Goal: Task Accomplishment & Management: Use online tool/utility

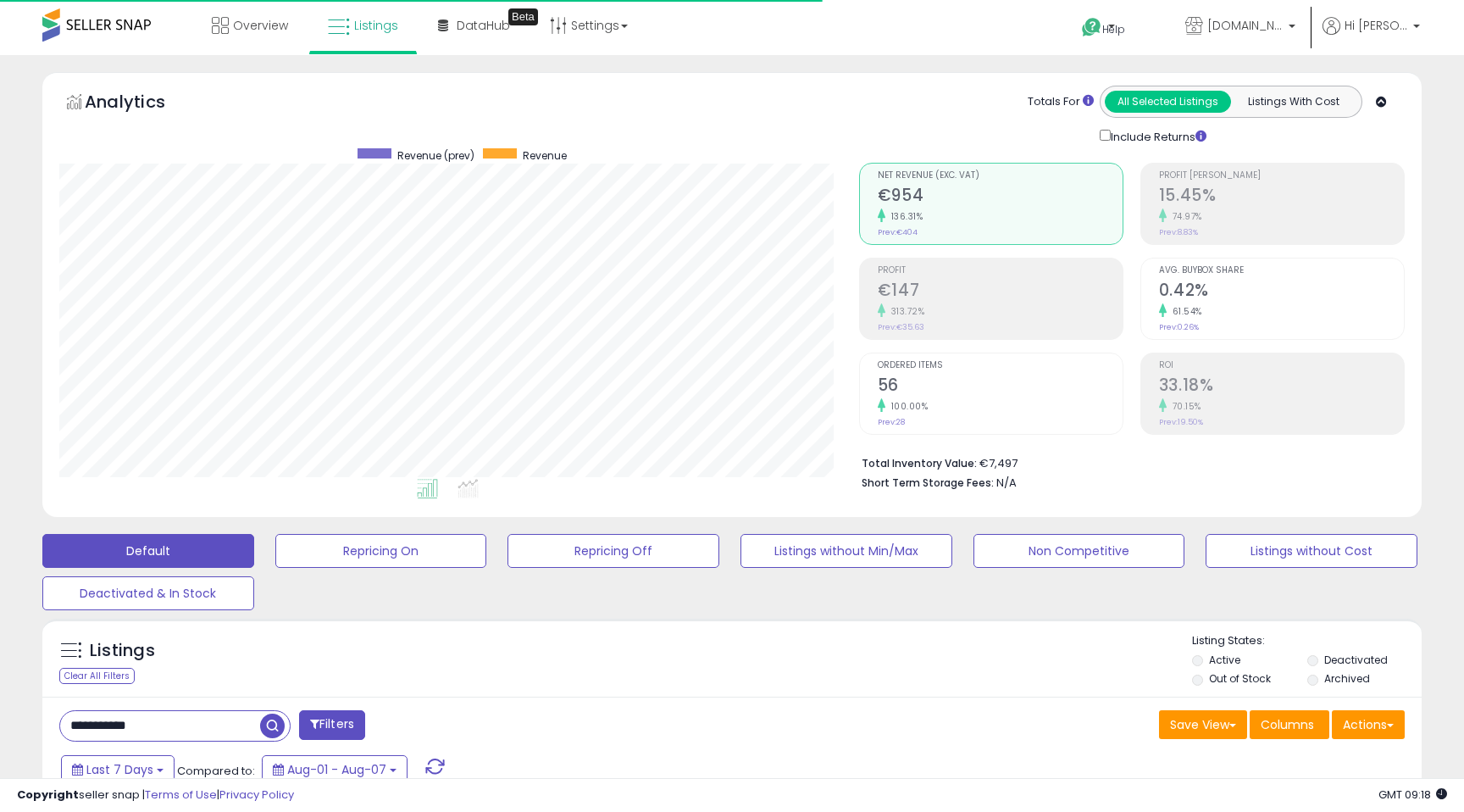
select select "**"
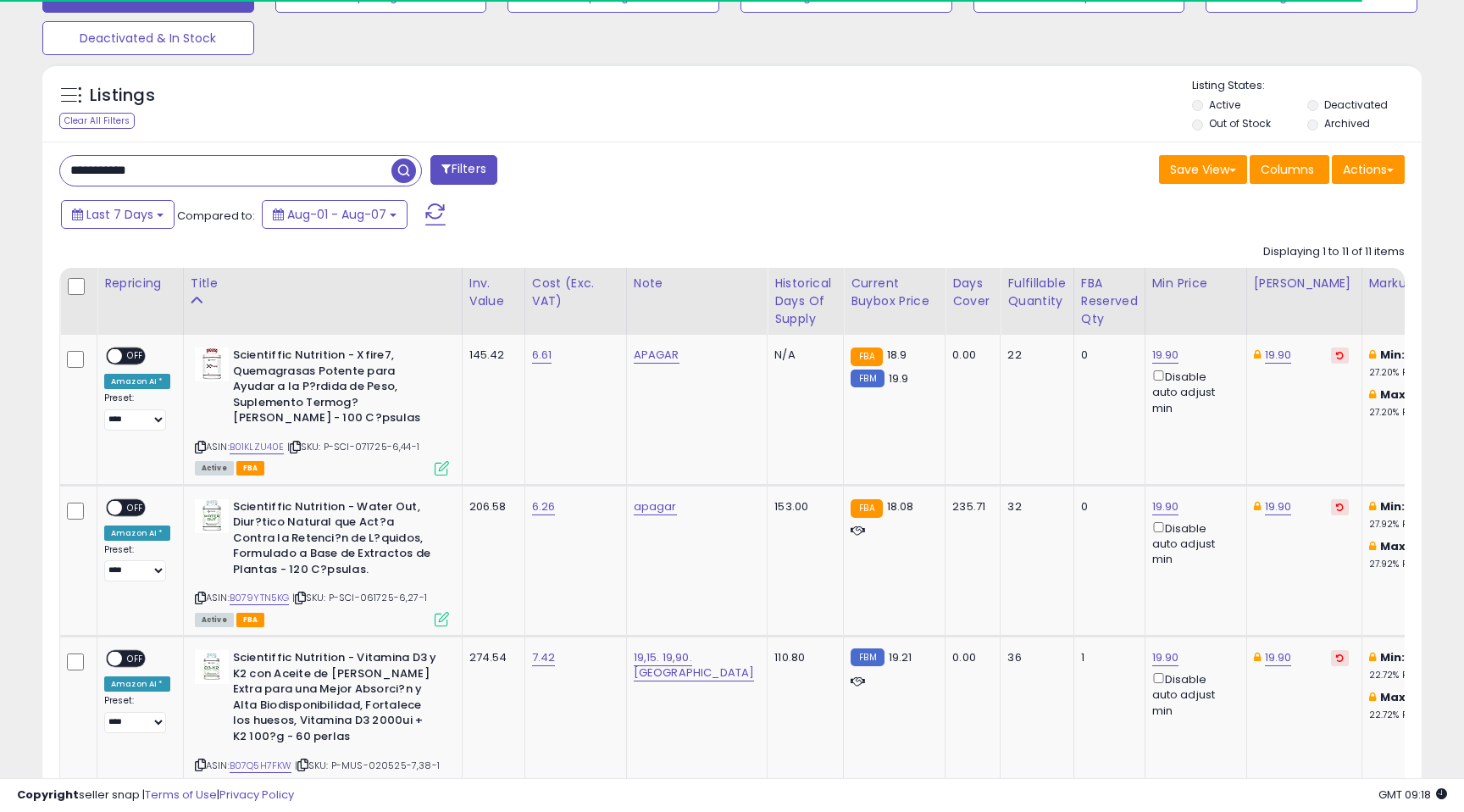
drag, startPoint x: 140, startPoint y: 173, endPoint x: 32, endPoint y: 166, distance: 108.2
click at [397, 164] on span "button" at bounding box center [404, 170] width 25 height 25
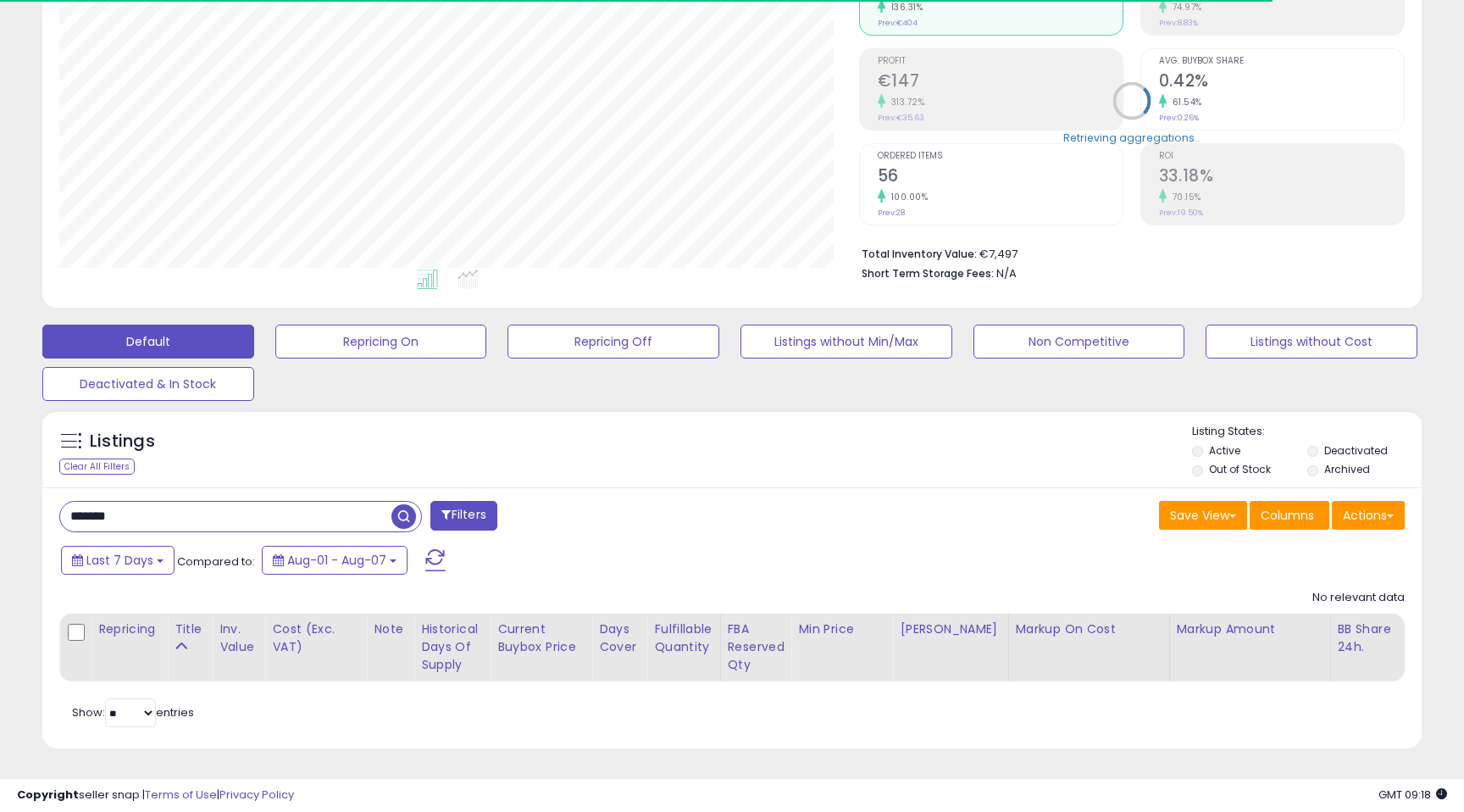
scroll to position [347, 799]
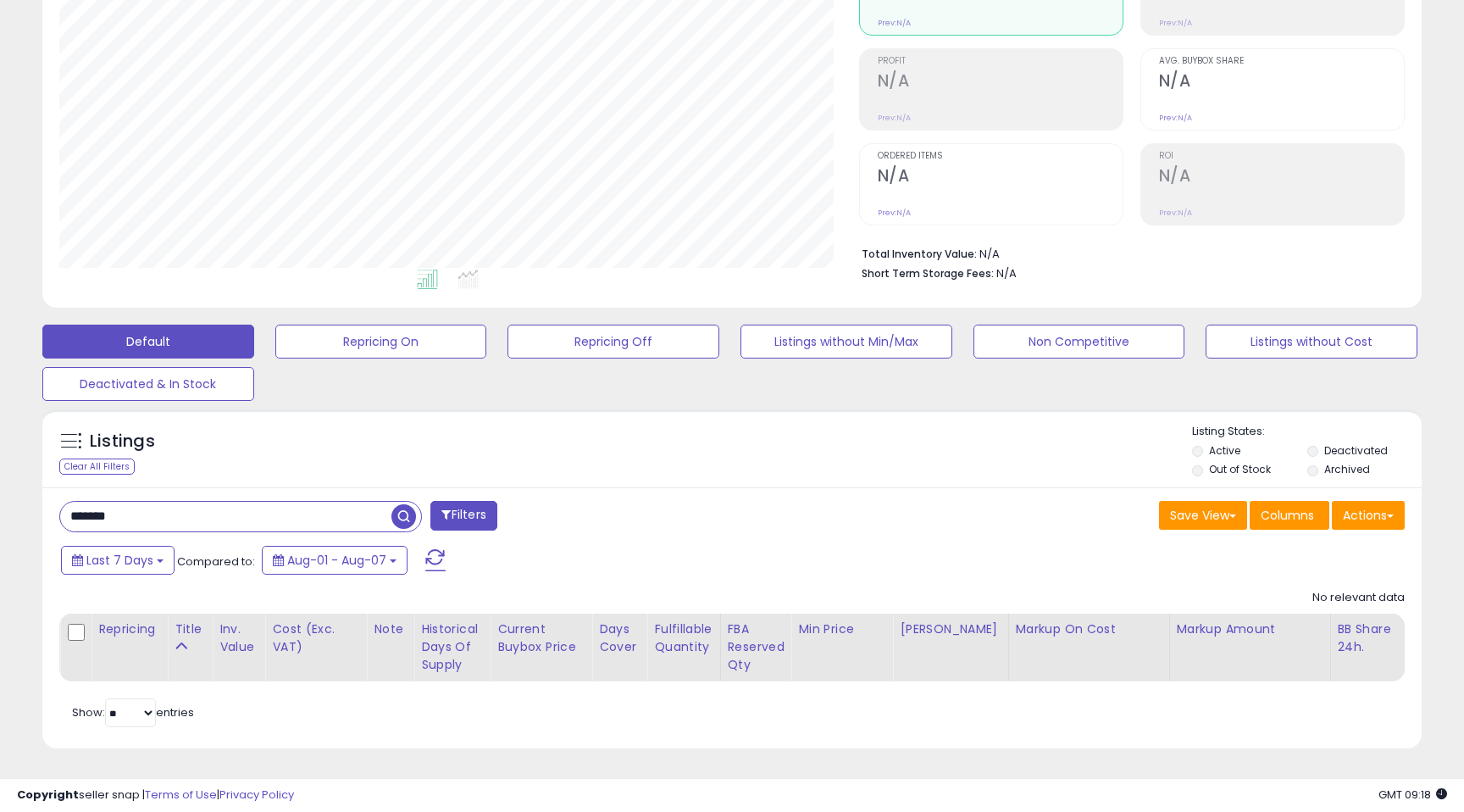
drag, startPoint x: 123, startPoint y: 518, endPoint x: 41, endPoint y: 513, distance: 82.2
click at [44, 515] on div "******* Filters Save View Save As New View Update Current View" at bounding box center [732, 618] width 1379 height 262
type input "****"
click at [403, 517] on span "button" at bounding box center [404, 517] width 25 height 25
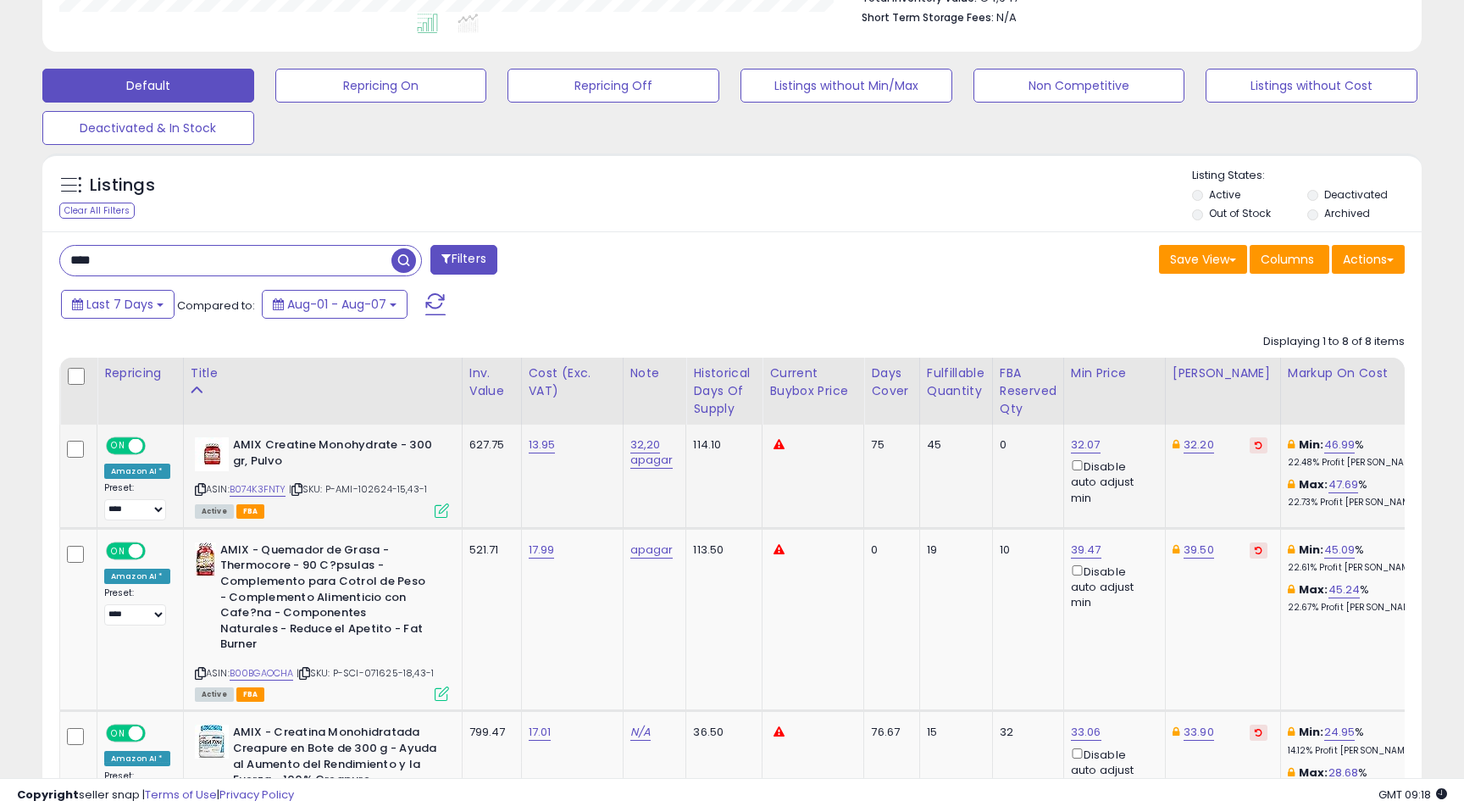
scroll to position [466, 0]
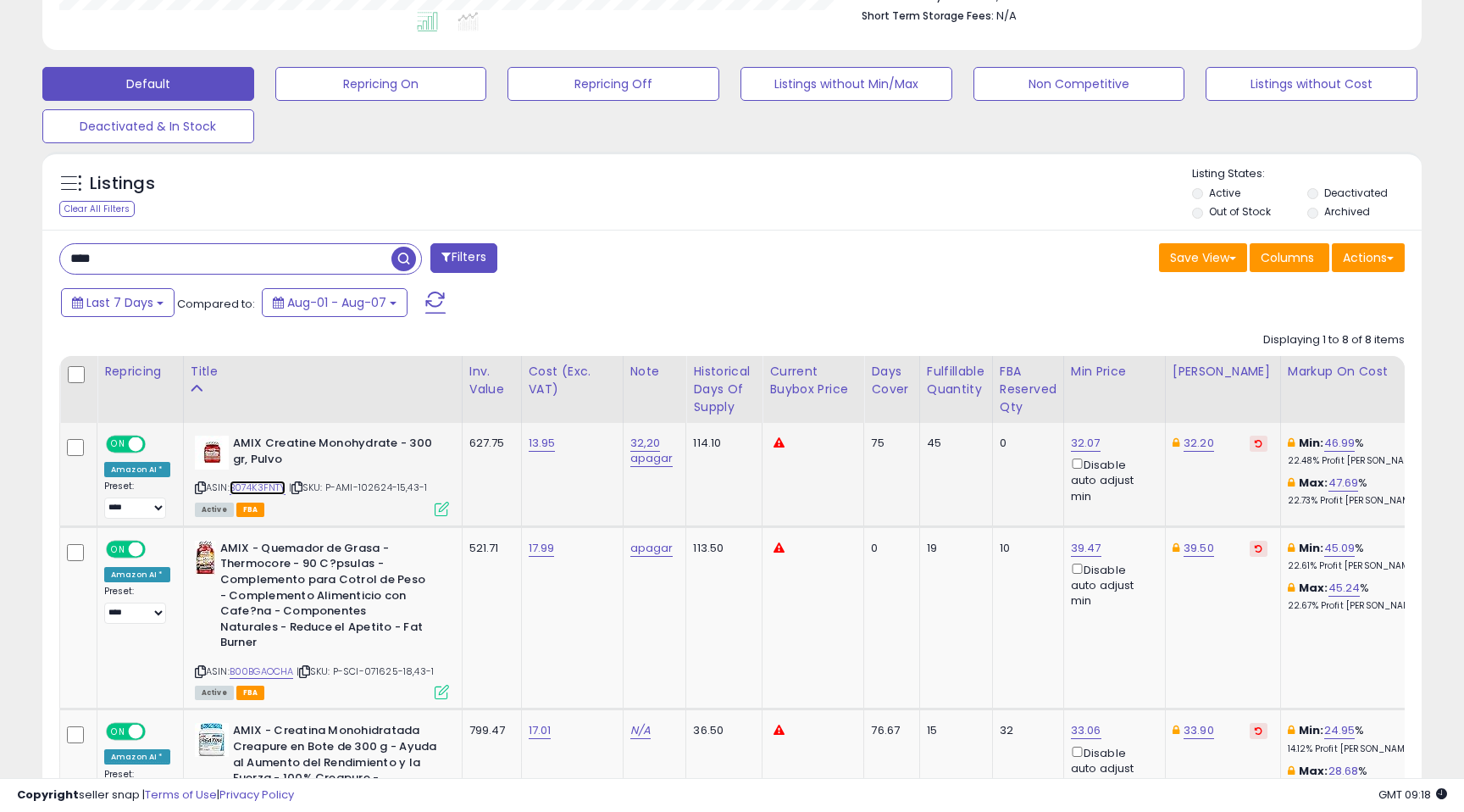
click at [252, 487] on link "B074K3FNTY" at bounding box center [258, 487] width 57 height 14
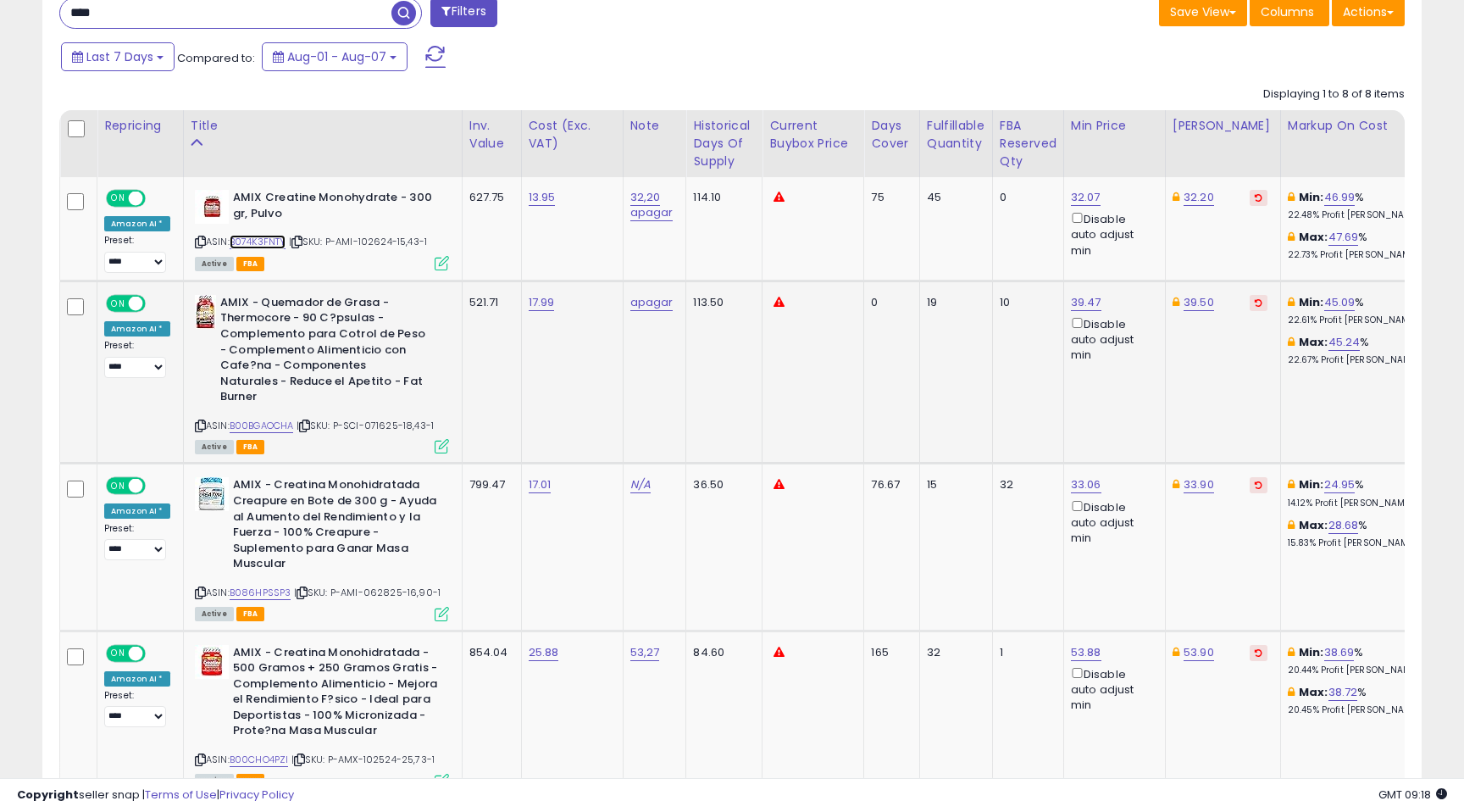
scroll to position [745, 0]
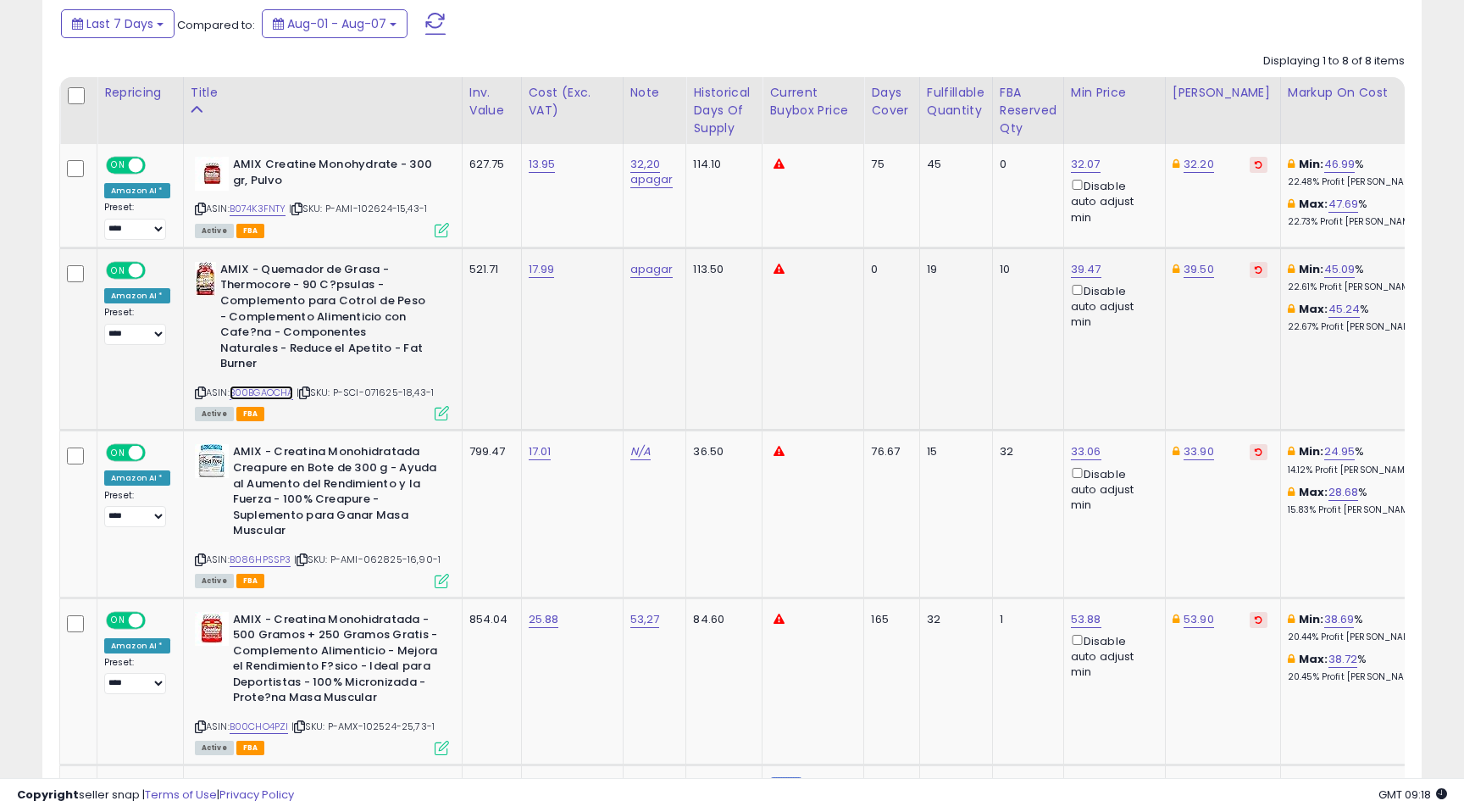
click at [261, 386] on link "B00BGAOCHA" at bounding box center [262, 392] width 65 height 14
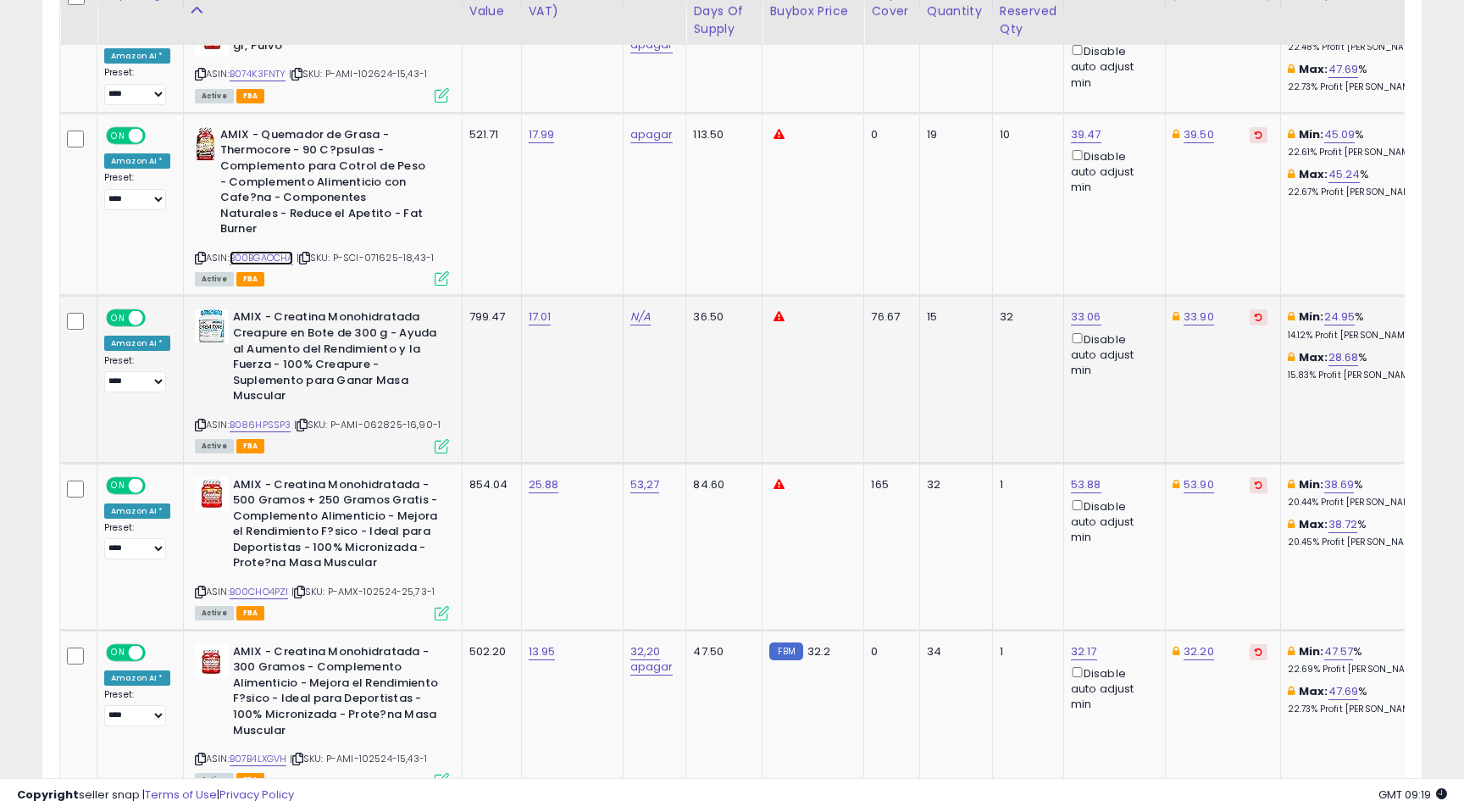
scroll to position [968, 0]
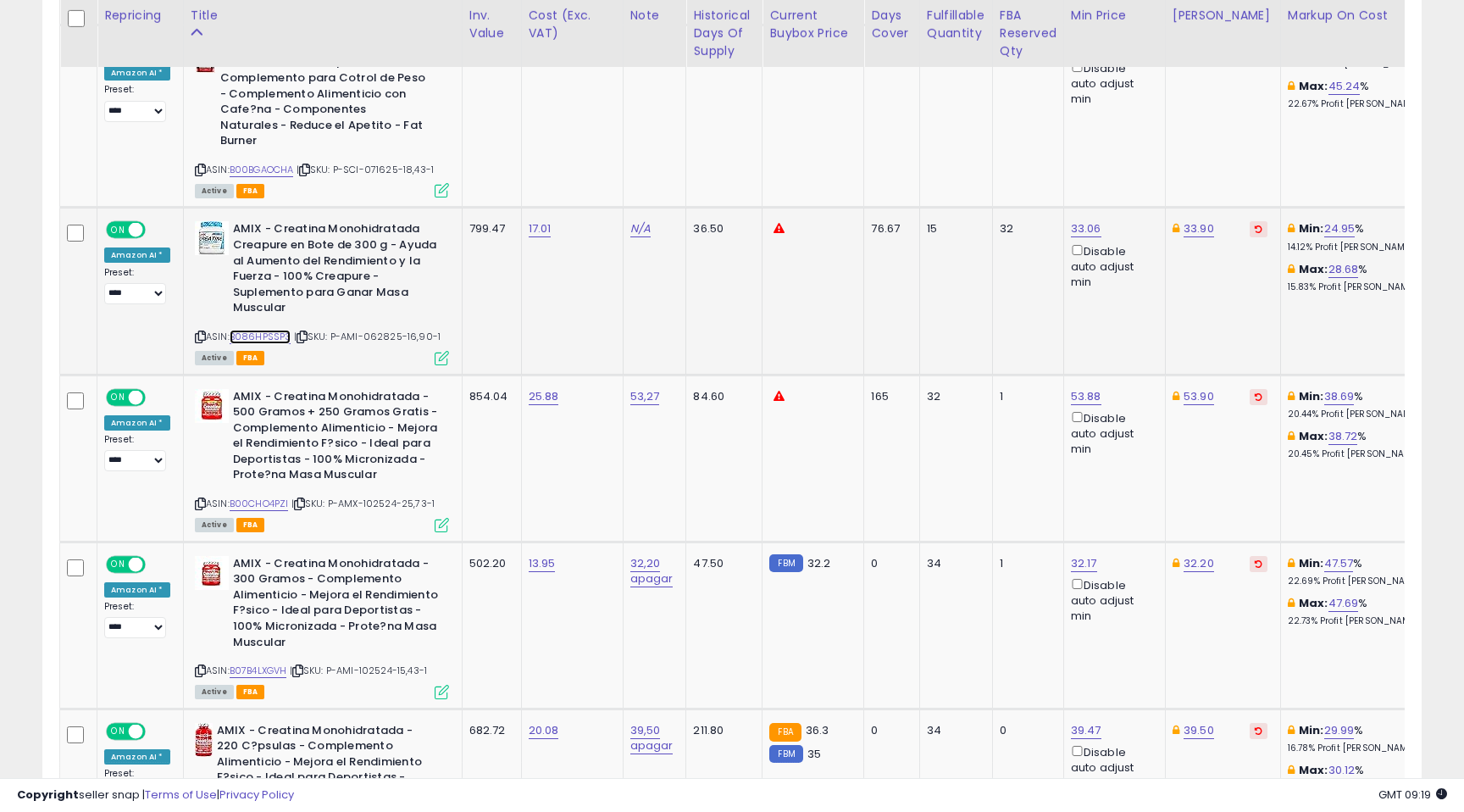
click at [263, 329] on link "B086HPSSP3" at bounding box center [260, 336] width 62 height 14
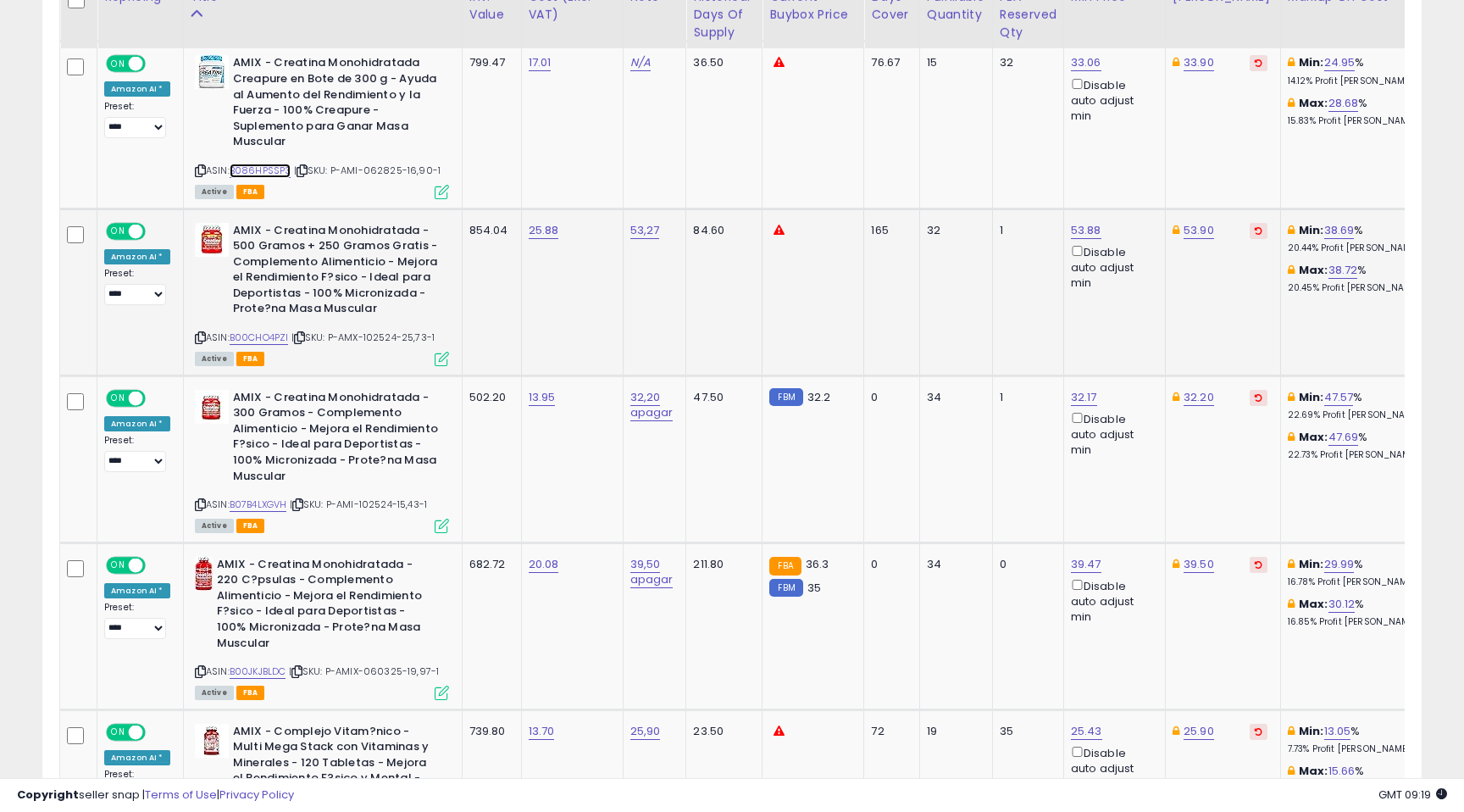
scroll to position [1145, 0]
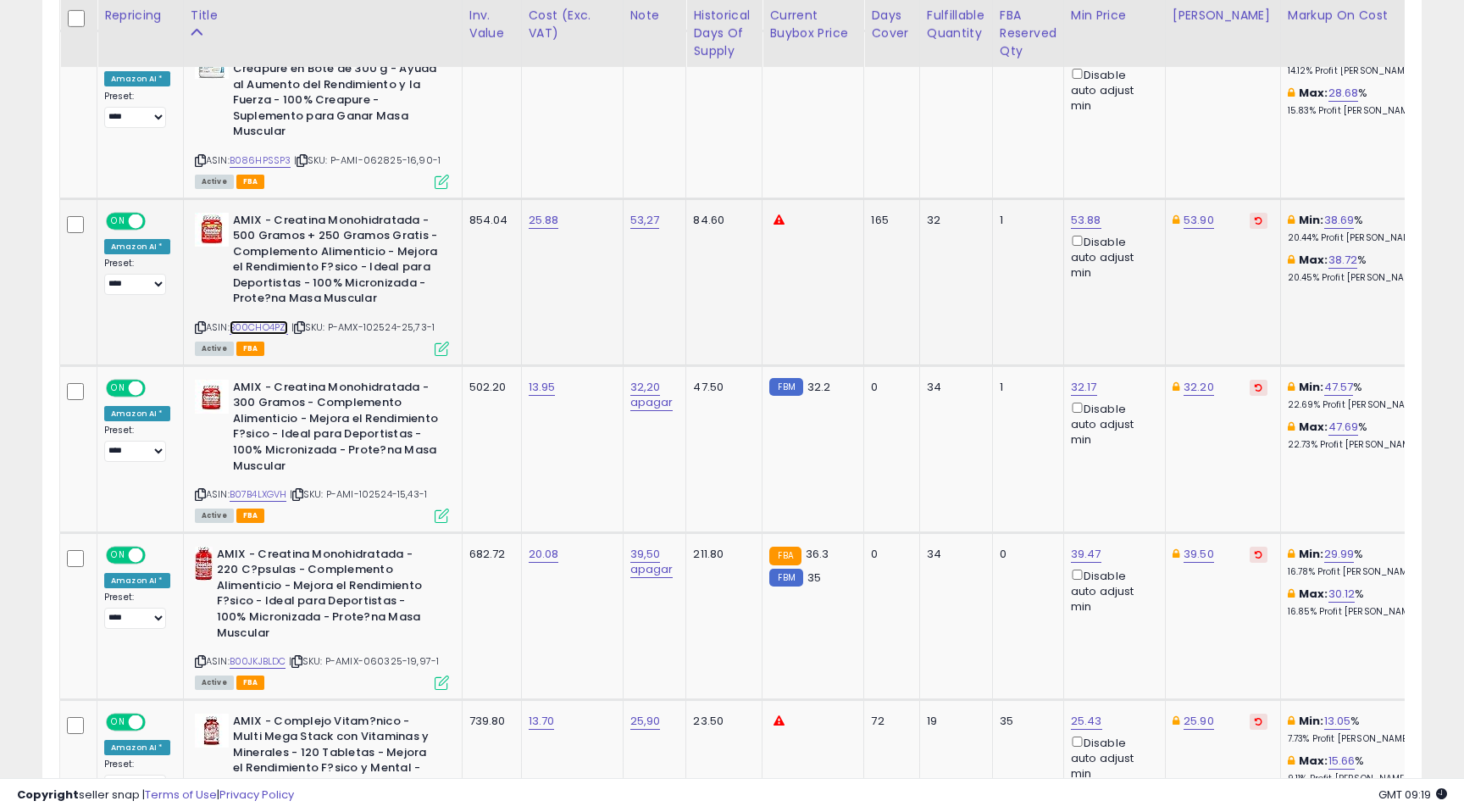
click at [253, 320] on link "B00CHO4PZI" at bounding box center [259, 327] width 59 height 14
type input "*****"
click at [1138, 146] on icon "submit" at bounding box center [1134, 144] width 10 height 10
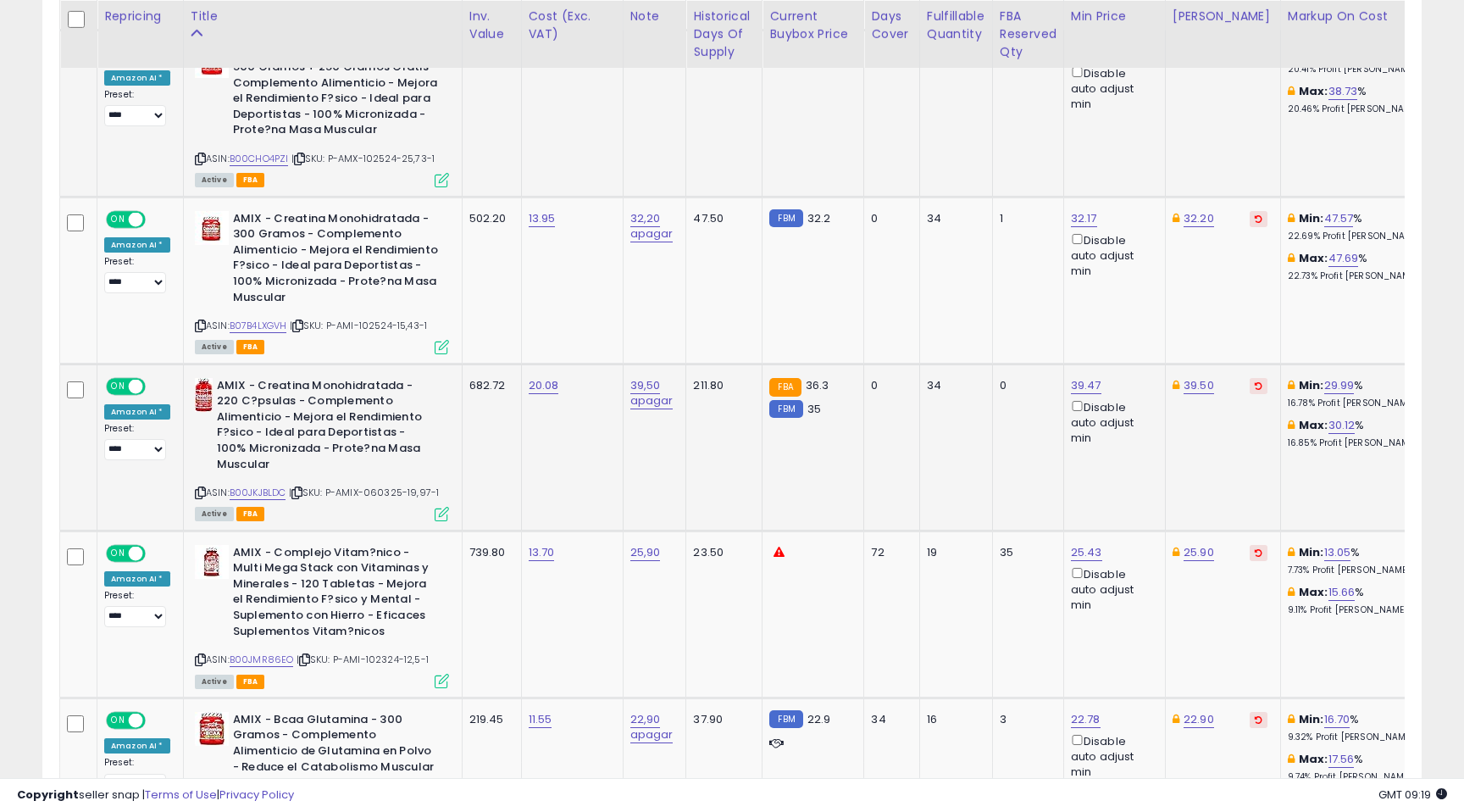
scroll to position [1315, 0]
click at [257, 318] on link "B07B4LXGVH" at bounding box center [258, 325] width 58 height 14
type input "**"
click at [1138, 143] on button "submit" at bounding box center [1131, 142] width 29 height 26
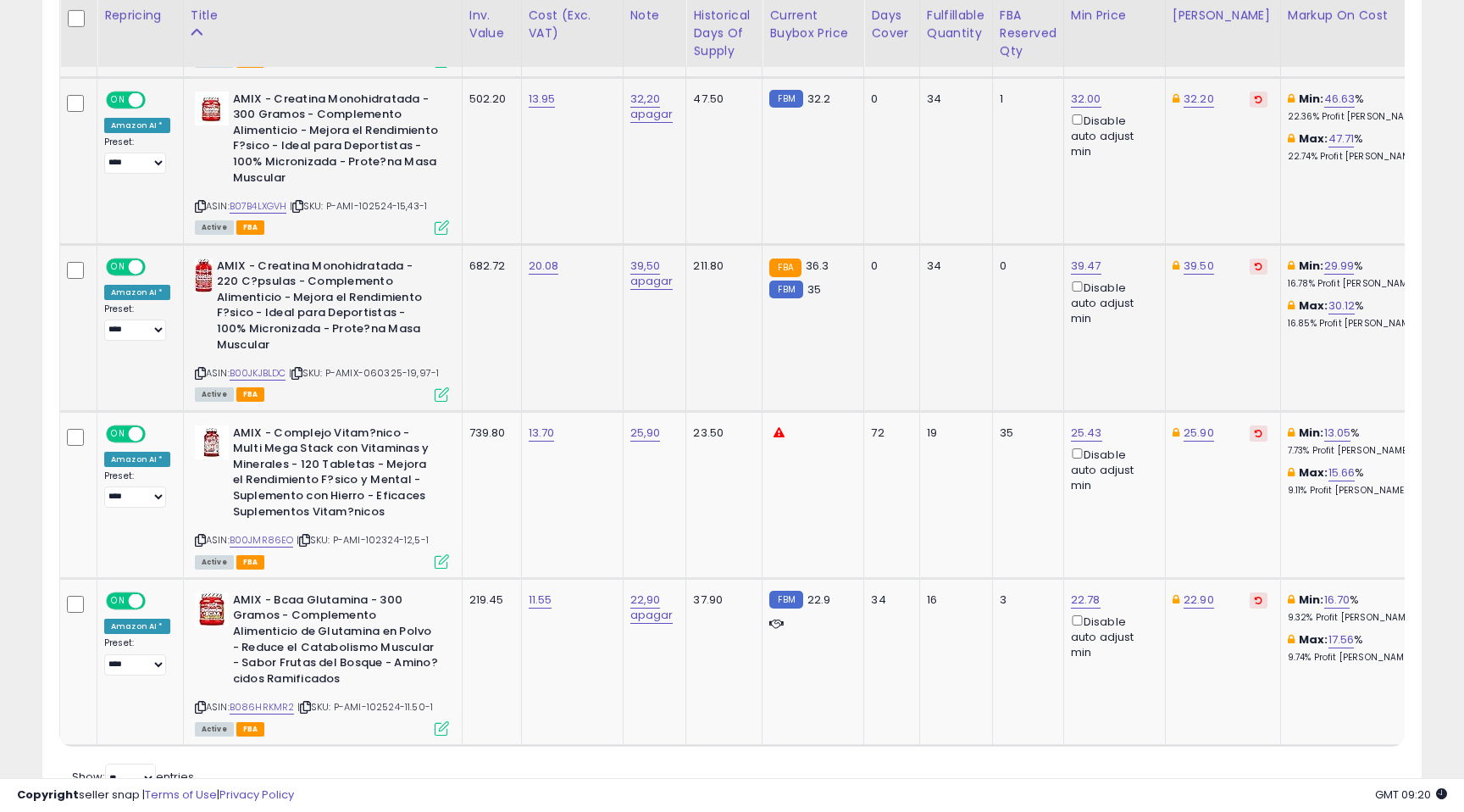
scroll to position [0, 2]
click at [266, 366] on link "B00JKJBLDC" at bounding box center [256, 373] width 57 height 14
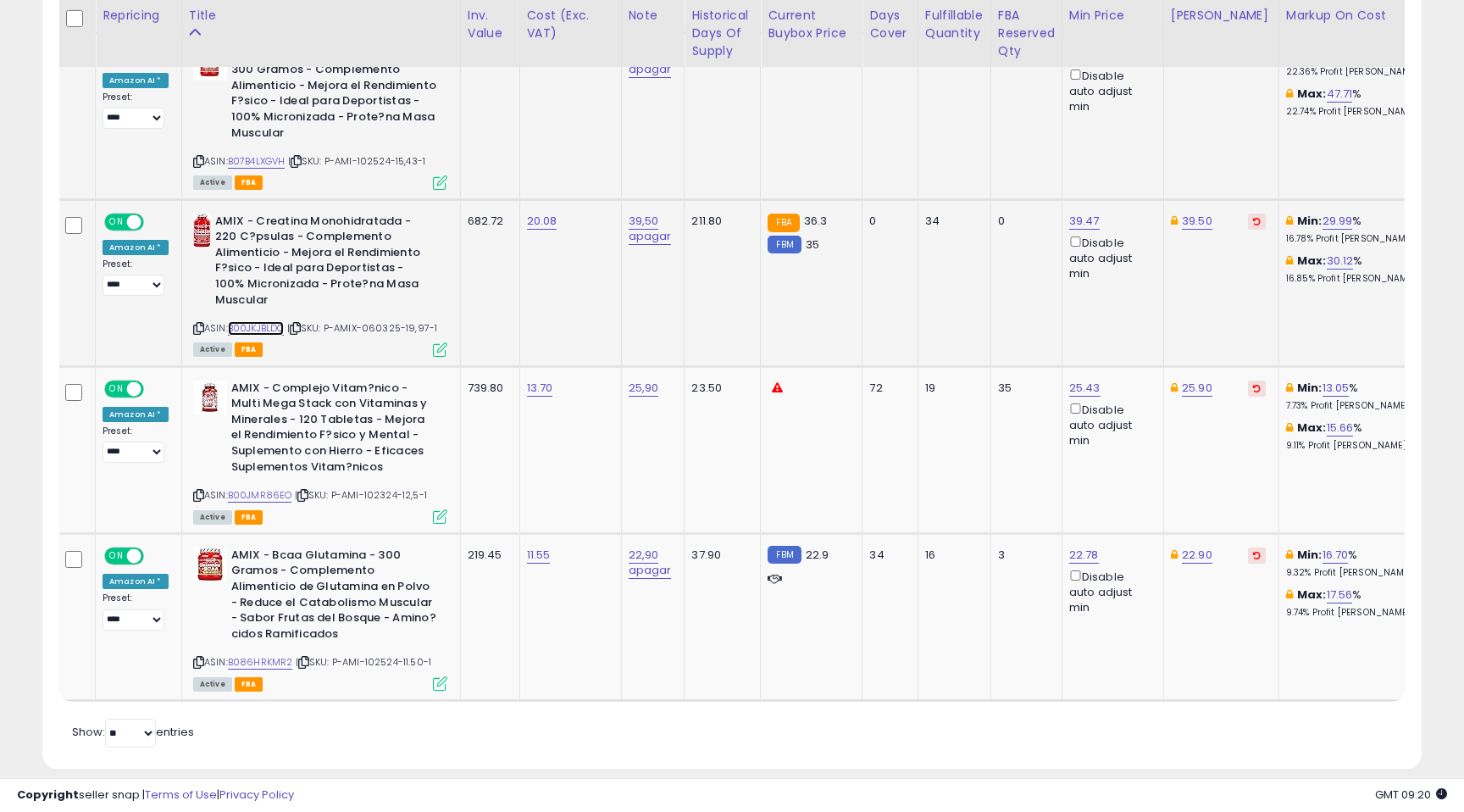
scroll to position [1483, 0]
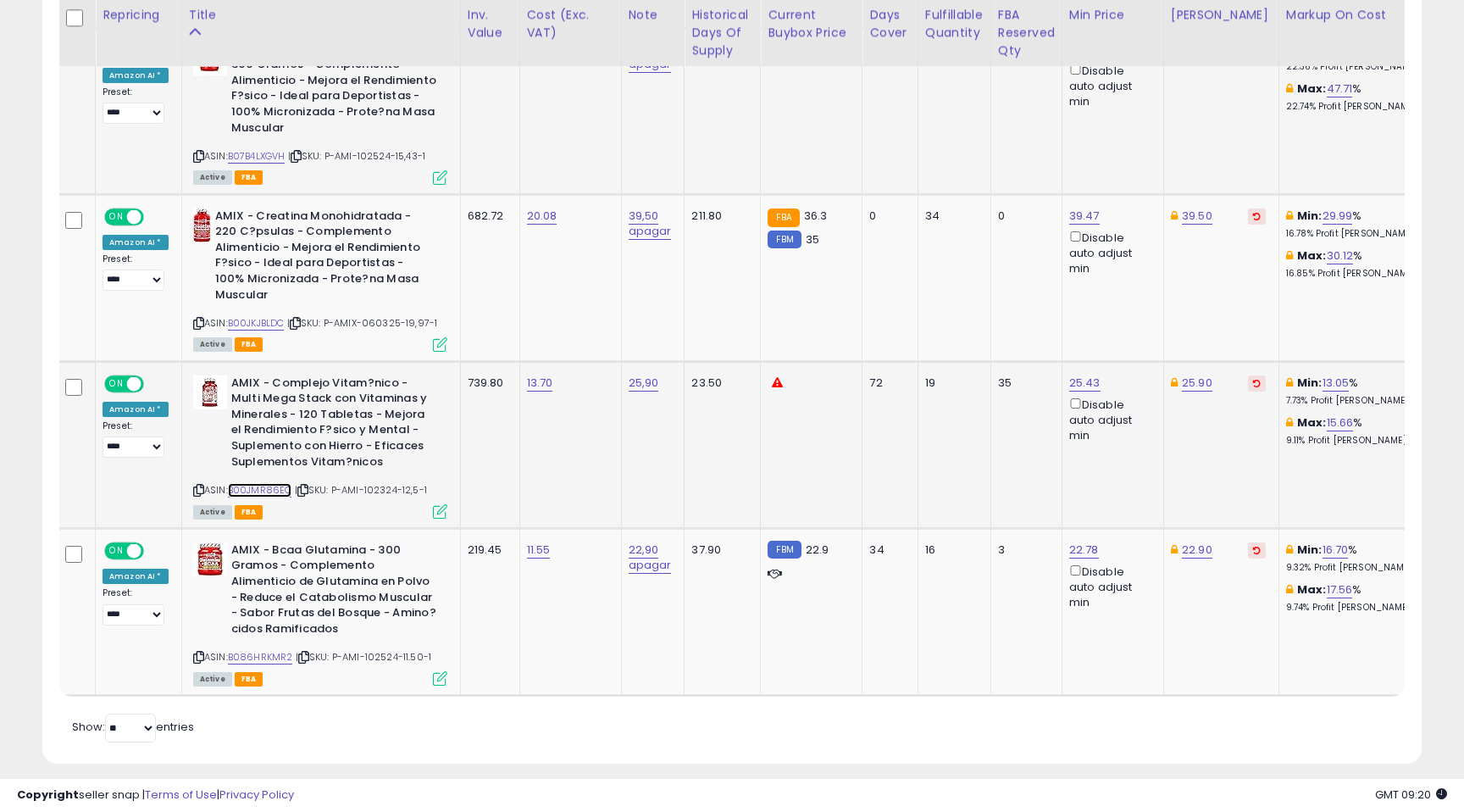
click at [256, 483] on link "B00JMR86EO" at bounding box center [260, 489] width 65 height 14
type input "*****"
click at [1138, 307] on icon "submit" at bounding box center [1132, 307] width 10 height 10
click at [262, 650] on link "B086HRKMR2" at bounding box center [260, 657] width 66 height 14
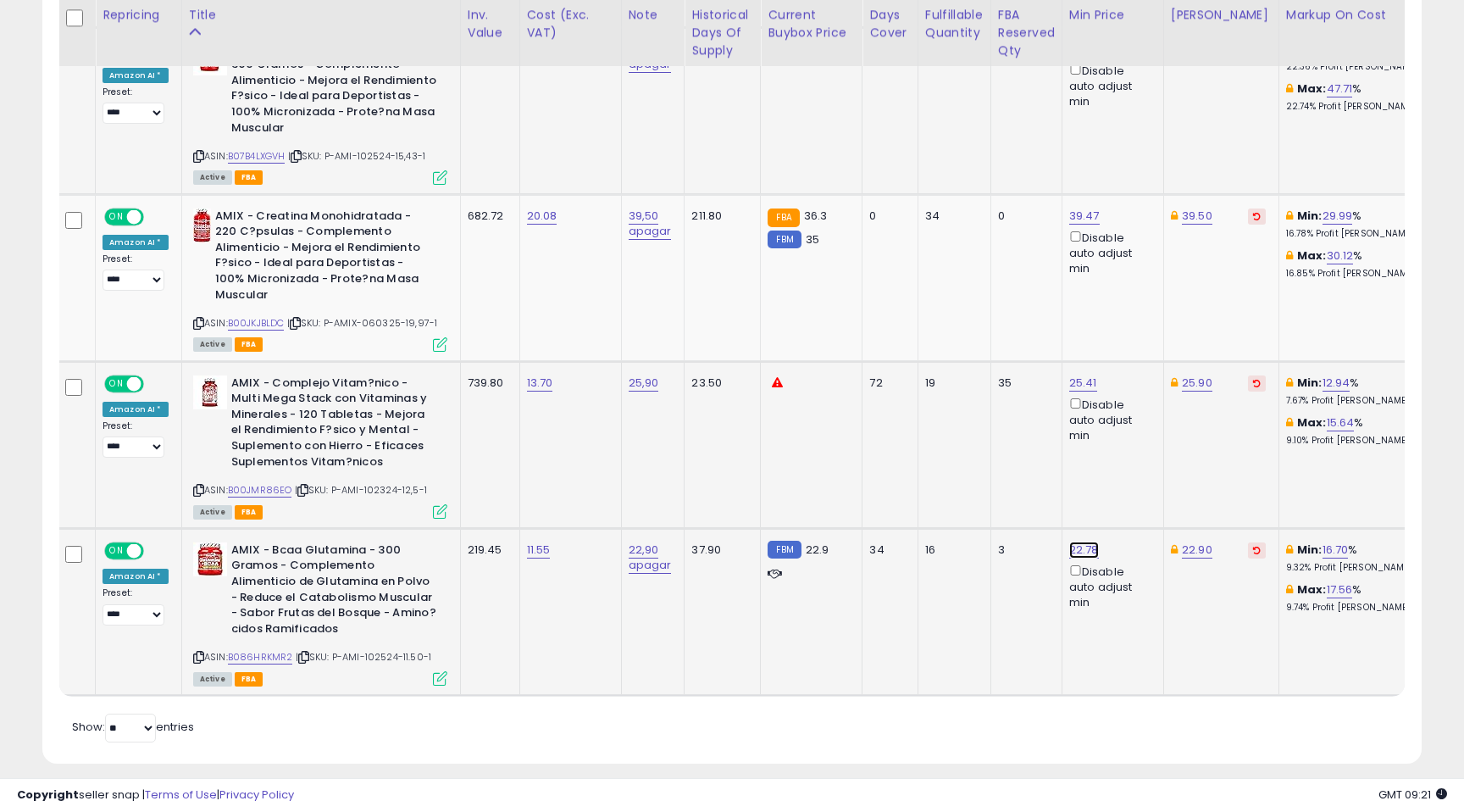
click at [1138, 477] on button "submit" at bounding box center [1131, 475] width 29 height 26
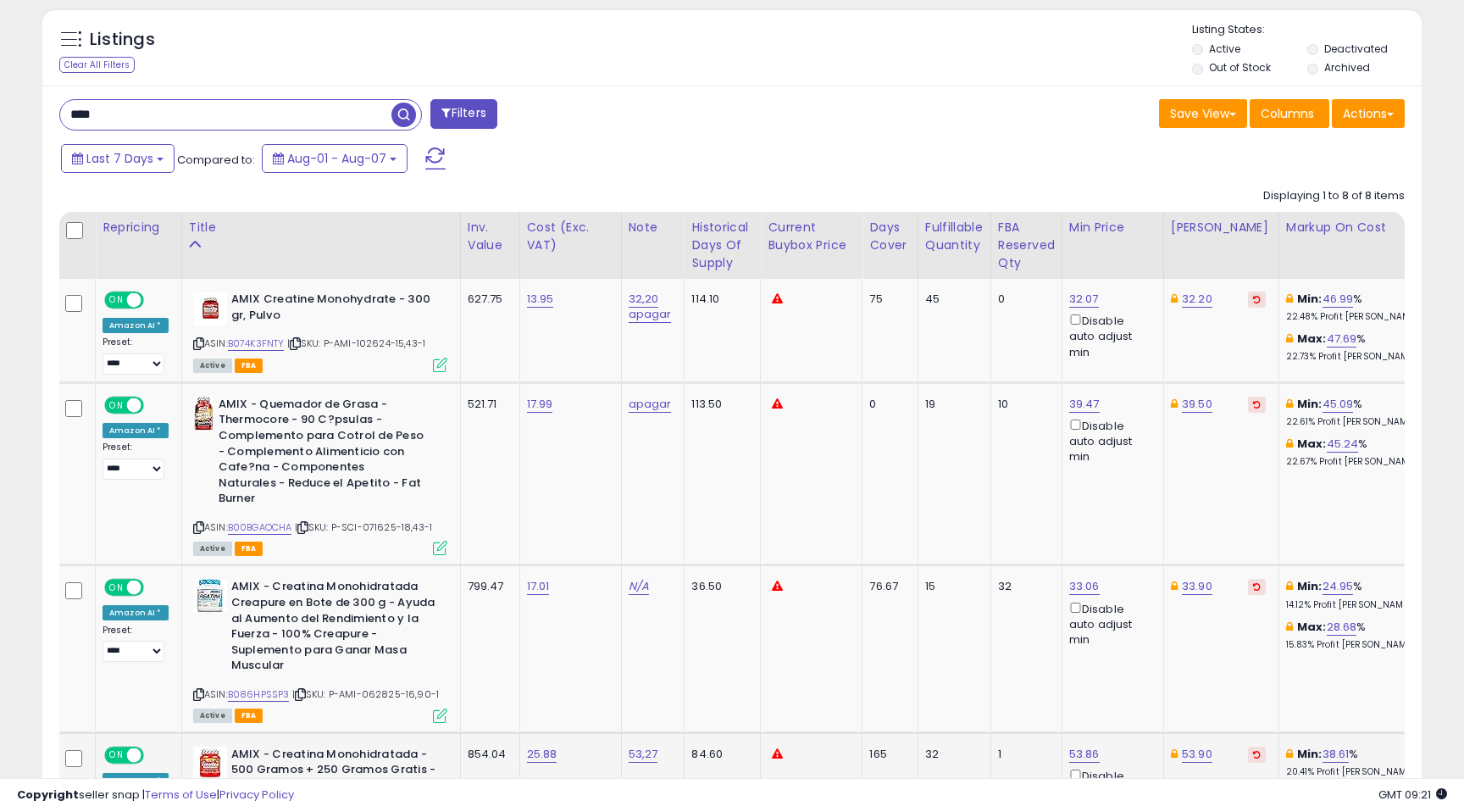
scroll to position [618, 0]
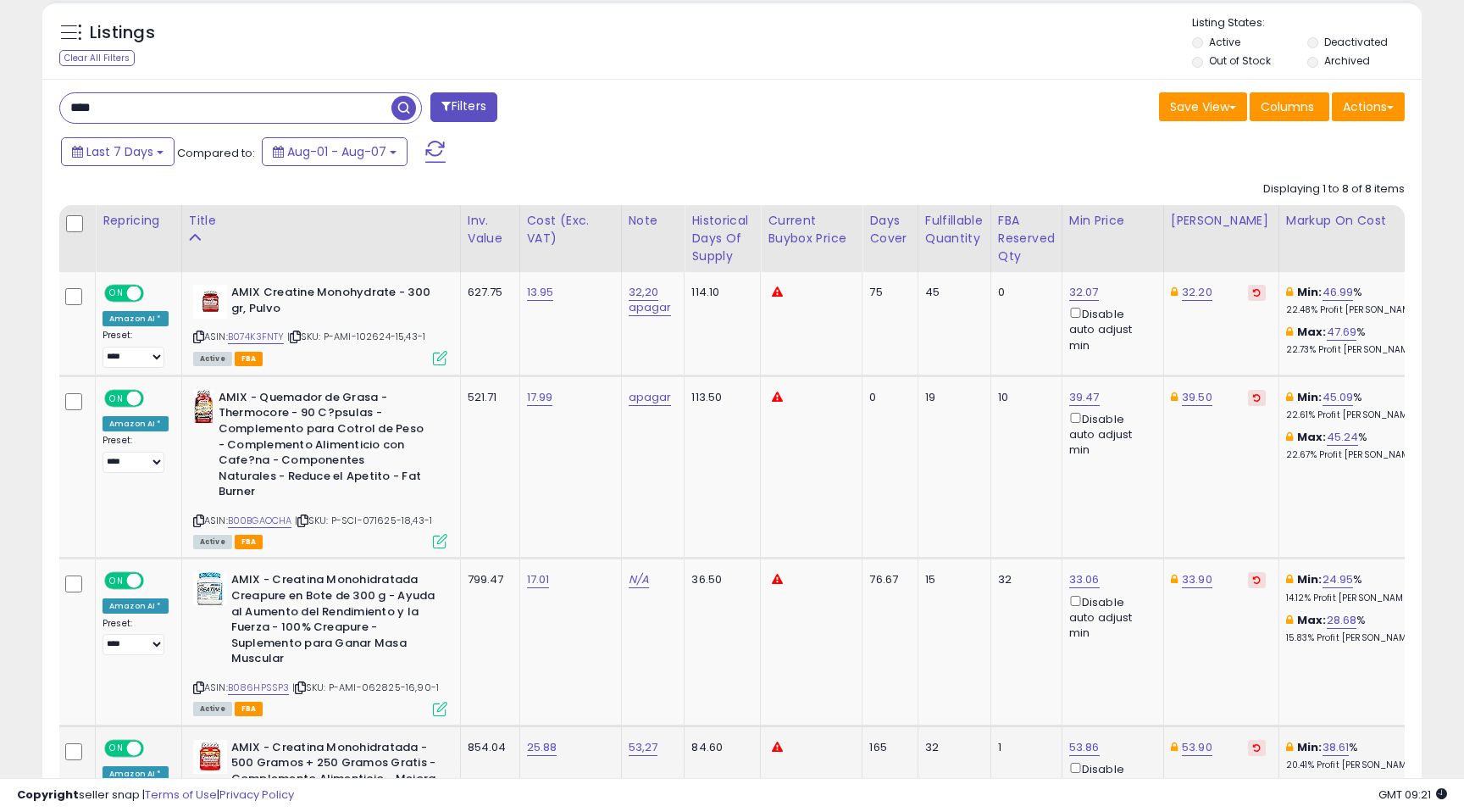
drag, startPoint x: 115, startPoint y: 110, endPoint x: 0, endPoint y: 89, distance: 116.9
click at [0, 92] on div "**********" at bounding box center [732, 564] width 1464 height 2255
click at [406, 105] on span "button" at bounding box center [404, 109] width 25 height 25
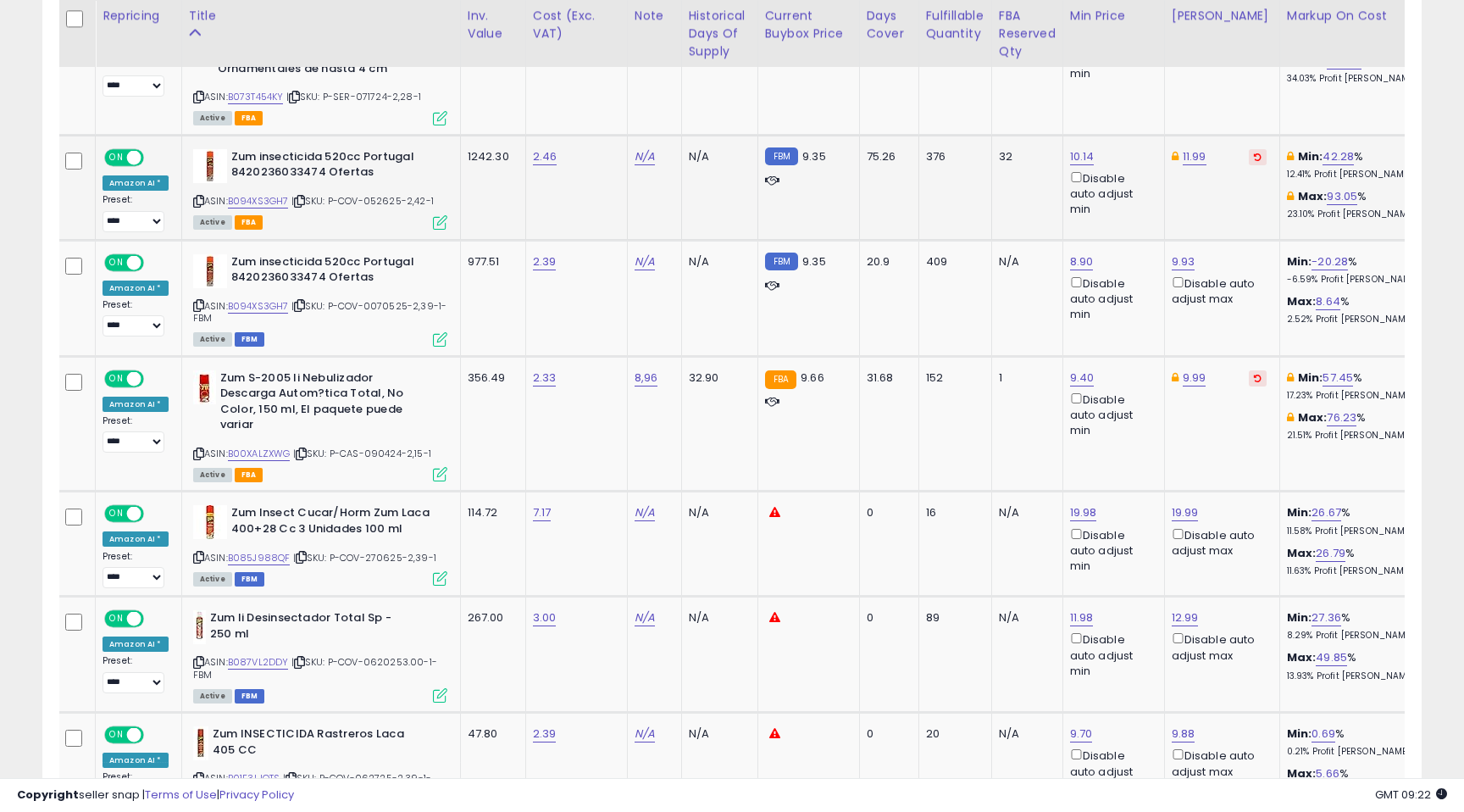
scroll to position [1469, 0]
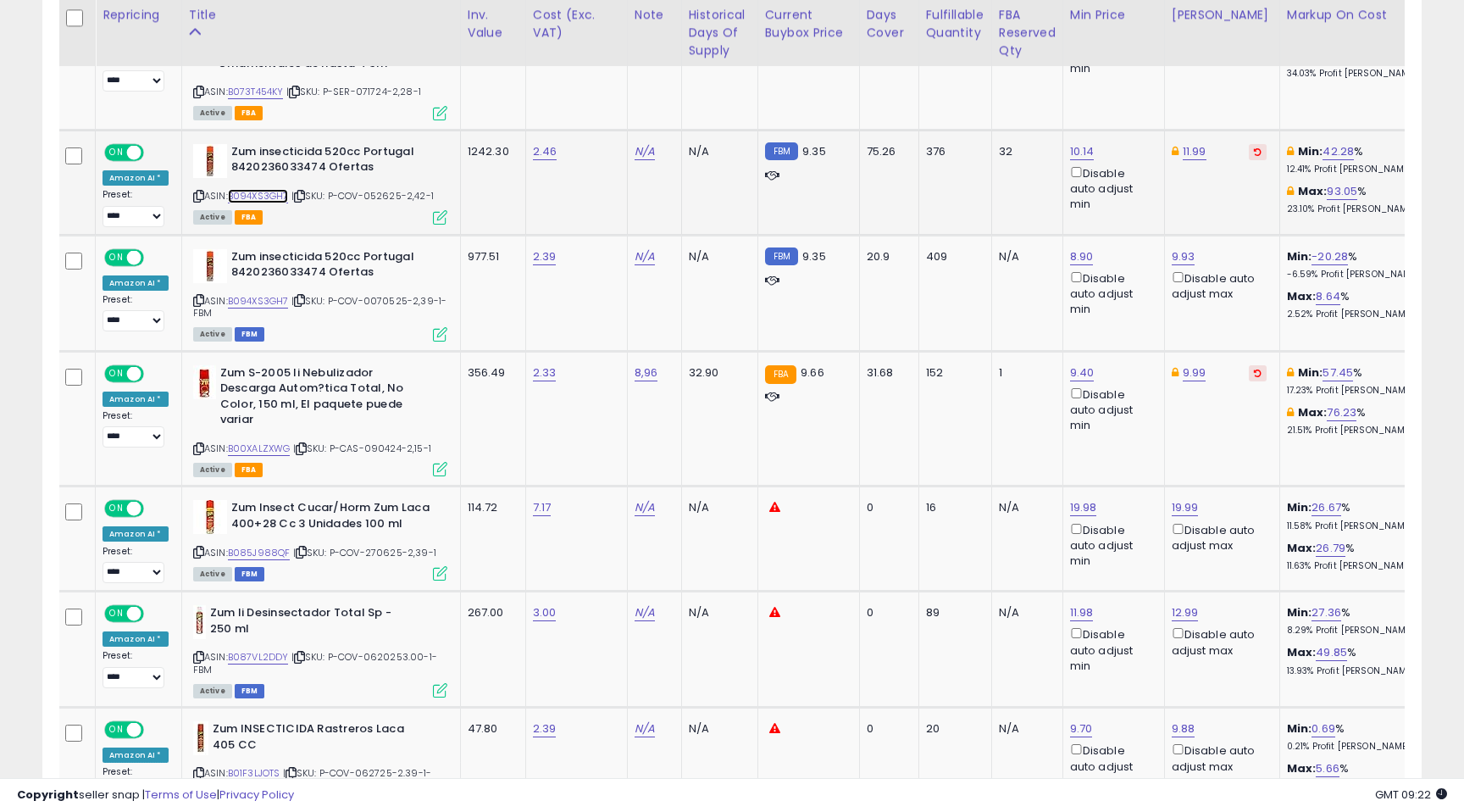
click at [256, 197] on link "B094XS3GH7" at bounding box center [258, 196] width 61 height 14
click at [1184, 257] on link "9.93" at bounding box center [1183, 257] width 24 height 17
drag, startPoint x: 1111, startPoint y: 201, endPoint x: 1039, endPoint y: 200, distance: 72.0
type input "****"
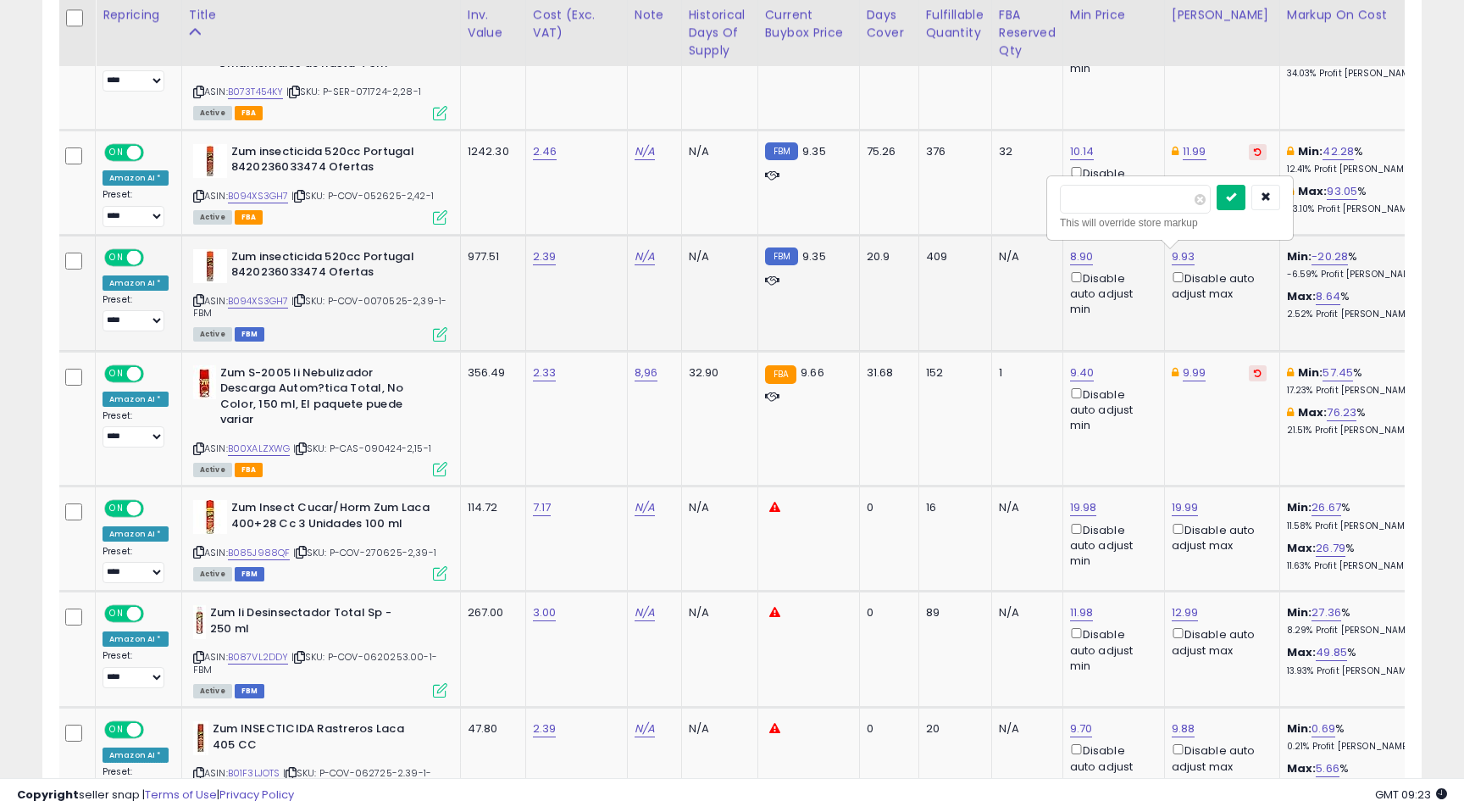
click at [1246, 192] on button "submit" at bounding box center [1231, 197] width 29 height 26
click at [1175, 258] on link "9.28" at bounding box center [1183, 257] width 24 height 17
drag, startPoint x: 1098, startPoint y: 201, endPoint x: 1087, endPoint y: 202, distance: 11.0
click at [1087, 202] on input "****" at bounding box center [1136, 199] width 150 height 29
type input "****"
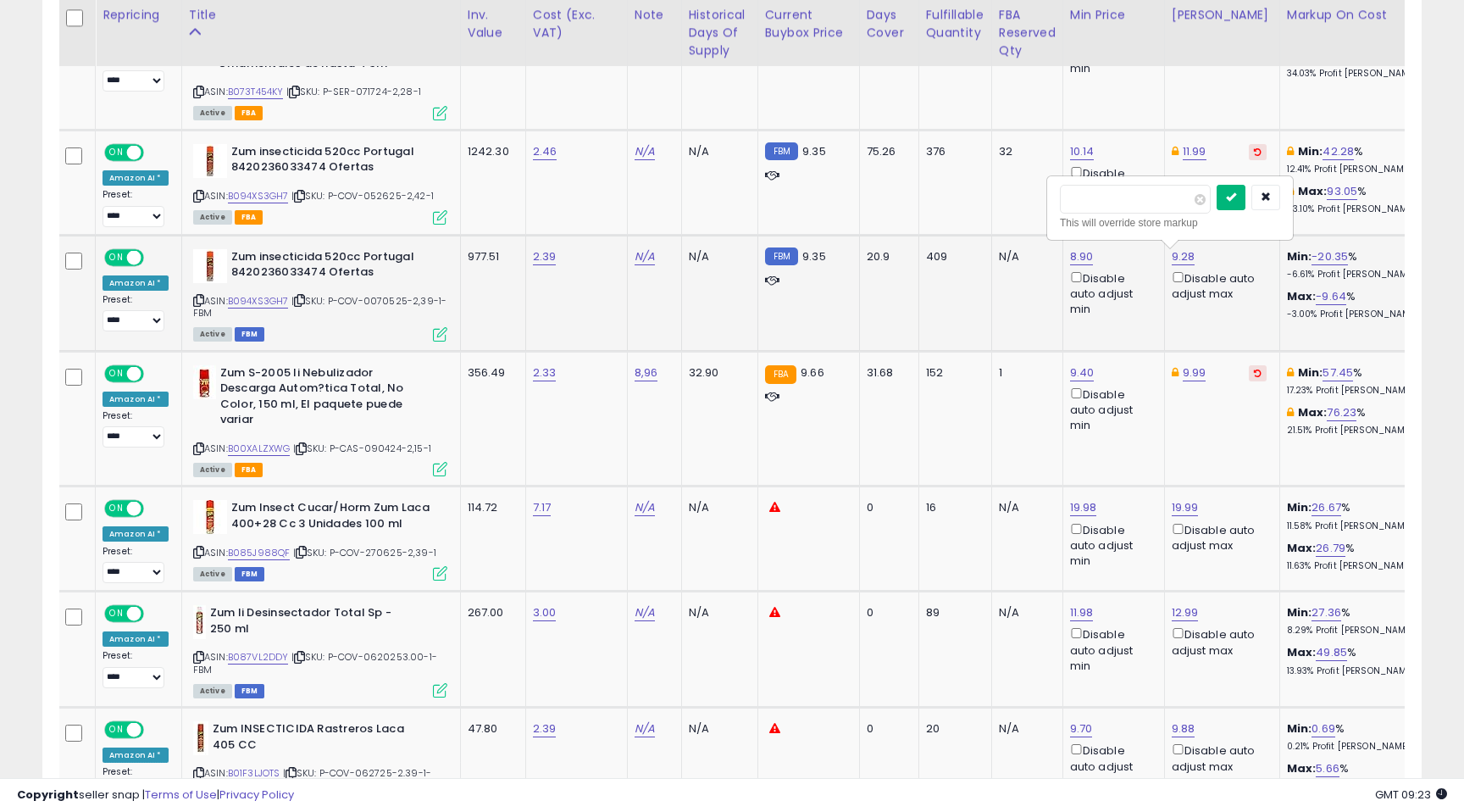
click at [1246, 198] on button "submit" at bounding box center [1231, 197] width 29 height 26
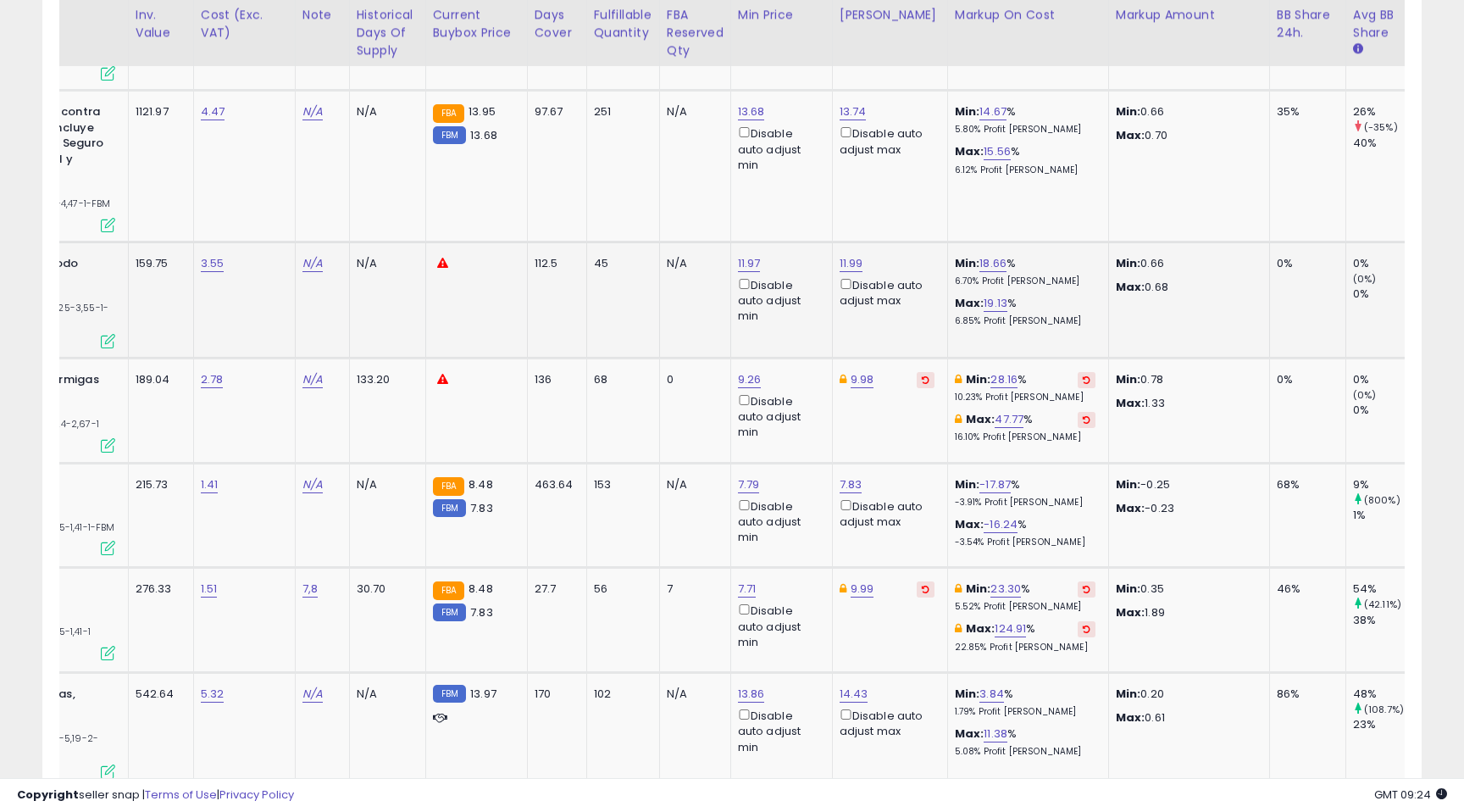
scroll to position [0, 364]
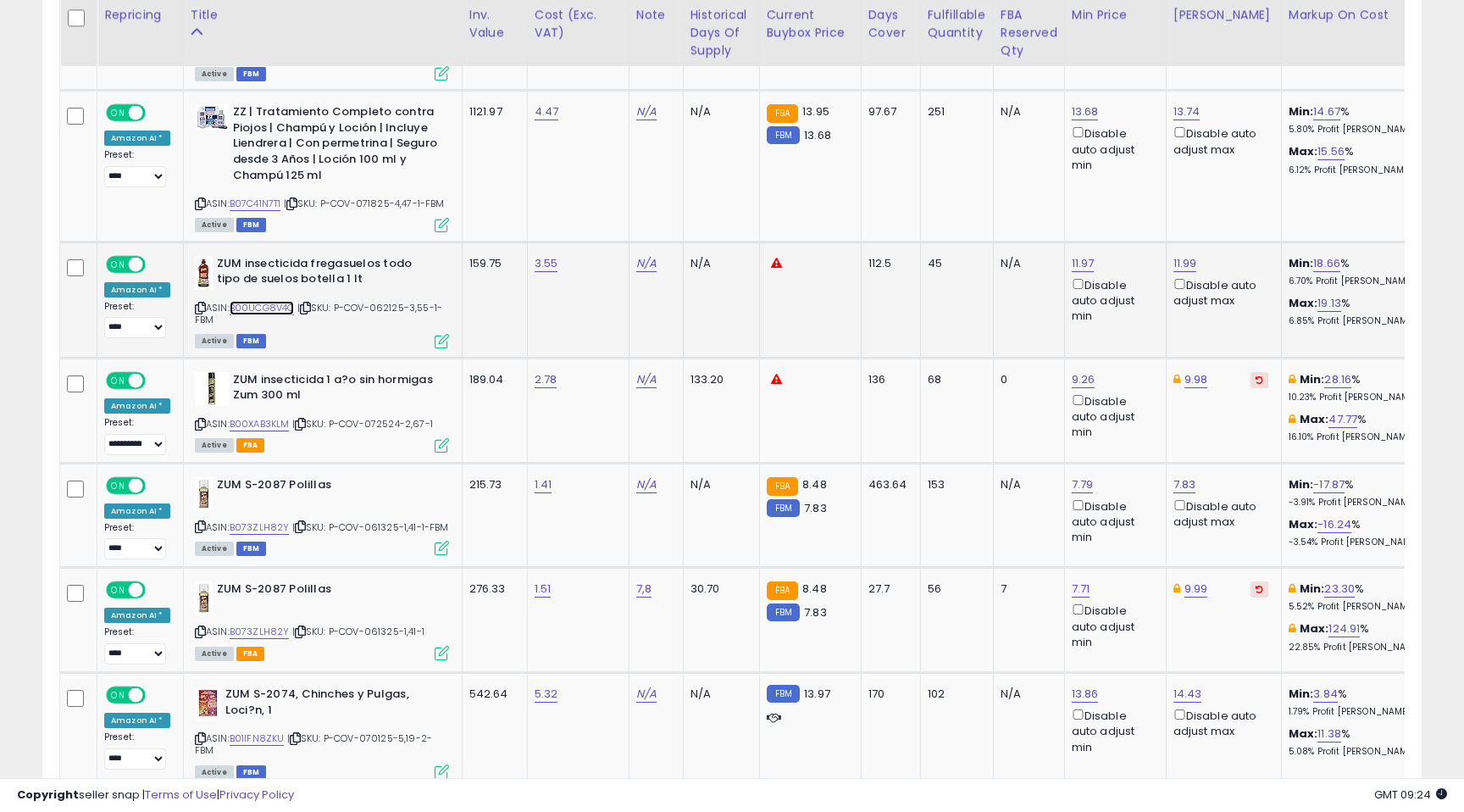
click at [274, 301] on link "B00UCG8V4O" at bounding box center [262, 307] width 66 height 14
drag, startPoint x: 1008, startPoint y: 189, endPoint x: 918, endPoint y: 188, distance: 90.0
type input "*"
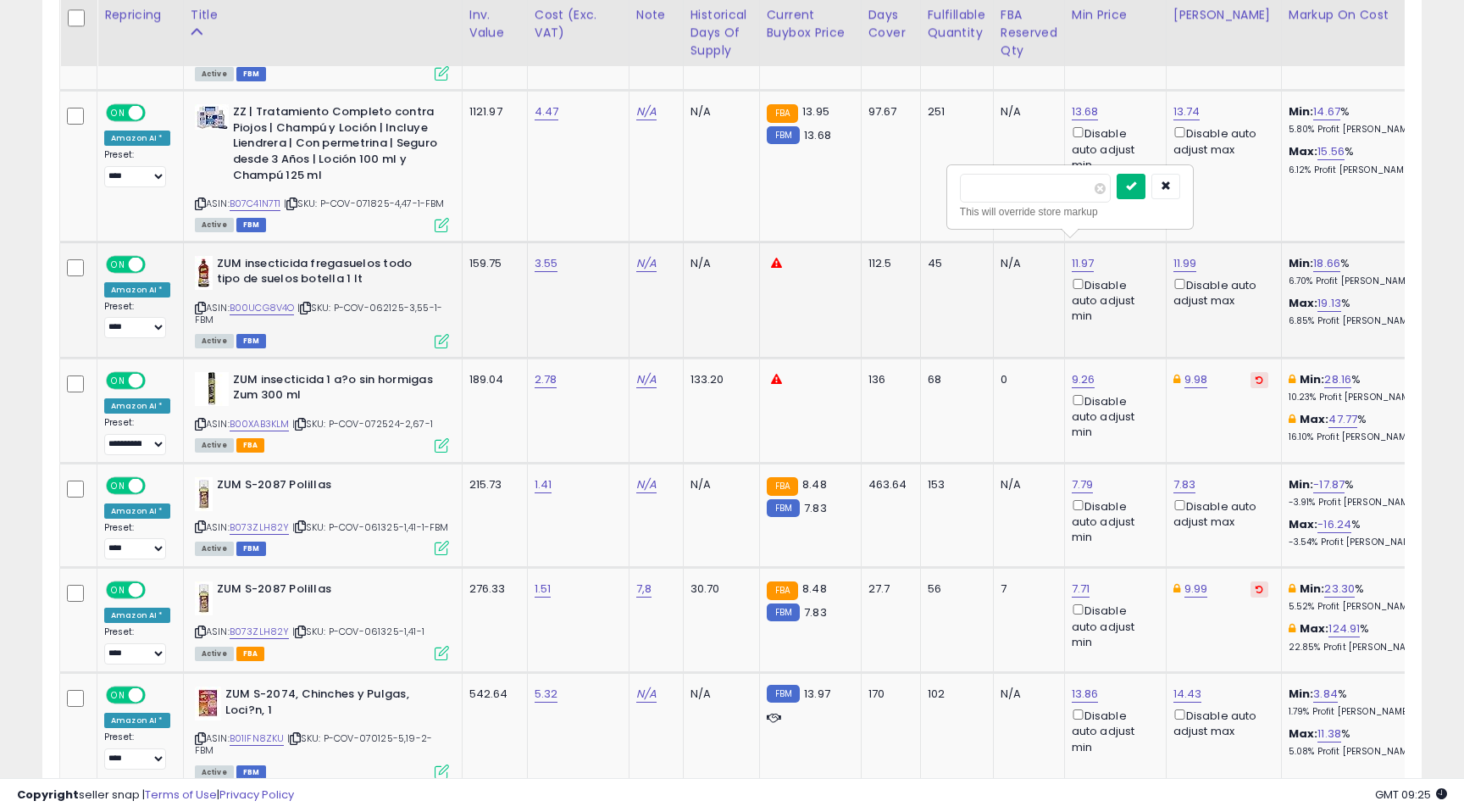
type input "****"
click at [1145, 189] on button "submit" at bounding box center [1131, 186] width 29 height 26
drag, startPoint x: 1111, startPoint y: 191, endPoint x: 1016, endPoint y: 194, distance: 95.0
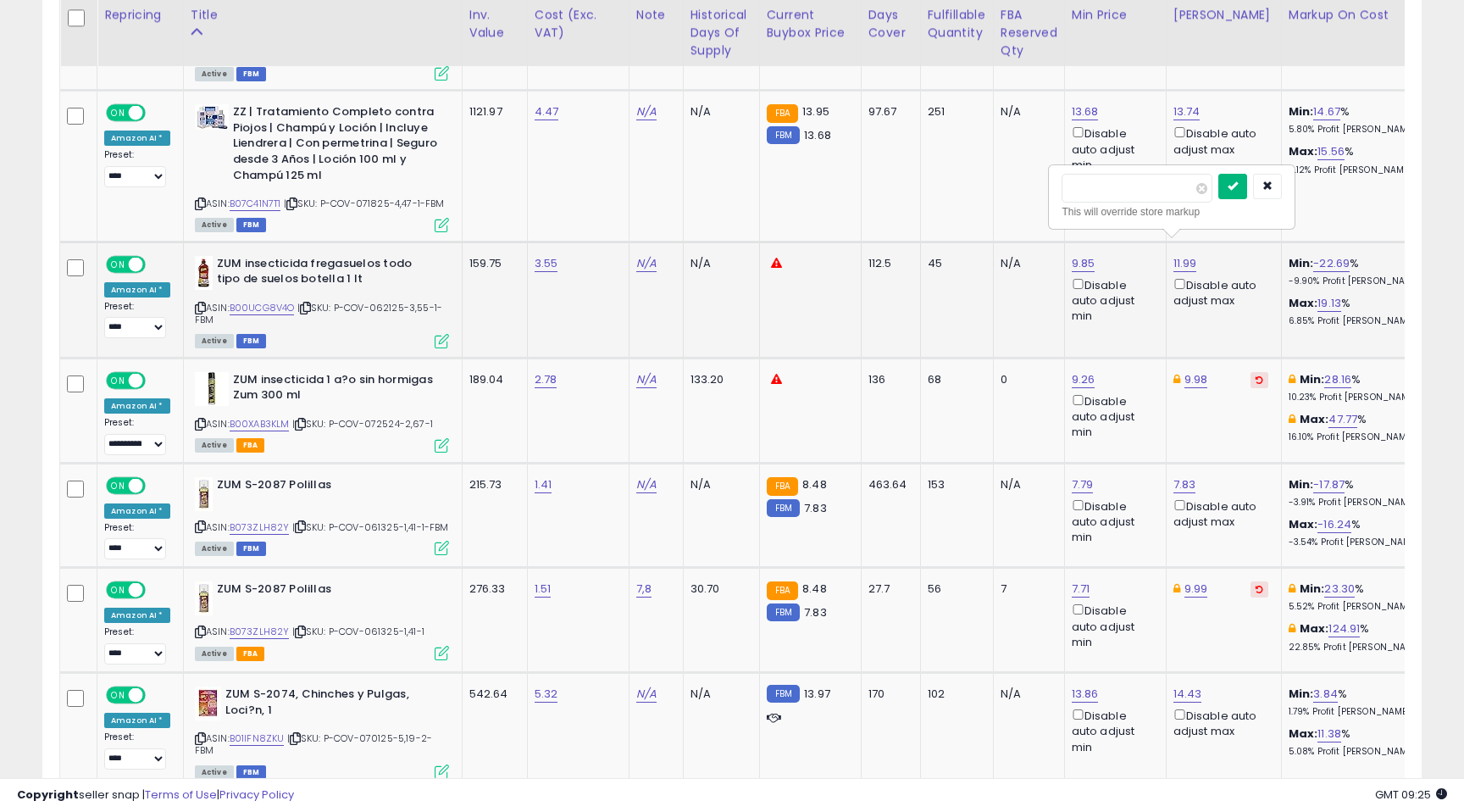
type input "****"
click at [1238, 190] on icon "submit" at bounding box center [1233, 186] width 10 height 10
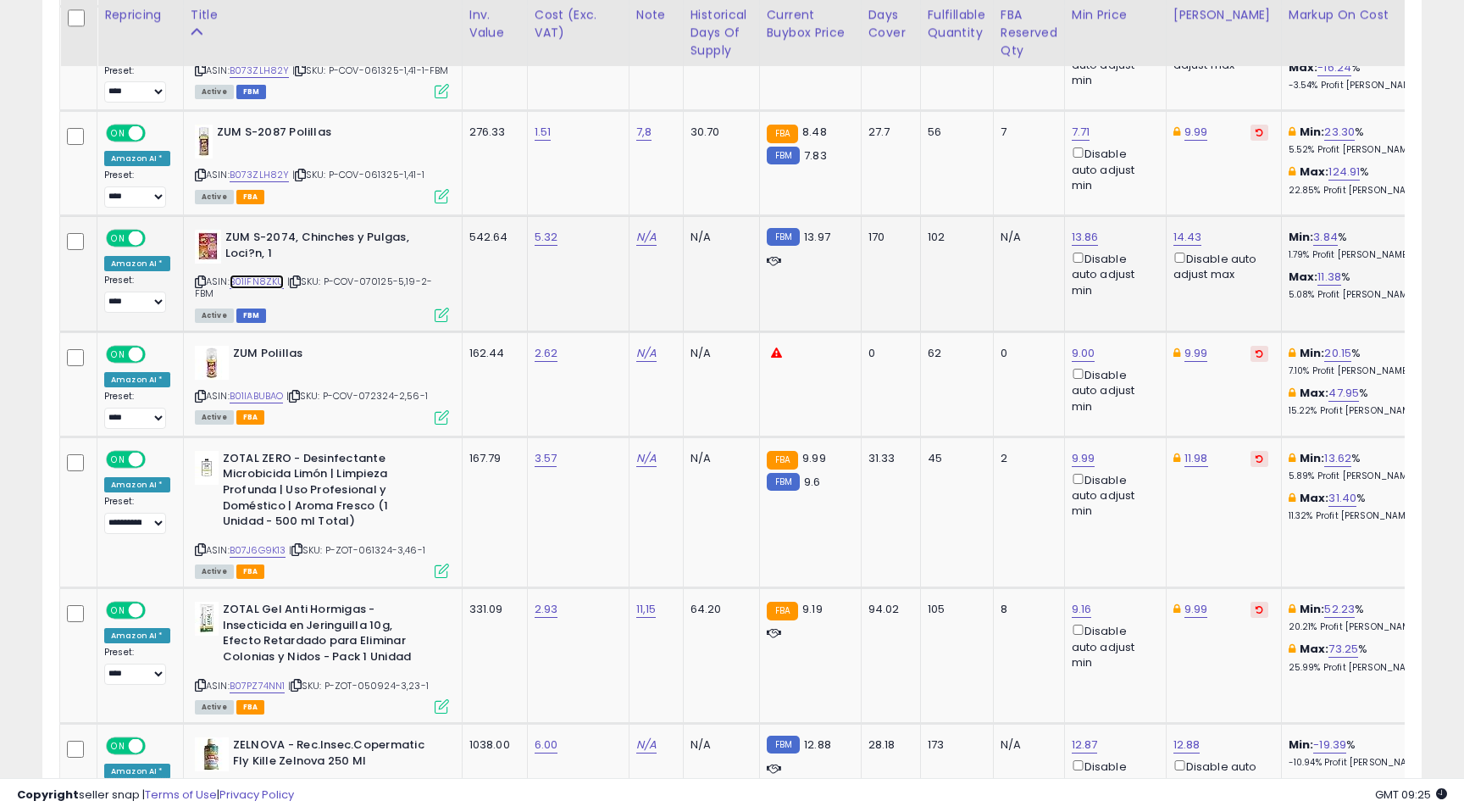
click at [248, 275] on link "B01IFN8ZKU" at bounding box center [257, 281] width 55 height 14
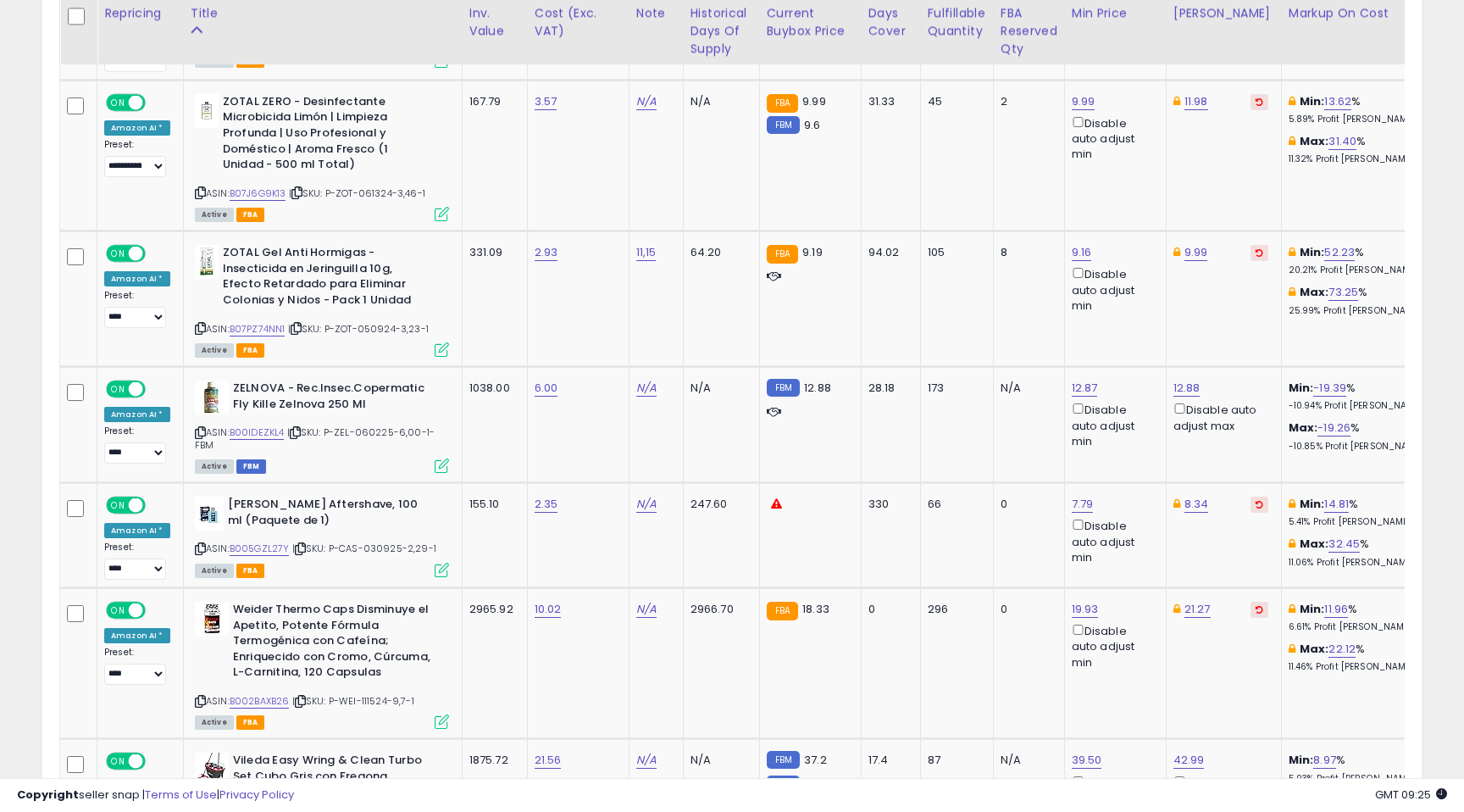
scroll to position [5420, 0]
click at [258, 322] on link "B07PZ74NN1" at bounding box center [257, 327] width 56 height 14
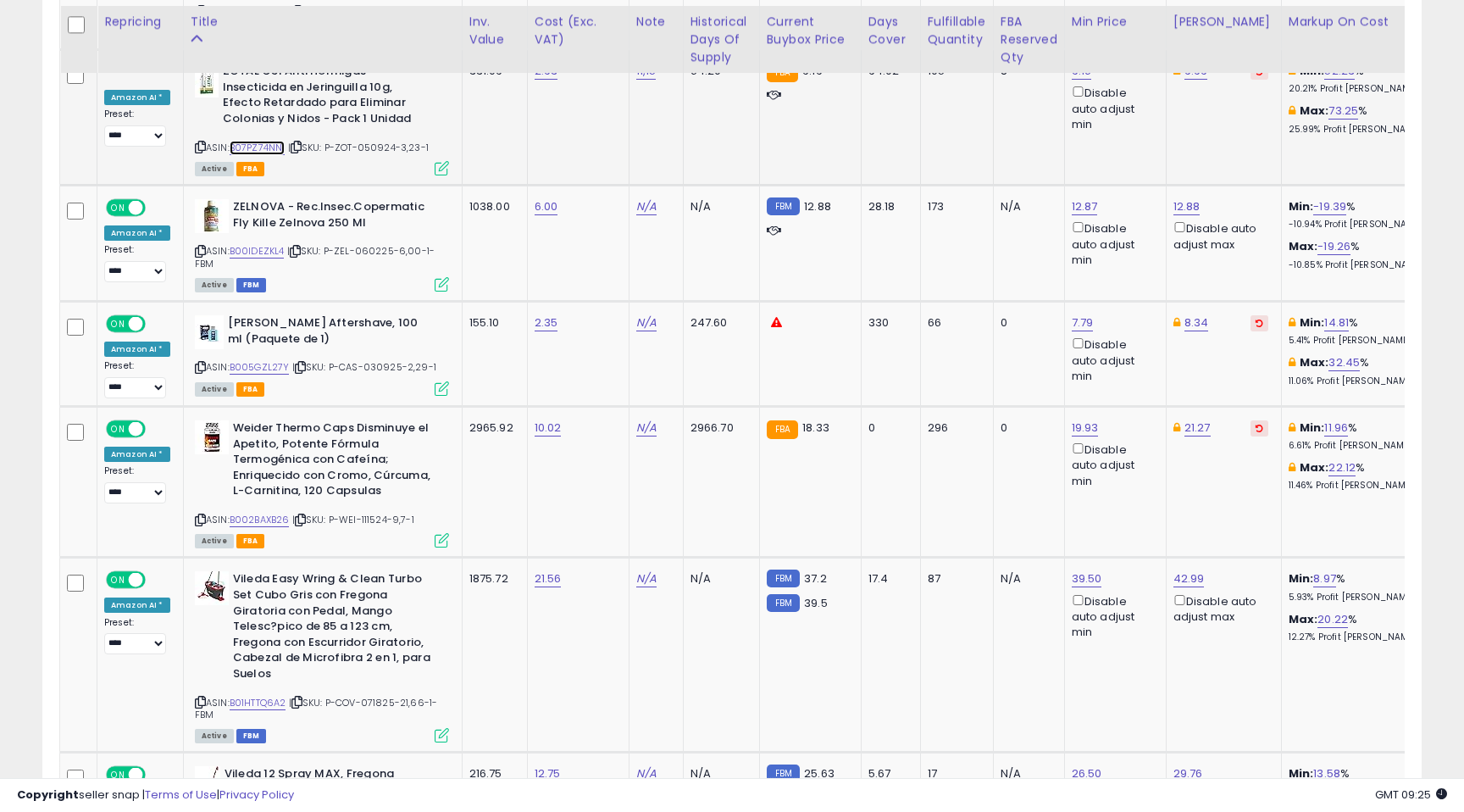
scroll to position [5608, 0]
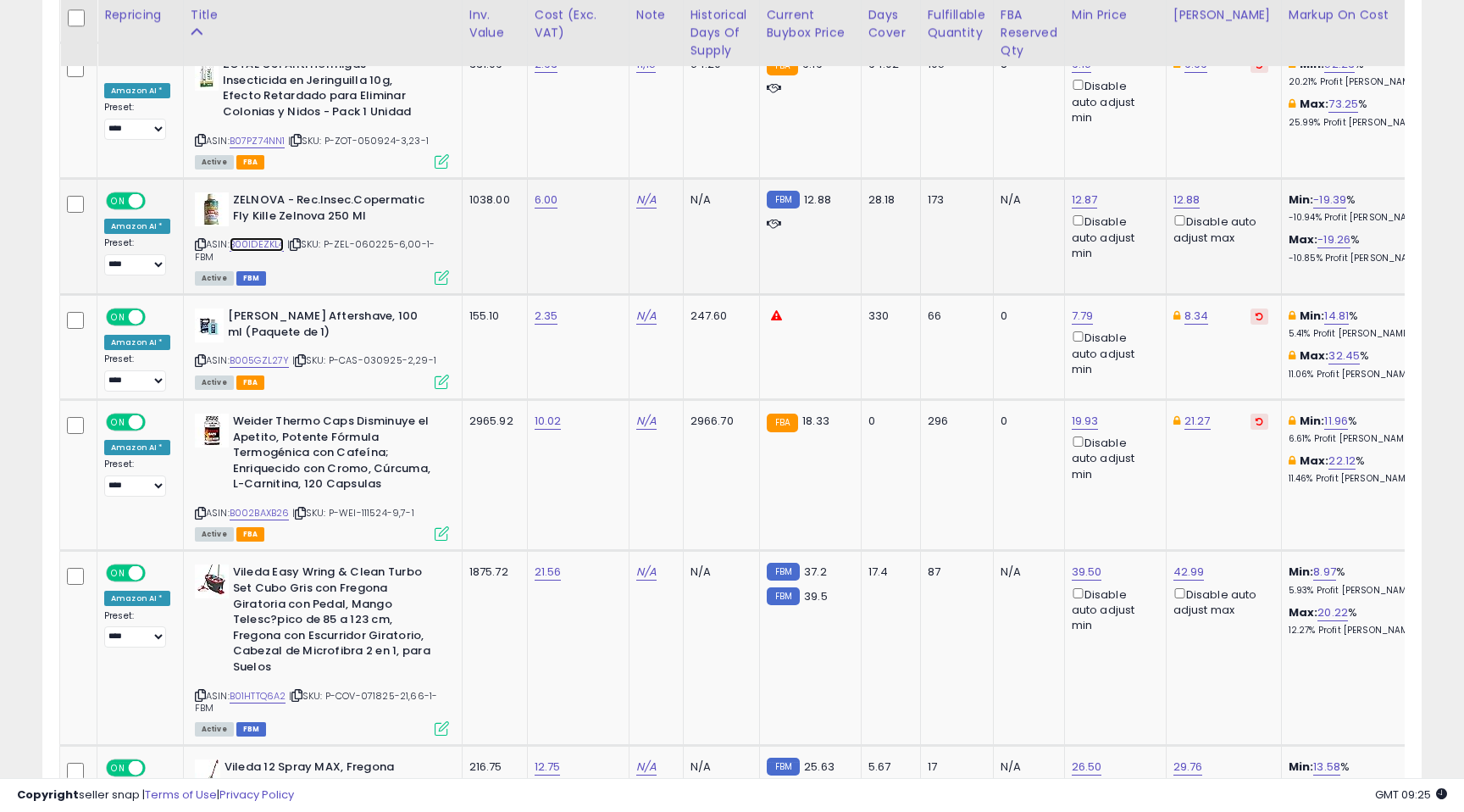
click at [246, 237] on link "B00IDEZKL4" at bounding box center [257, 244] width 55 height 14
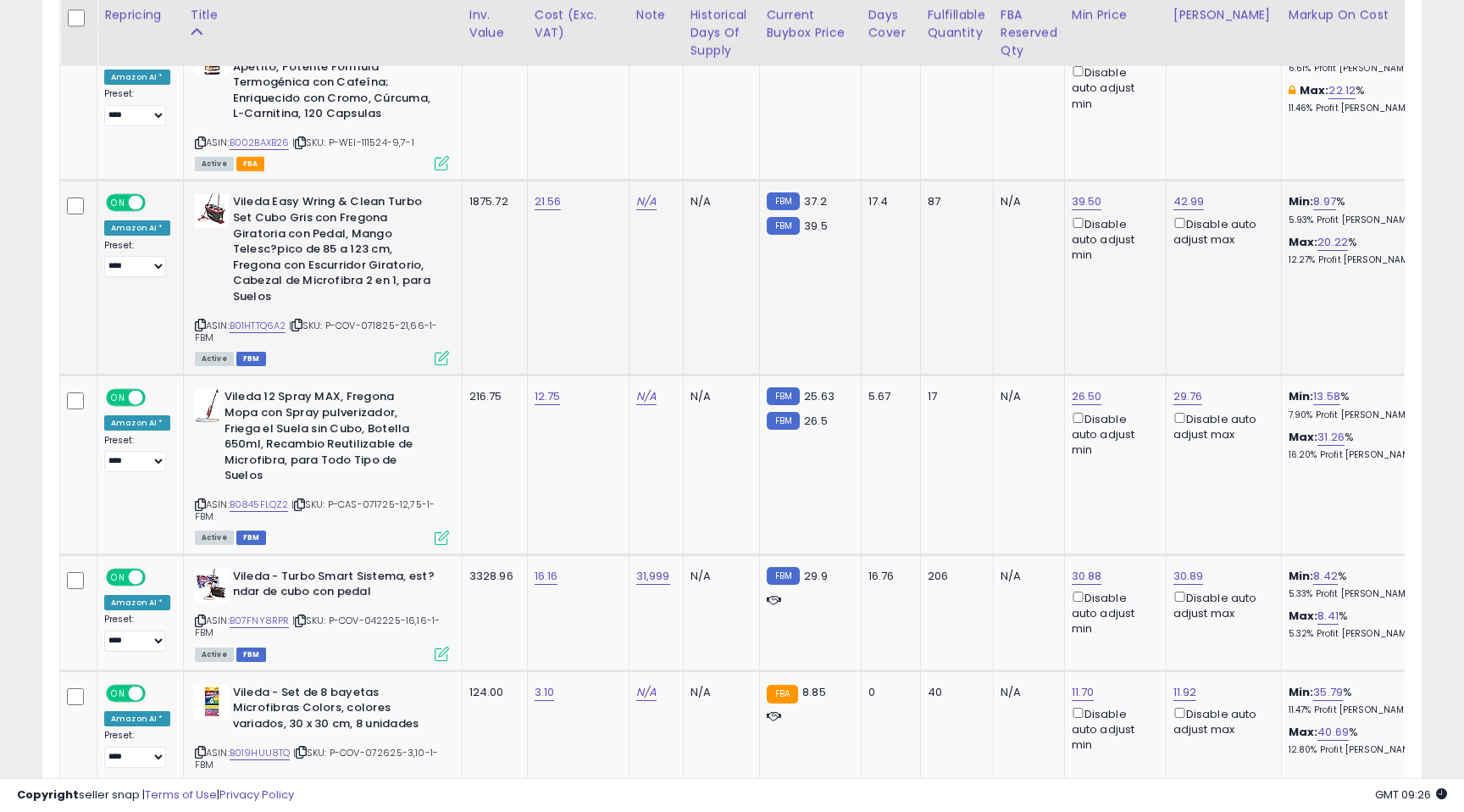
scroll to position [5979, 0]
click at [256, 318] on link "B01HTTQ6A2" at bounding box center [258, 325] width 57 height 14
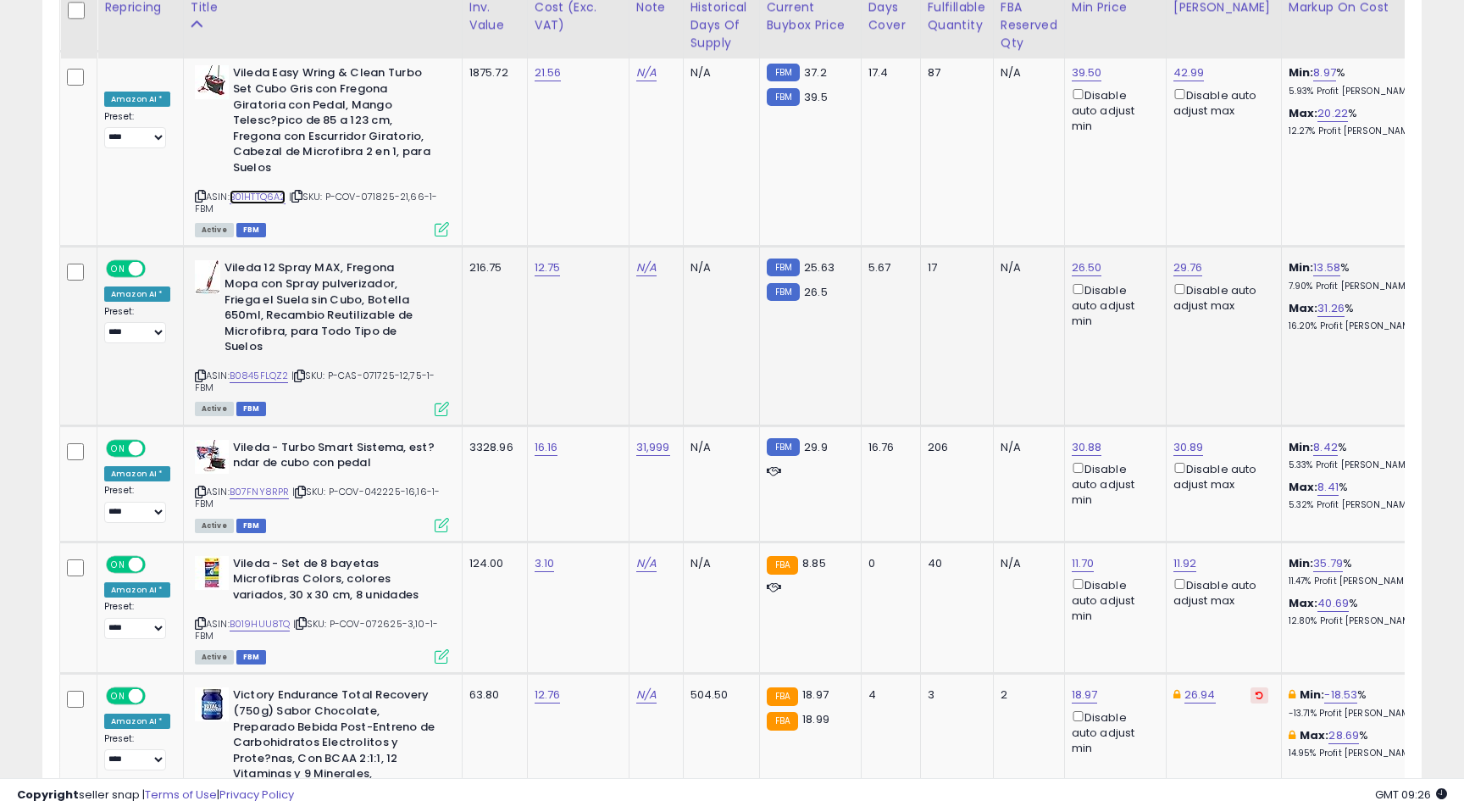
scroll to position [6109, 0]
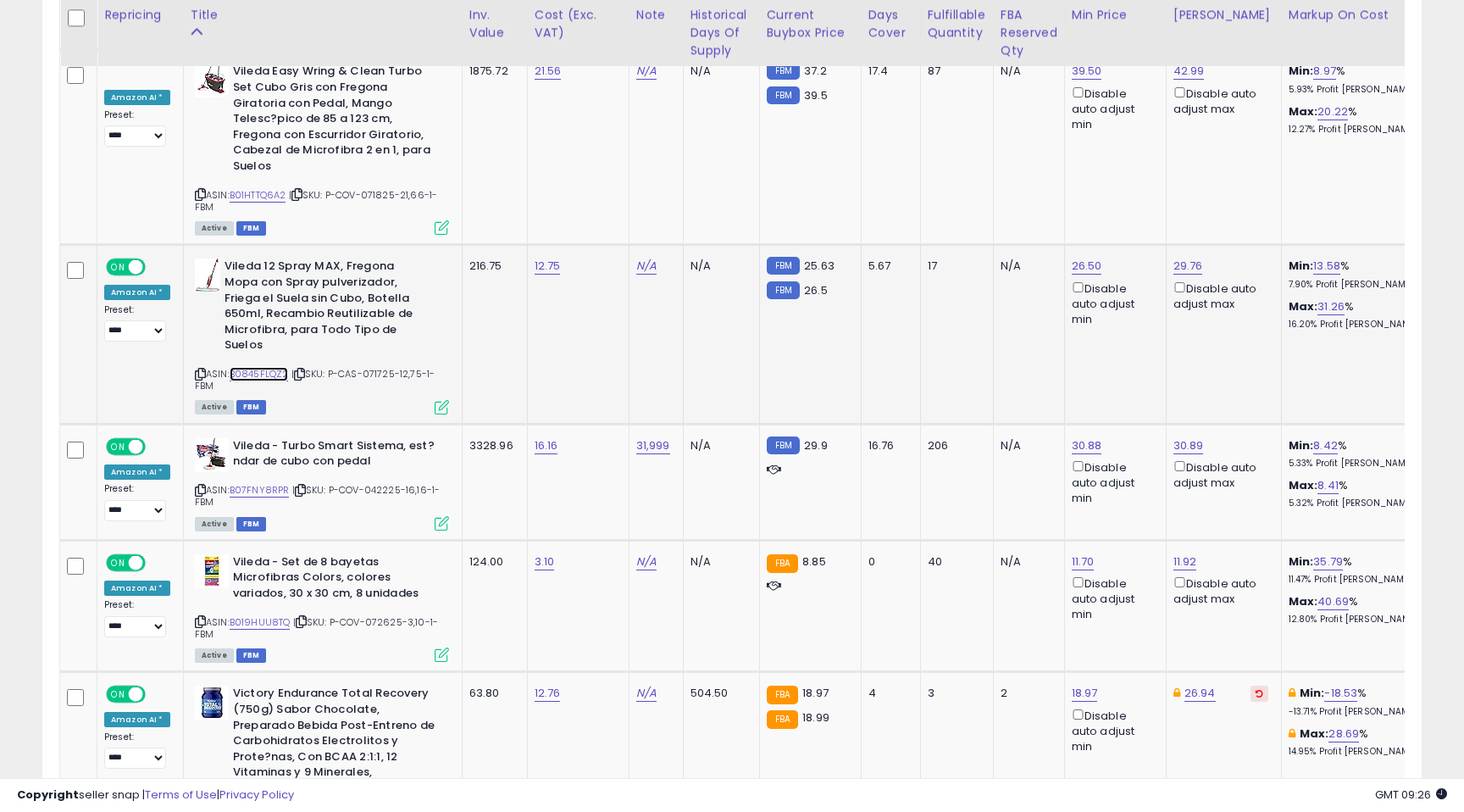
click at [270, 366] on link "B0845FLQZ2" at bounding box center [259, 373] width 59 height 14
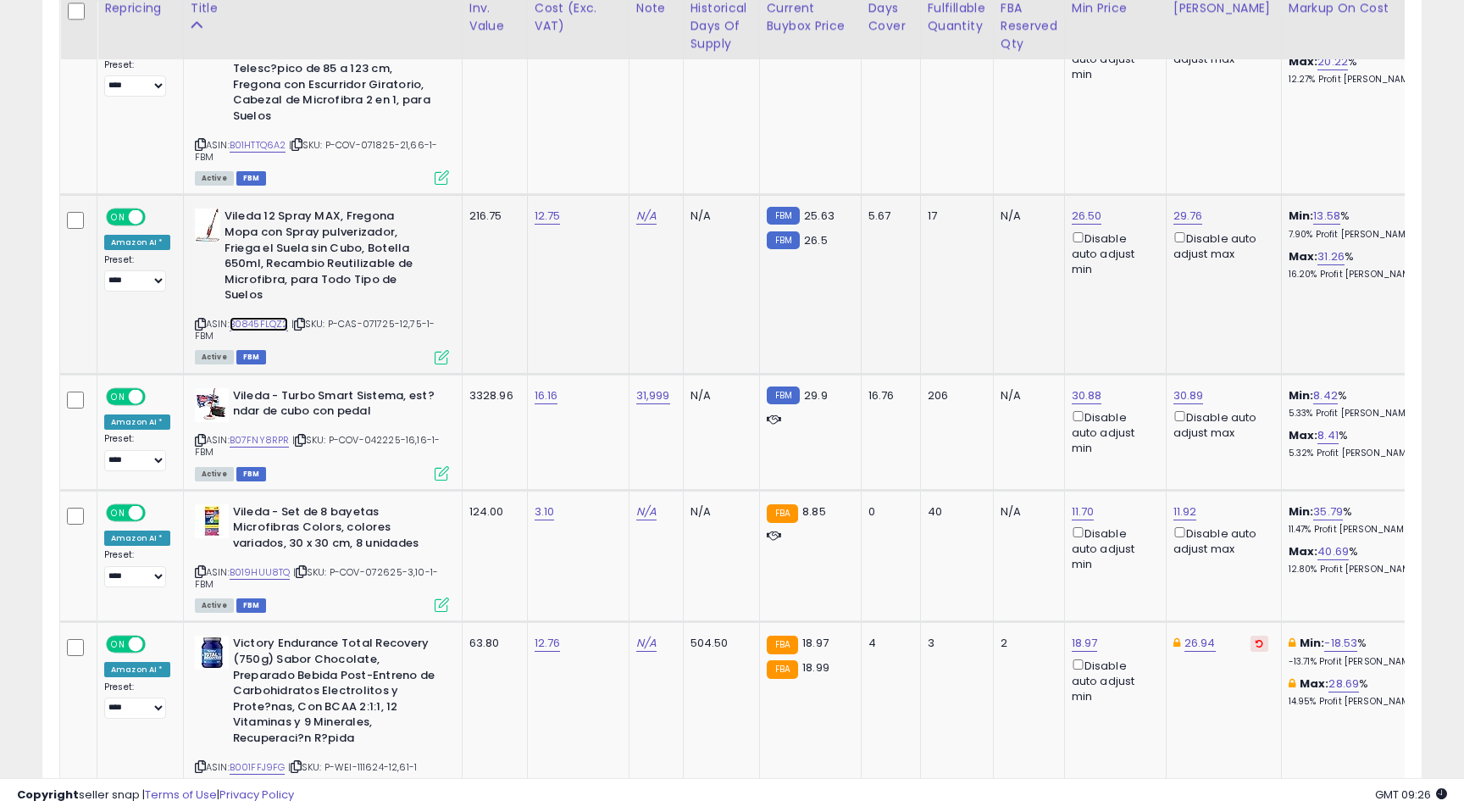
scroll to position [6252, 0]
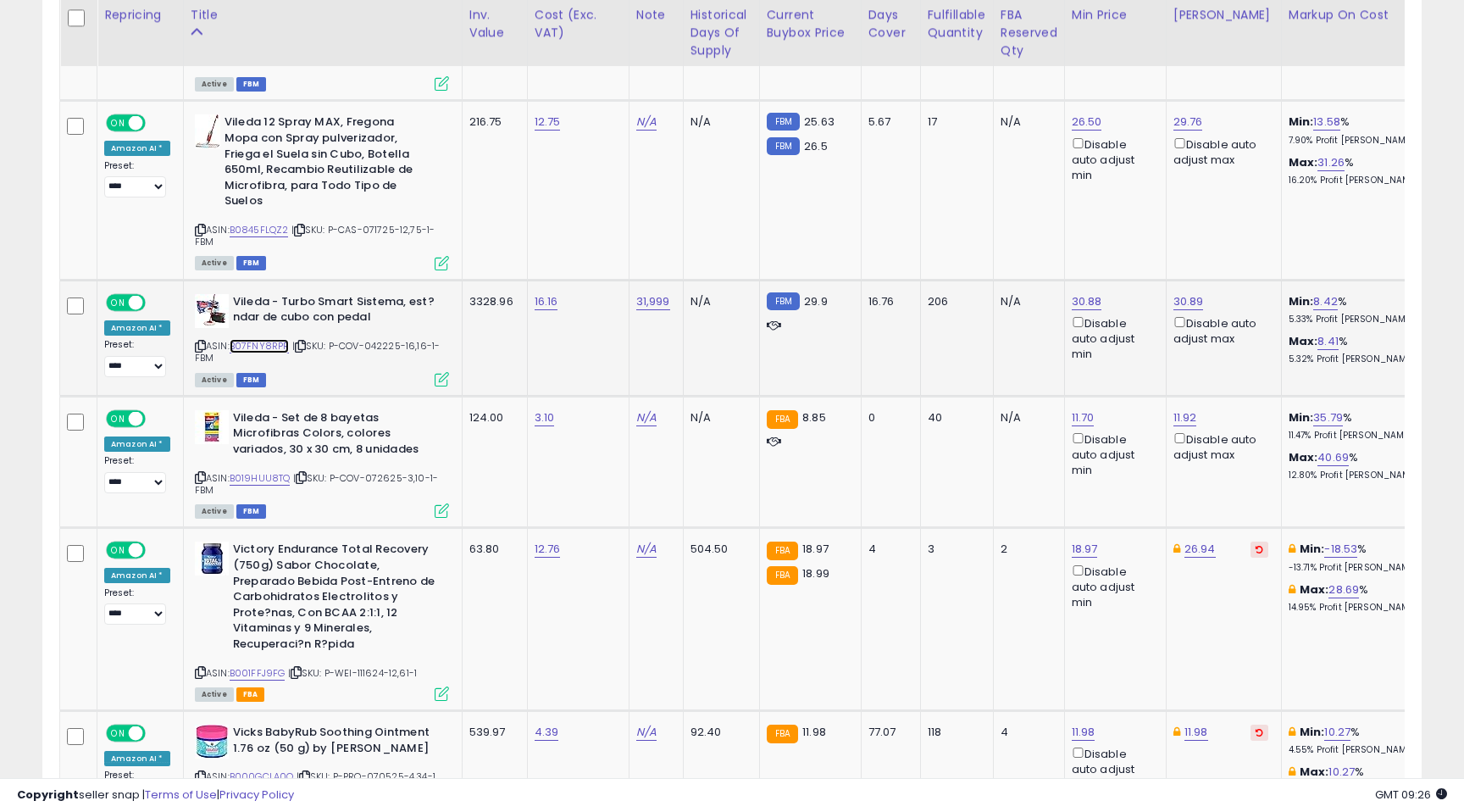
click at [254, 339] on link "B07FNY8RPR" at bounding box center [259, 346] width 60 height 14
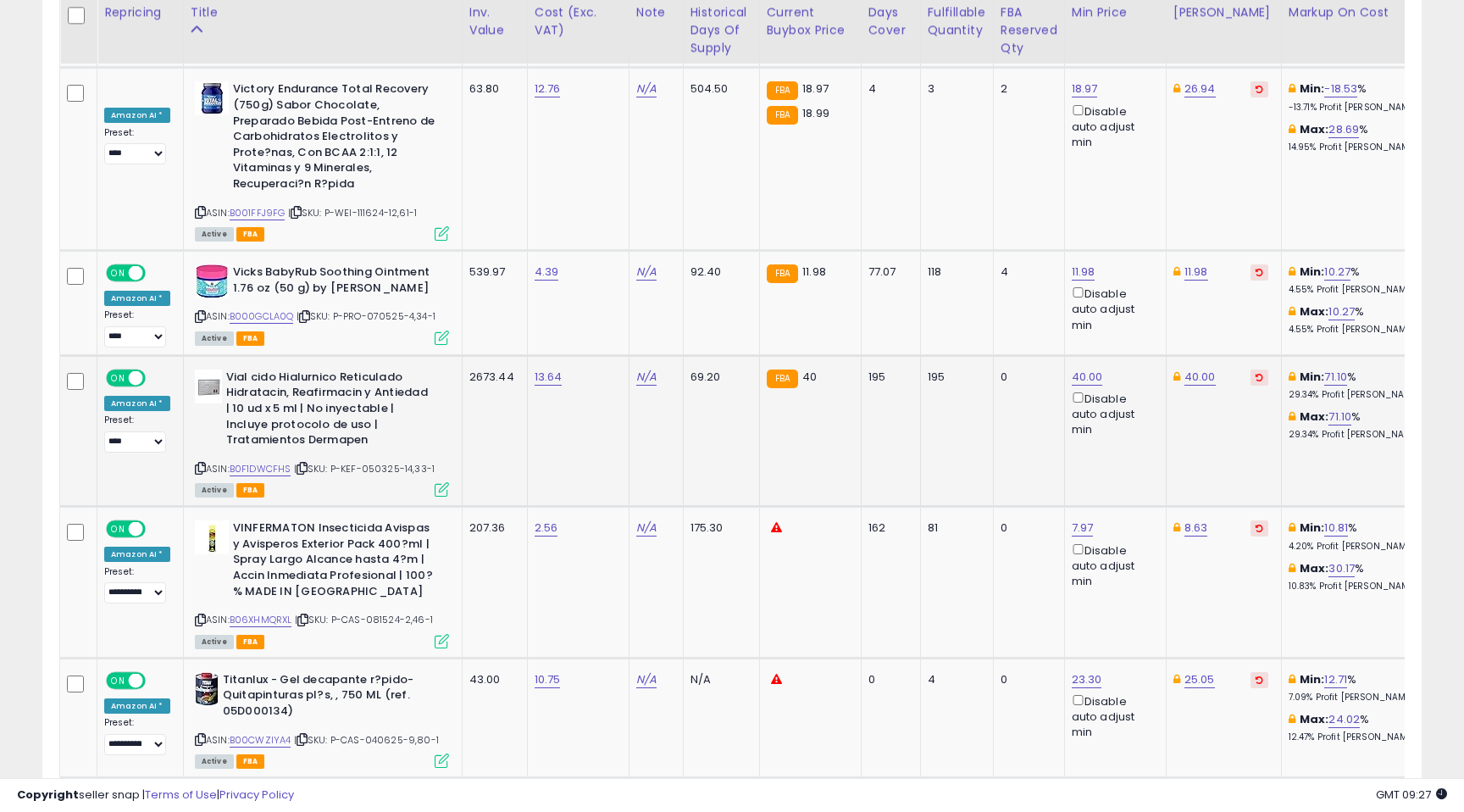
scroll to position [6714, 0]
click at [263, 461] on link "B0F1DWCFHS" at bounding box center [260, 467] width 62 height 14
click at [252, 308] on link "B000GCLA0Q" at bounding box center [262, 315] width 65 height 14
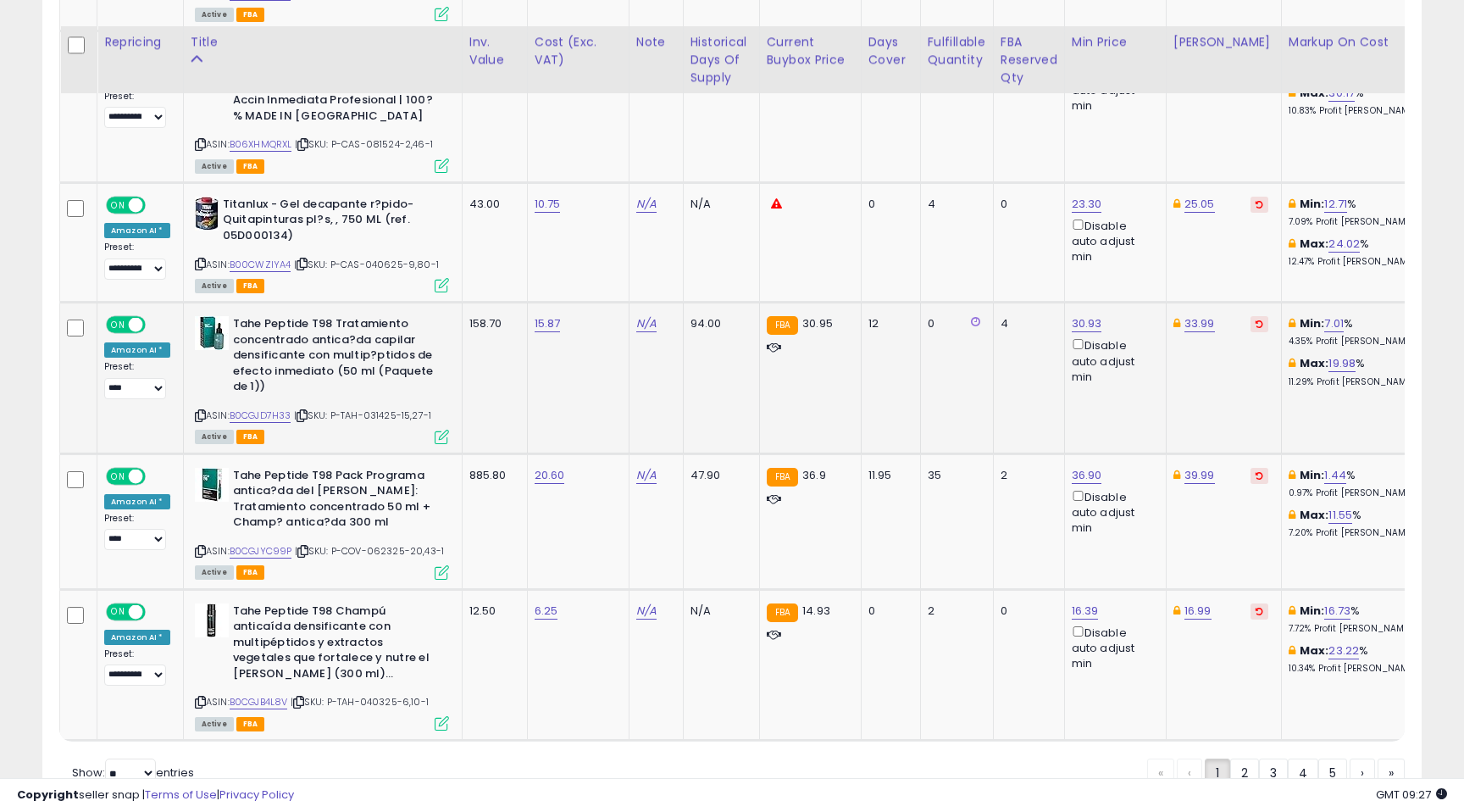
scroll to position [7216, 0]
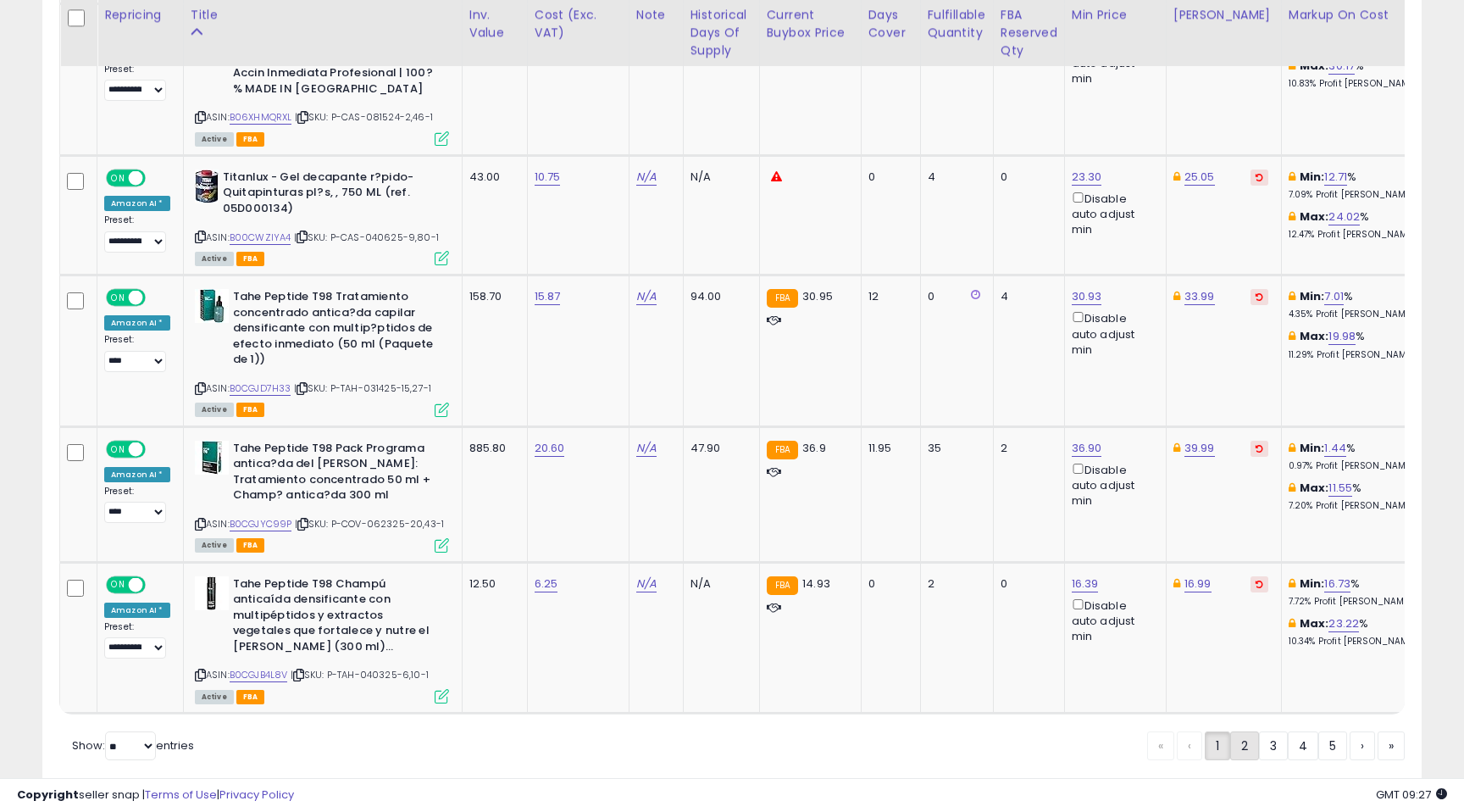
click at [1288, 731] on link "2" at bounding box center [1303, 745] width 30 height 29
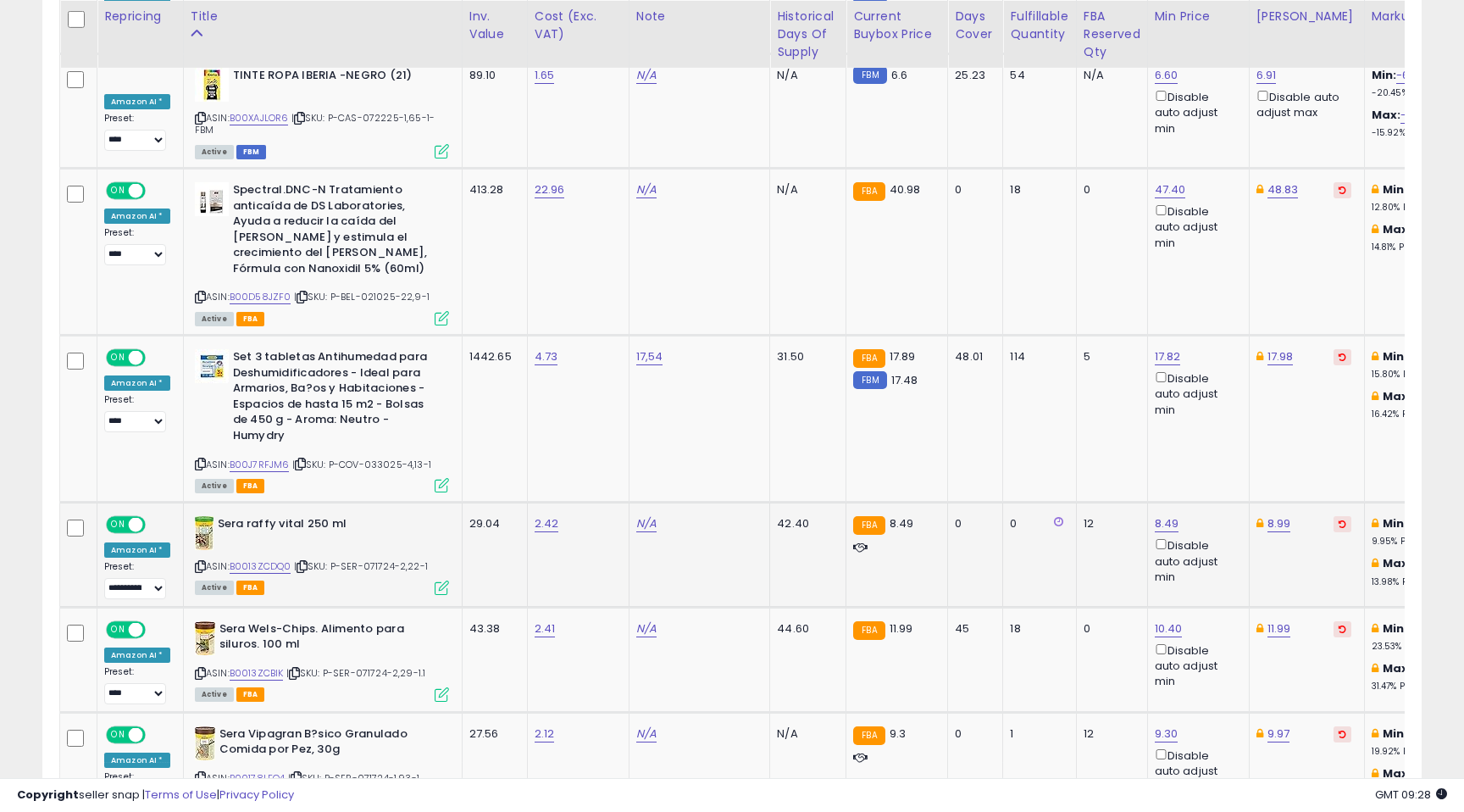
scroll to position [1668, 0]
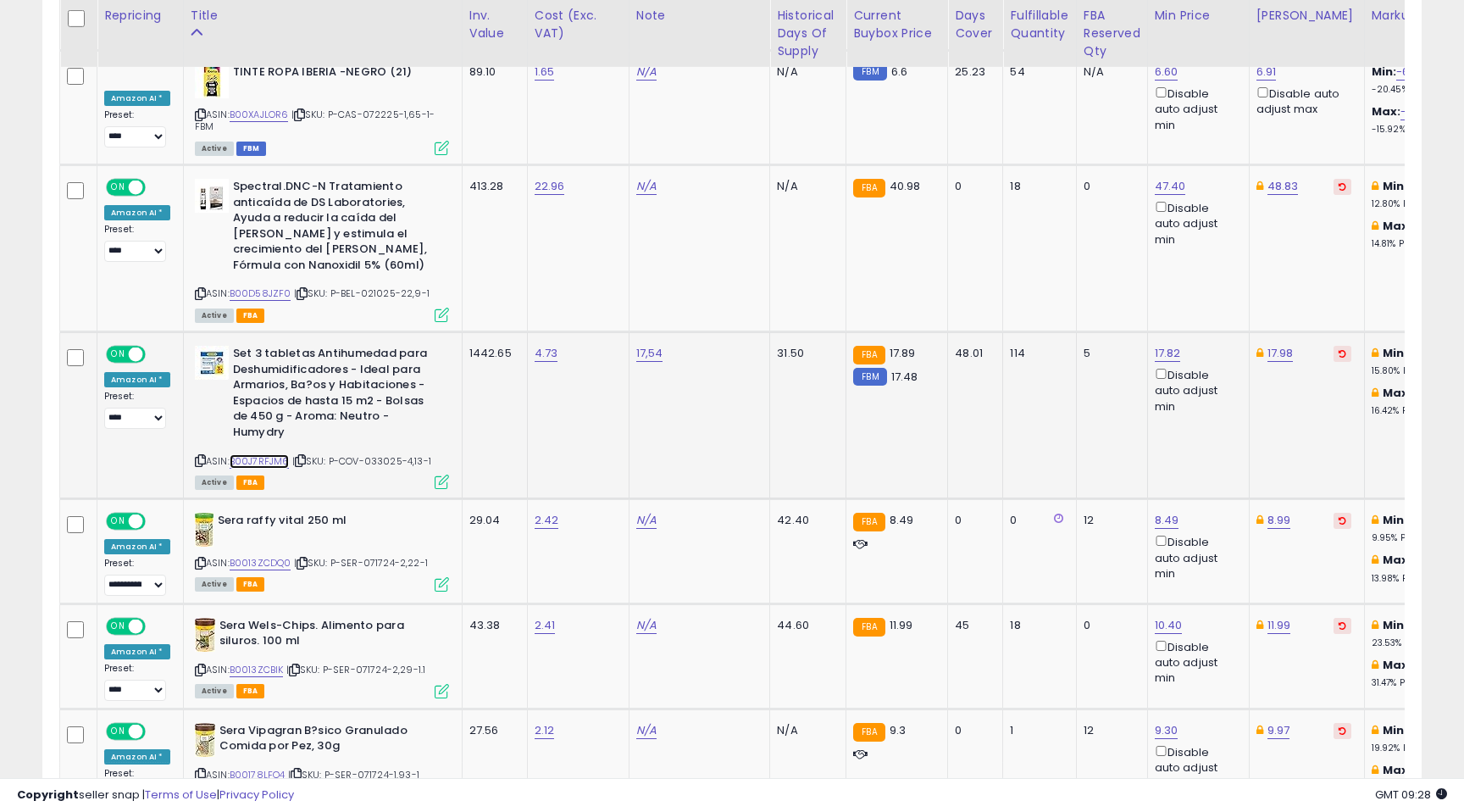
click at [247, 454] on link "B00J7RFJM6" at bounding box center [259, 461] width 60 height 14
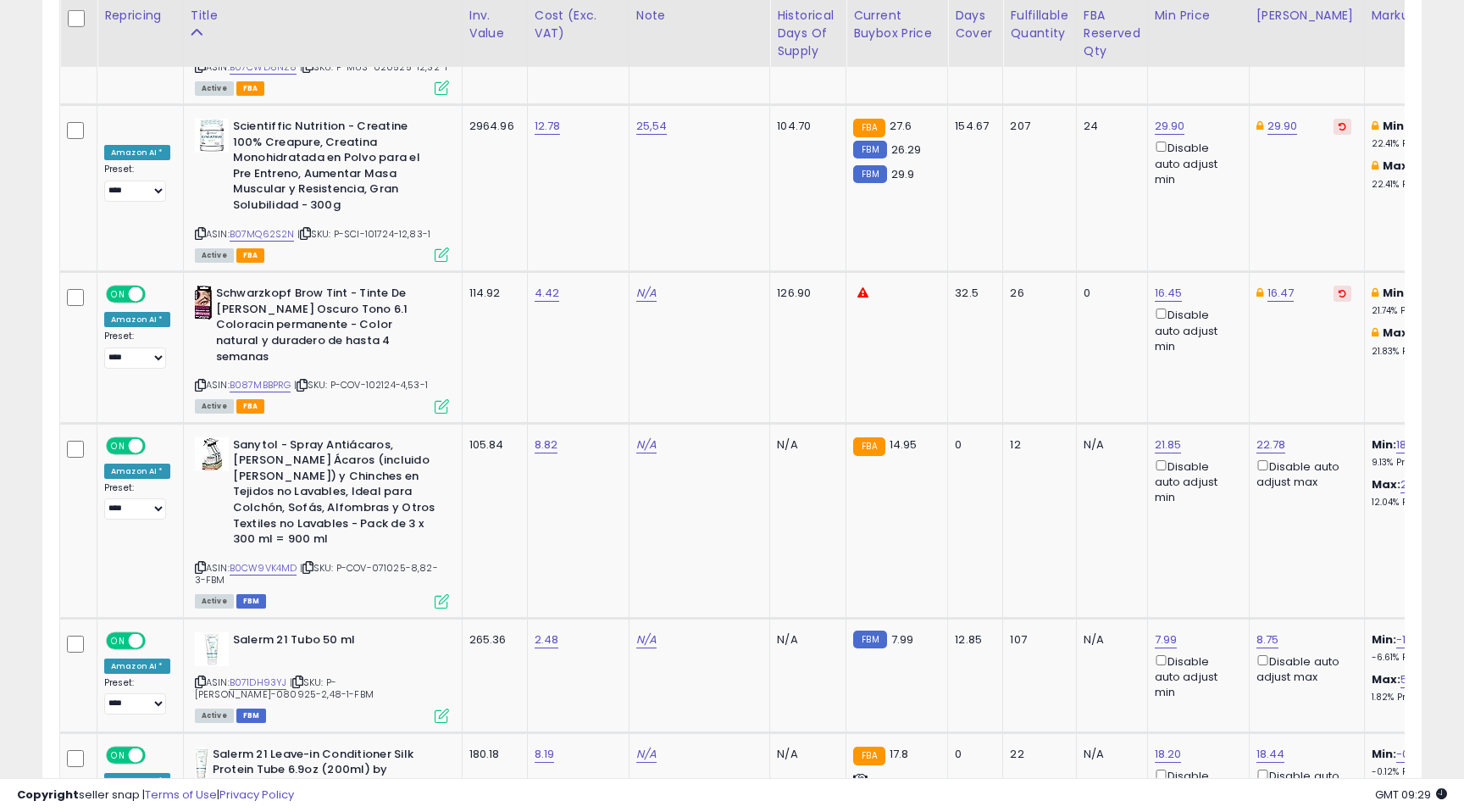
scroll to position [6482, 0]
click at [265, 560] on link "B0CW9VK4MD" at bounding box center [263, 566] width 68 height 14
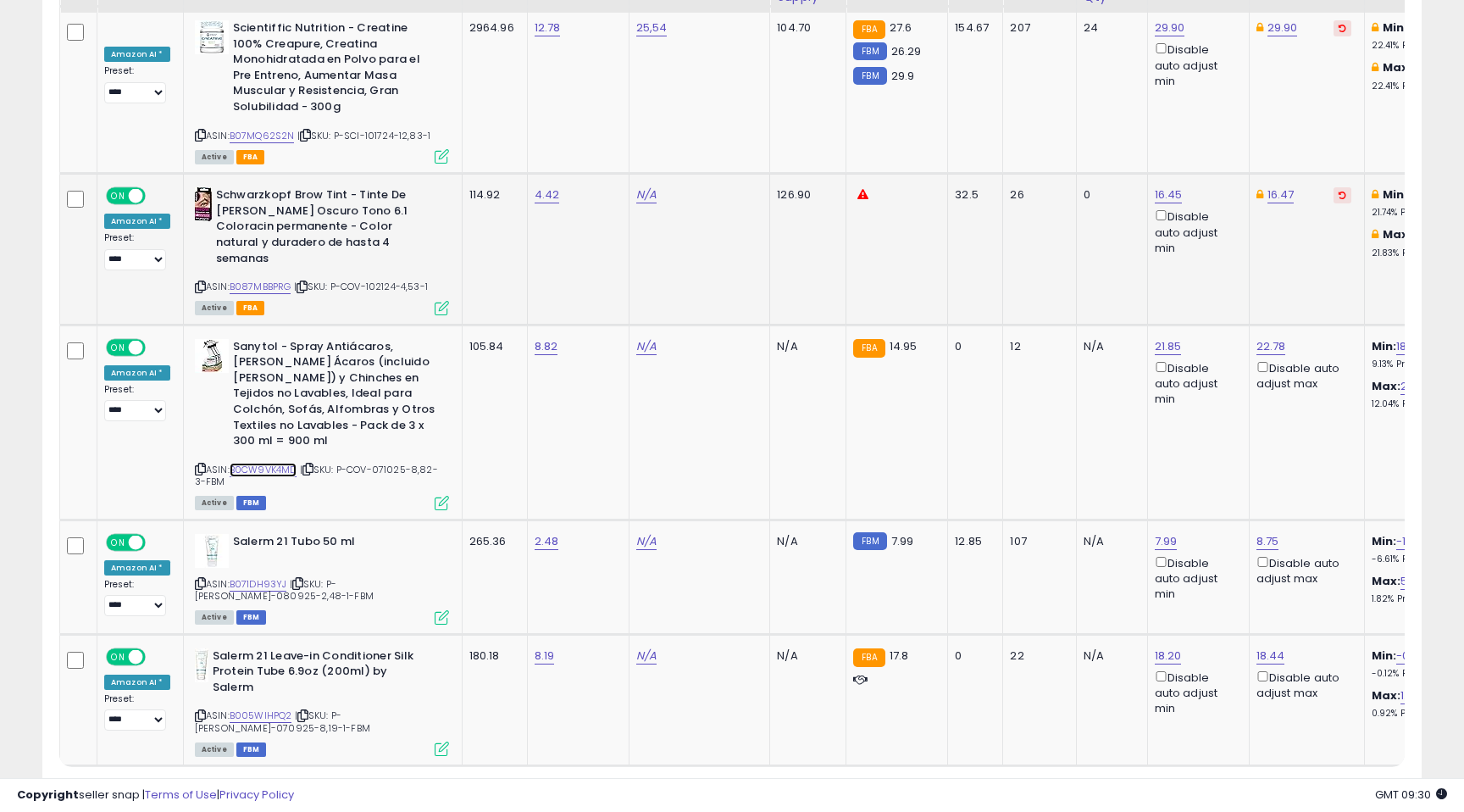
scroll to position [6591, 0]
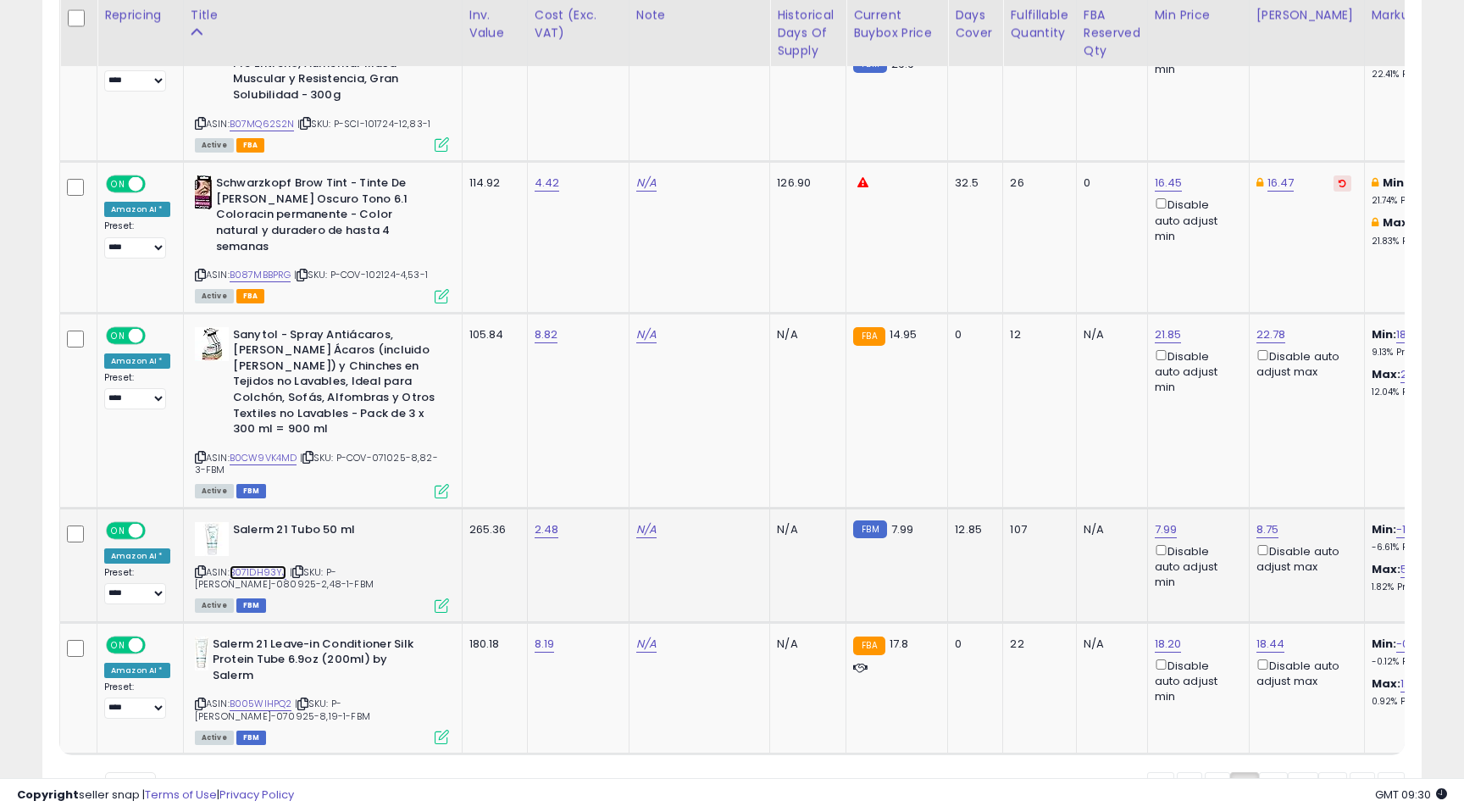
click at [247, 565] on link "B071DH93YJ" at bounding box center [258, 572] width 58 height 14
click at [1318, 772] on link "3" at bounding box center [1333, 786] width 29 height 29
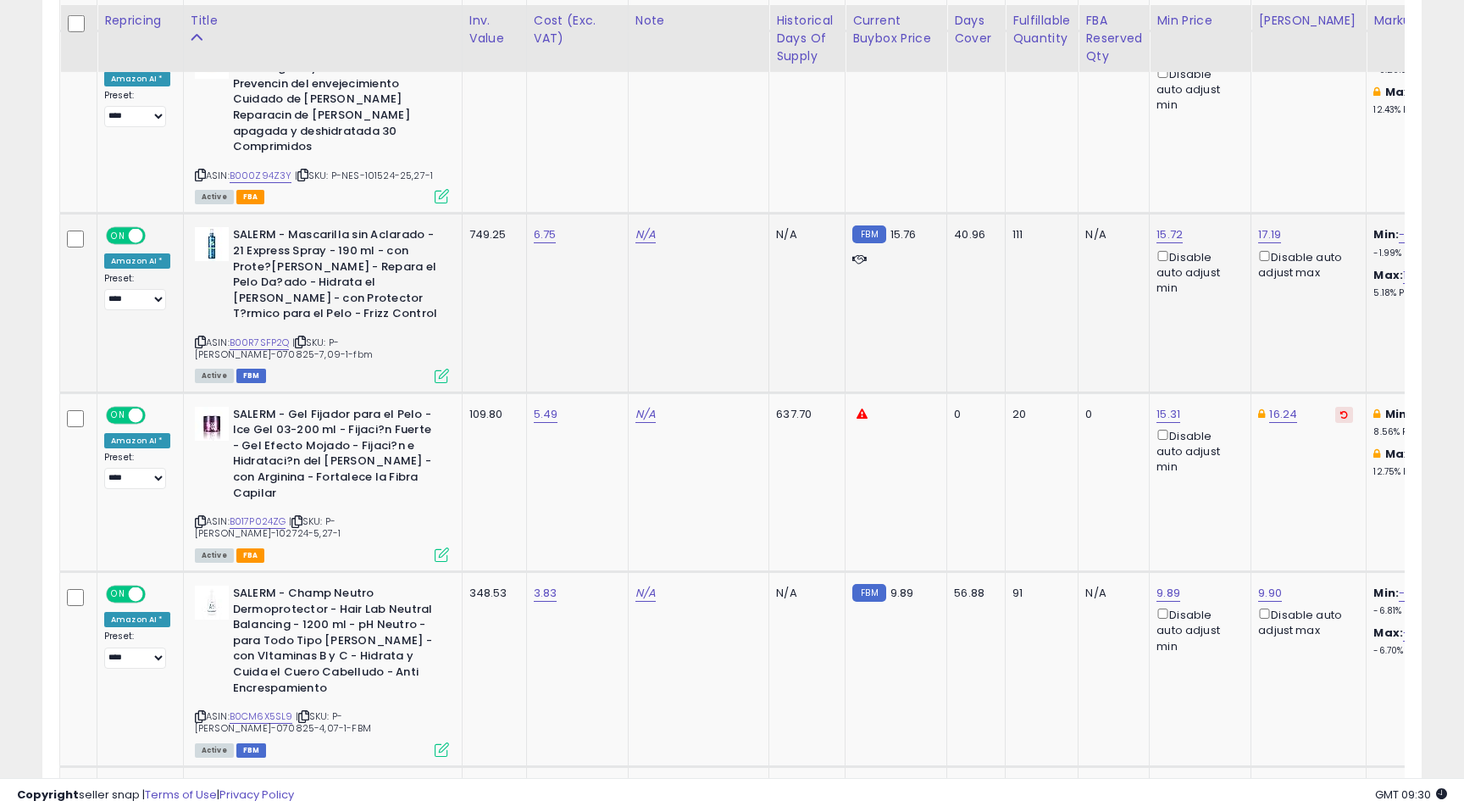
scroll to position [995, 0]
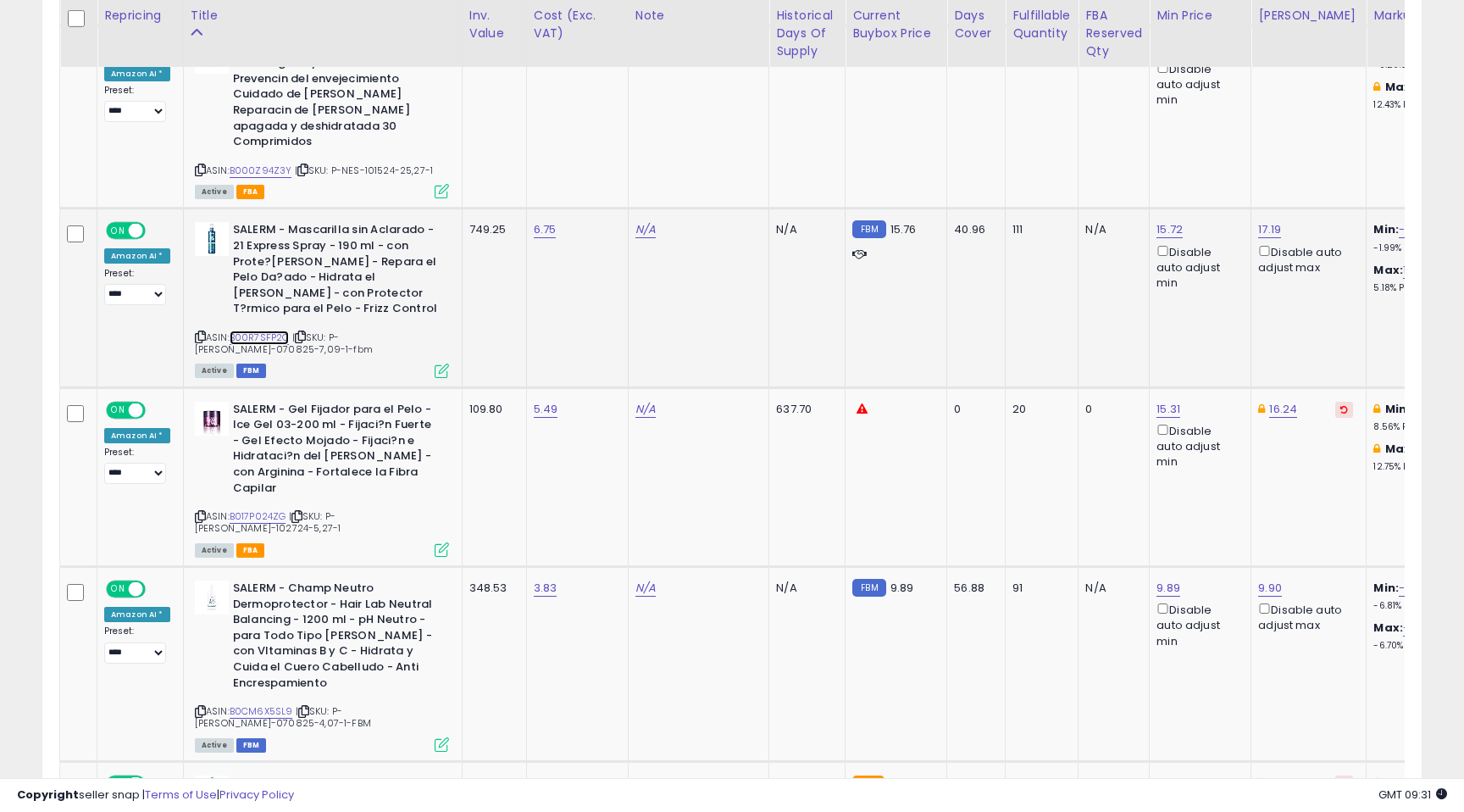
click at [276, 330] on link "B00R7SFP2Q" at bounding box center [259, 337] width 60 height 14
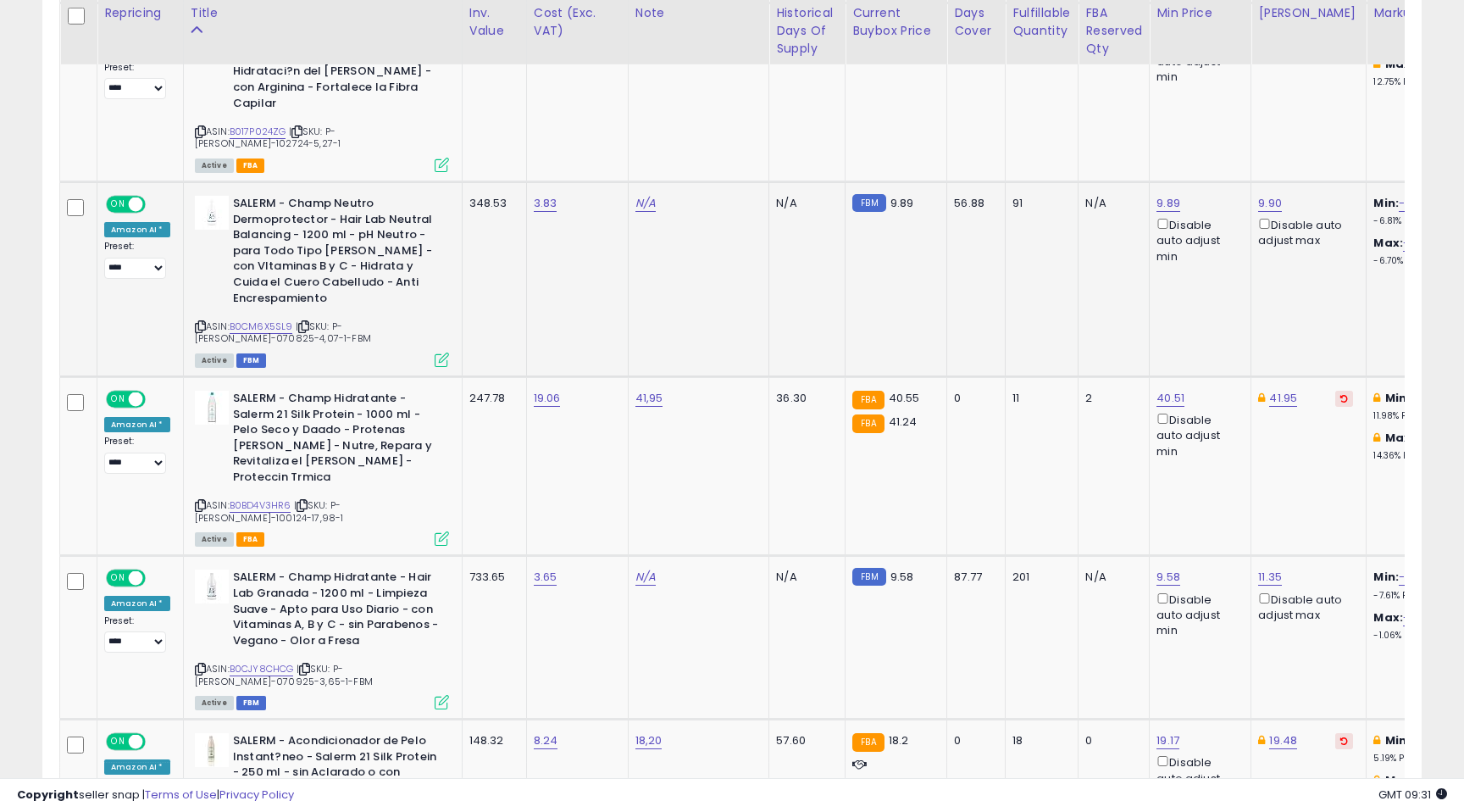
scroll to position [1408, 0]
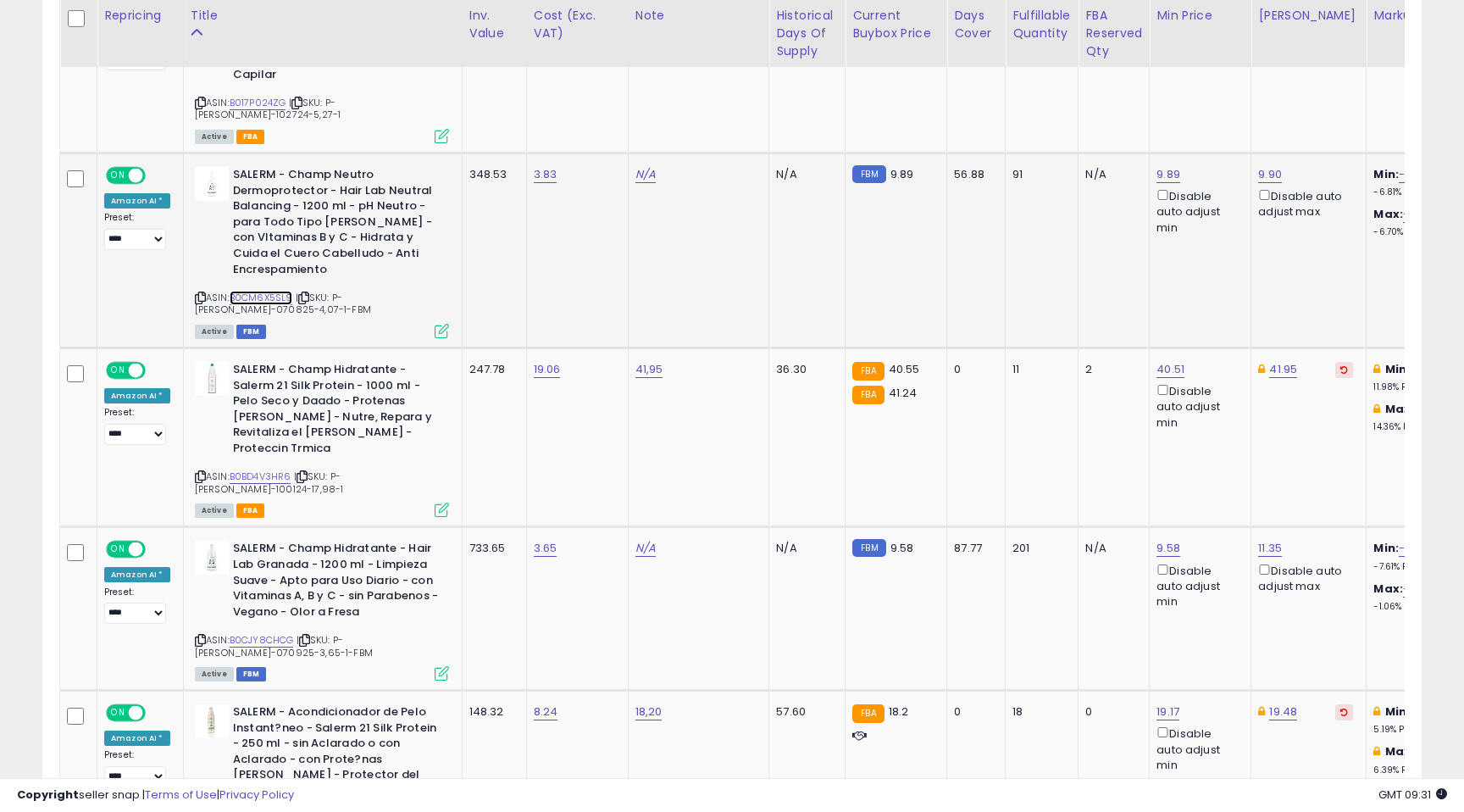
click at [263, 290] on link "B0CM6X5SL9" at bounding box center [261, 297] width 64 height 14
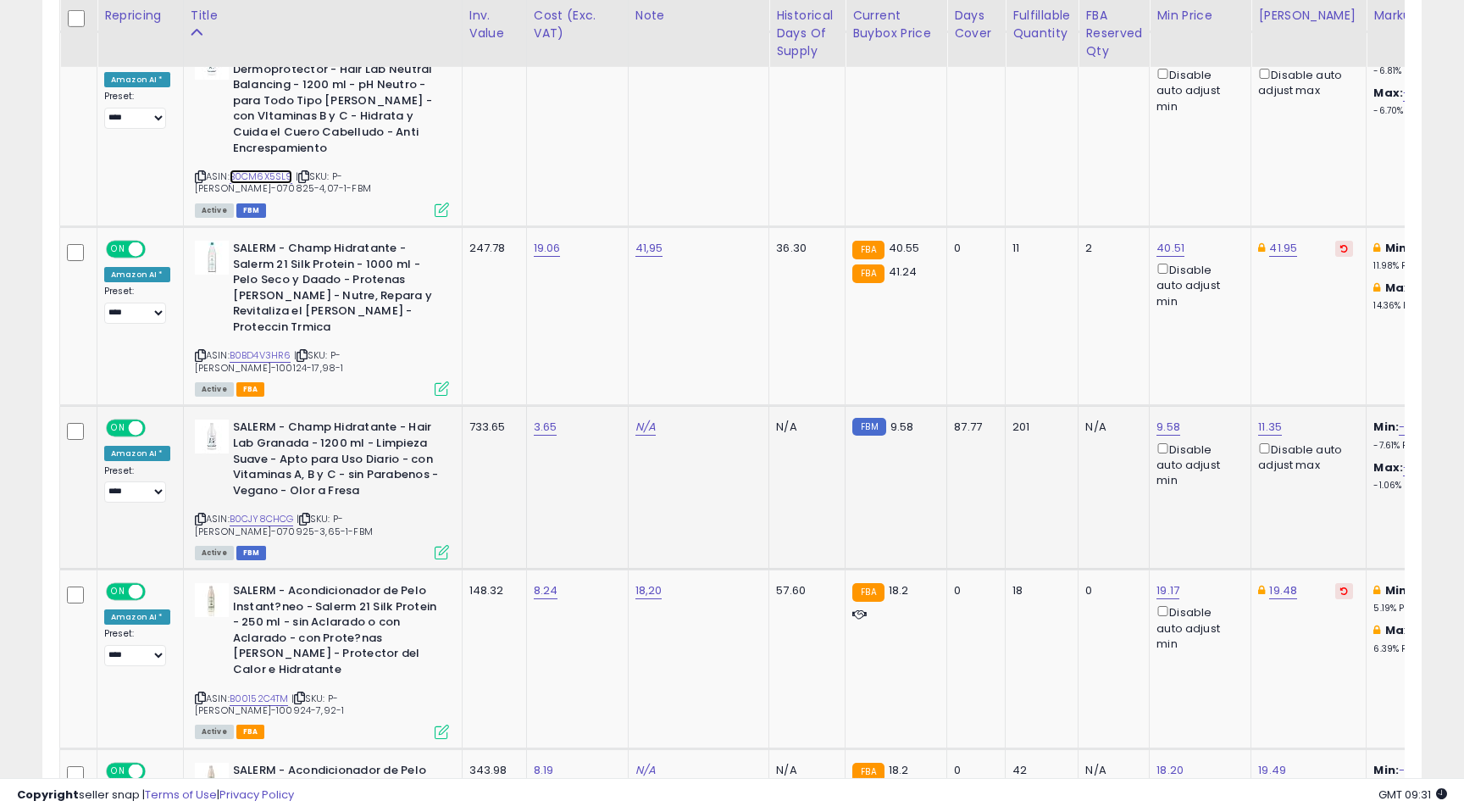
scroll to position [1532, 0]
click at [273, 347] on link "B0BD4V3HR6" at bounding box center [260, 353] width 62 height 14
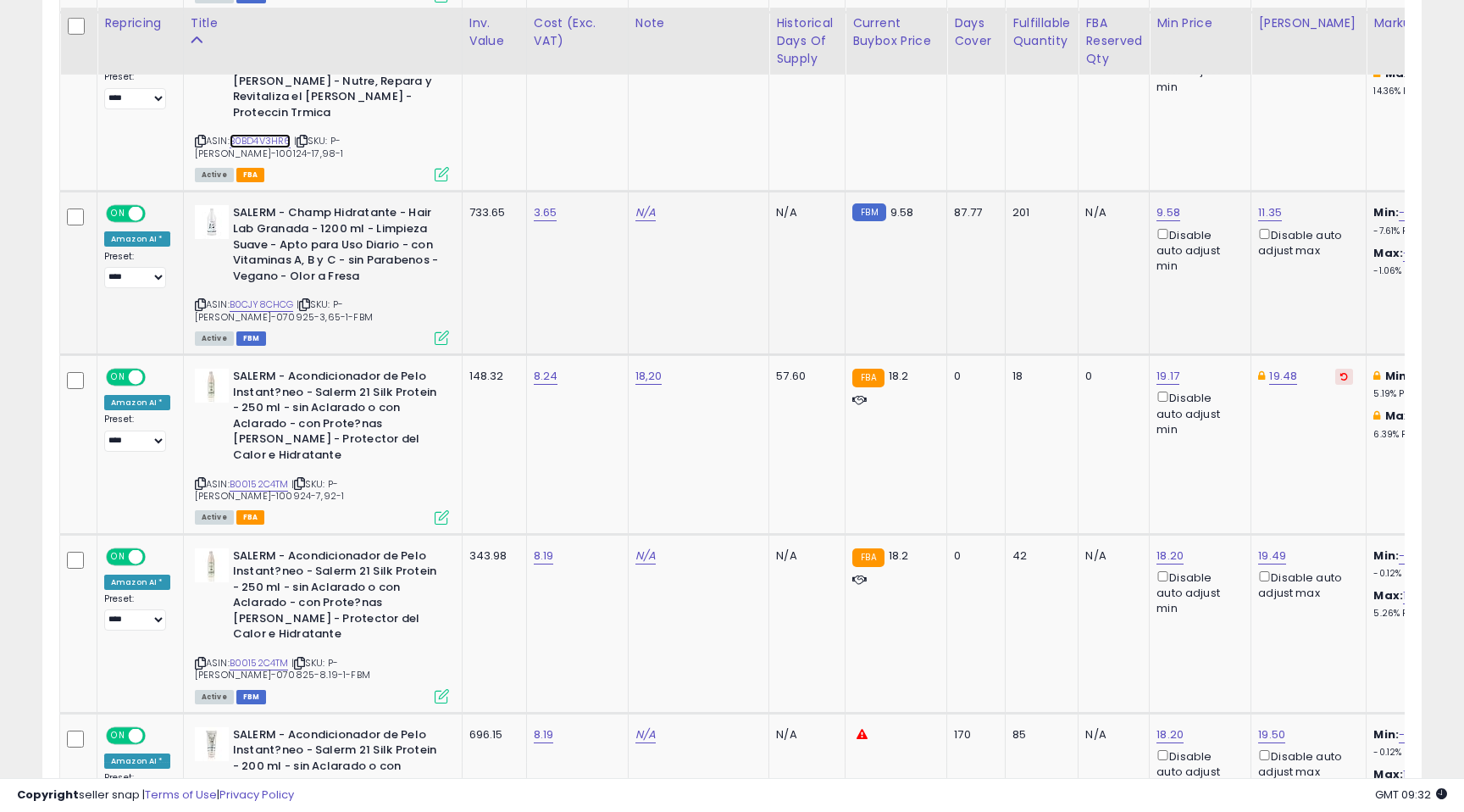
scroll to position [1759, 0]
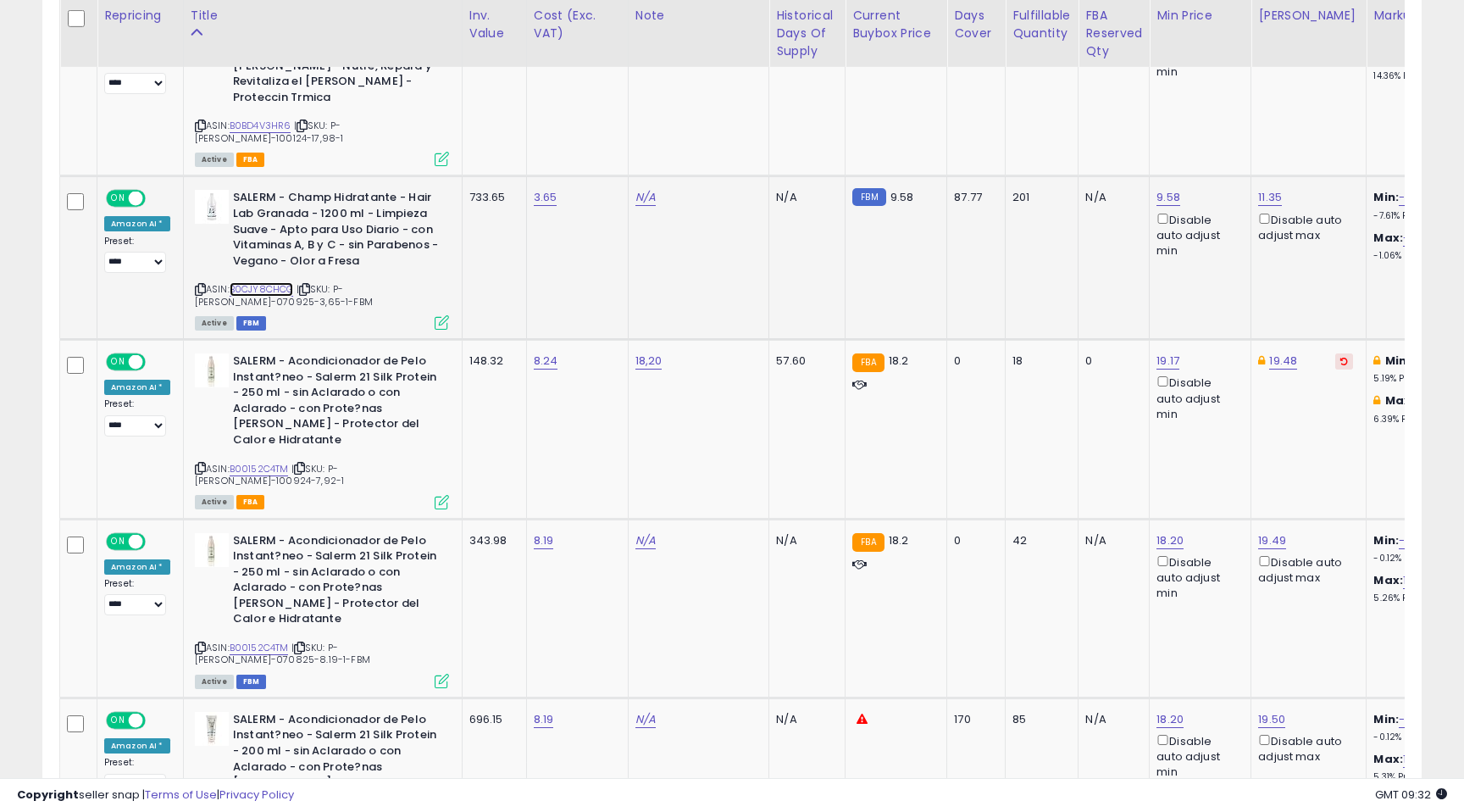
click at [262, 282] on link "B0CJY8CHCG" at bounding box center [262, 288] width 65 height 14
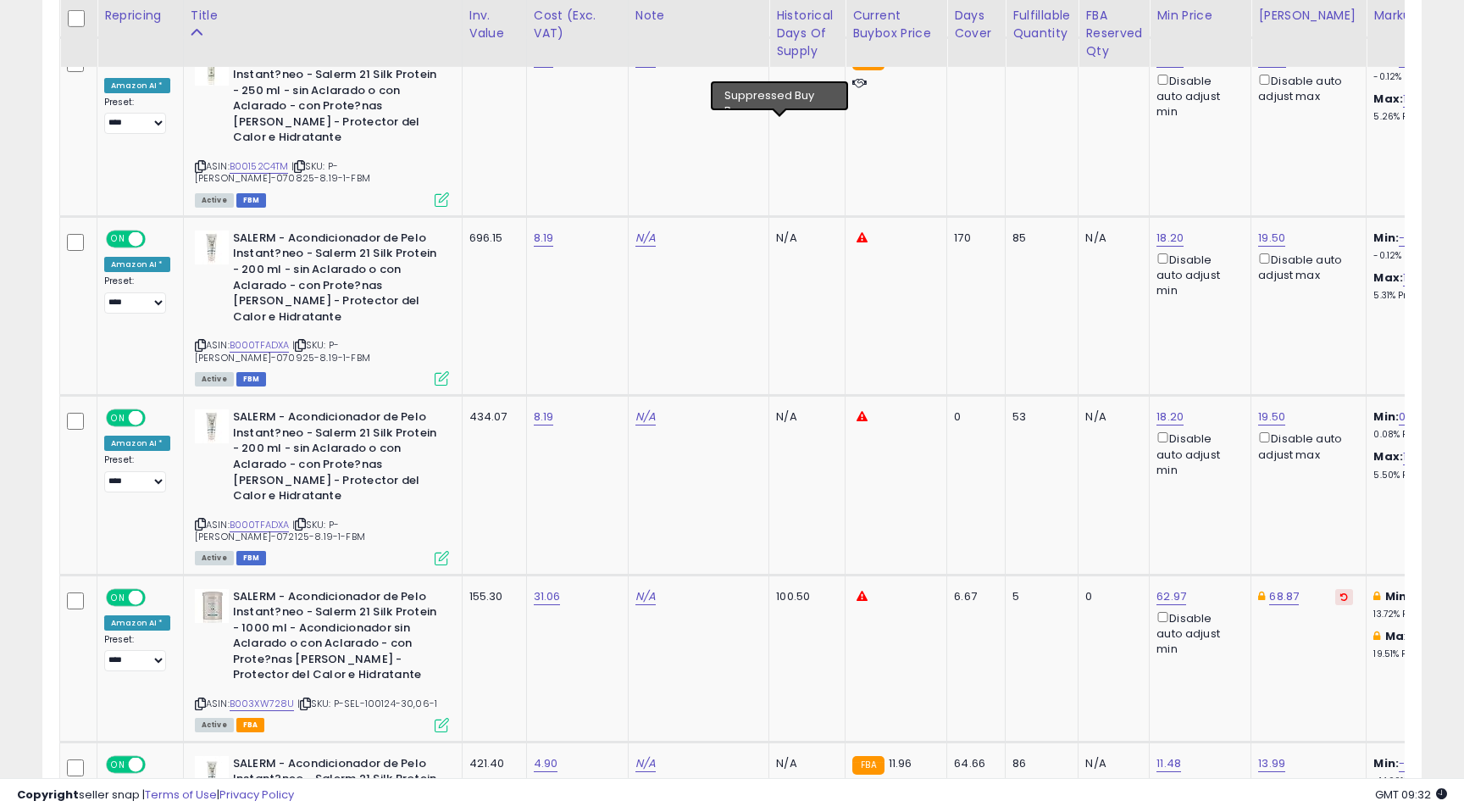
scroll to position [2241, 0]
click at [242, 337] on link "B000TFADXA" at bounding box center [259, 344] width 60 height 14
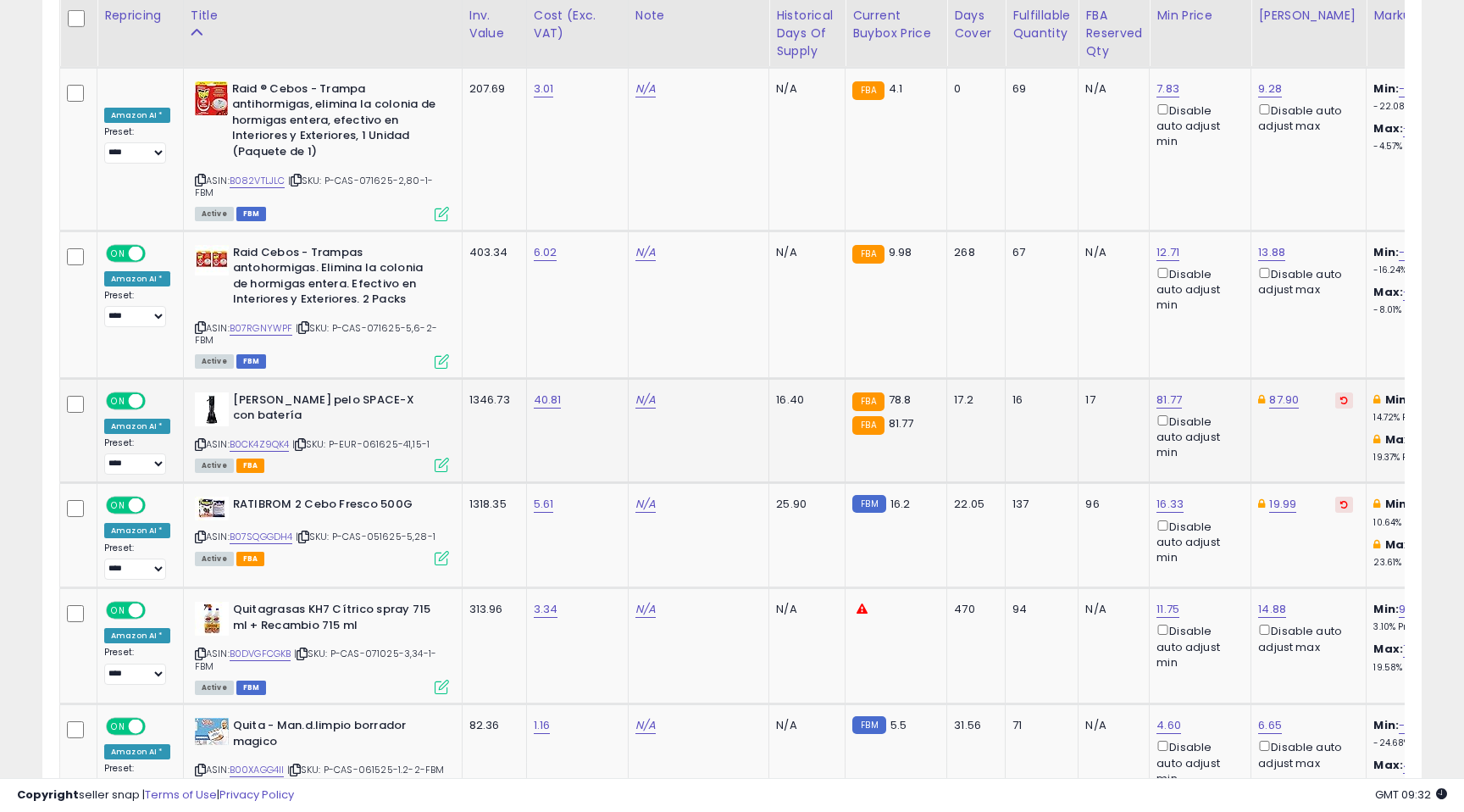
scroll to position [4694, 0]
click at [274, 436] on link "B0CK4Z9QK4" at bounding box center [259, 443] width 60 height 14
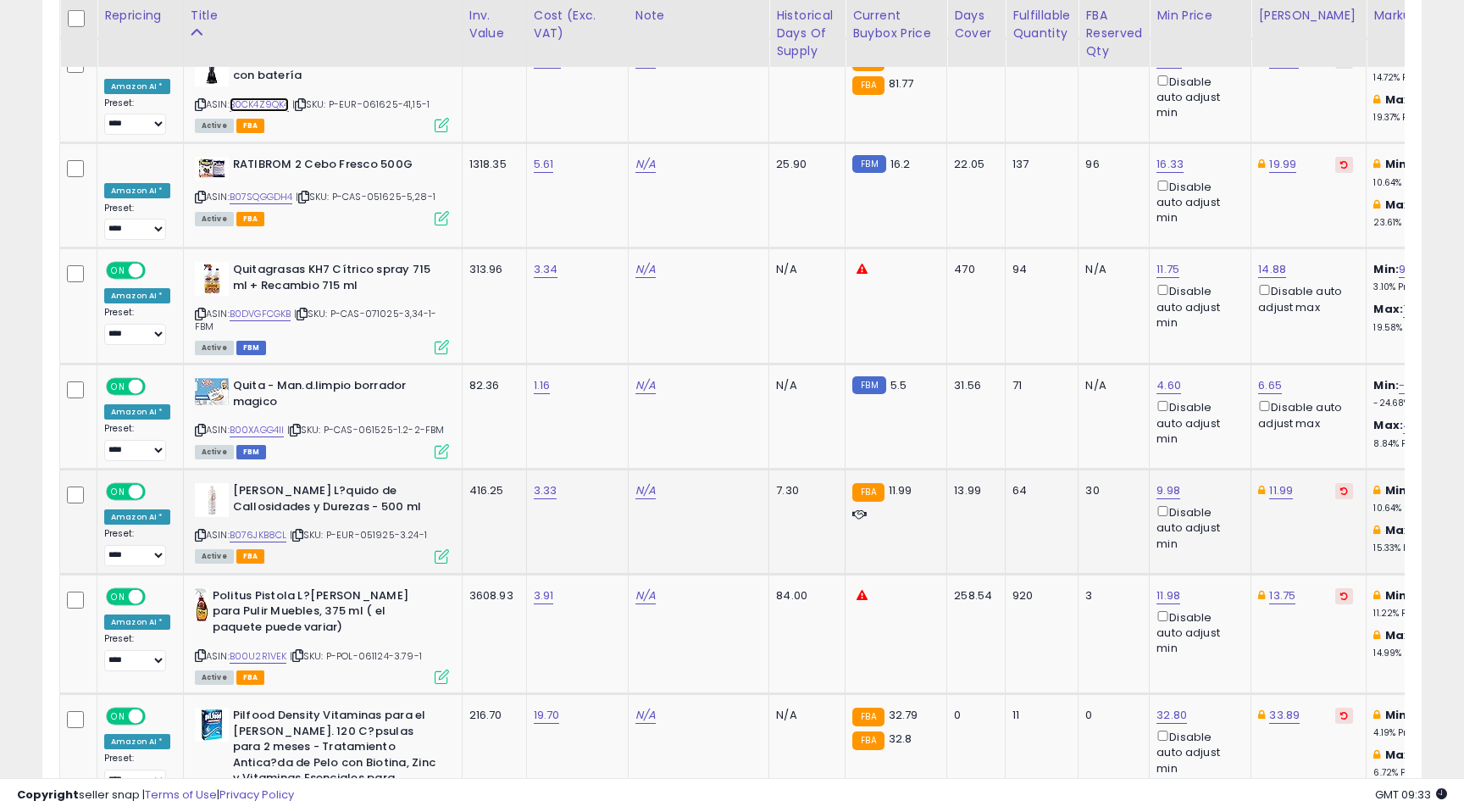
scroll to position [5037, 0]
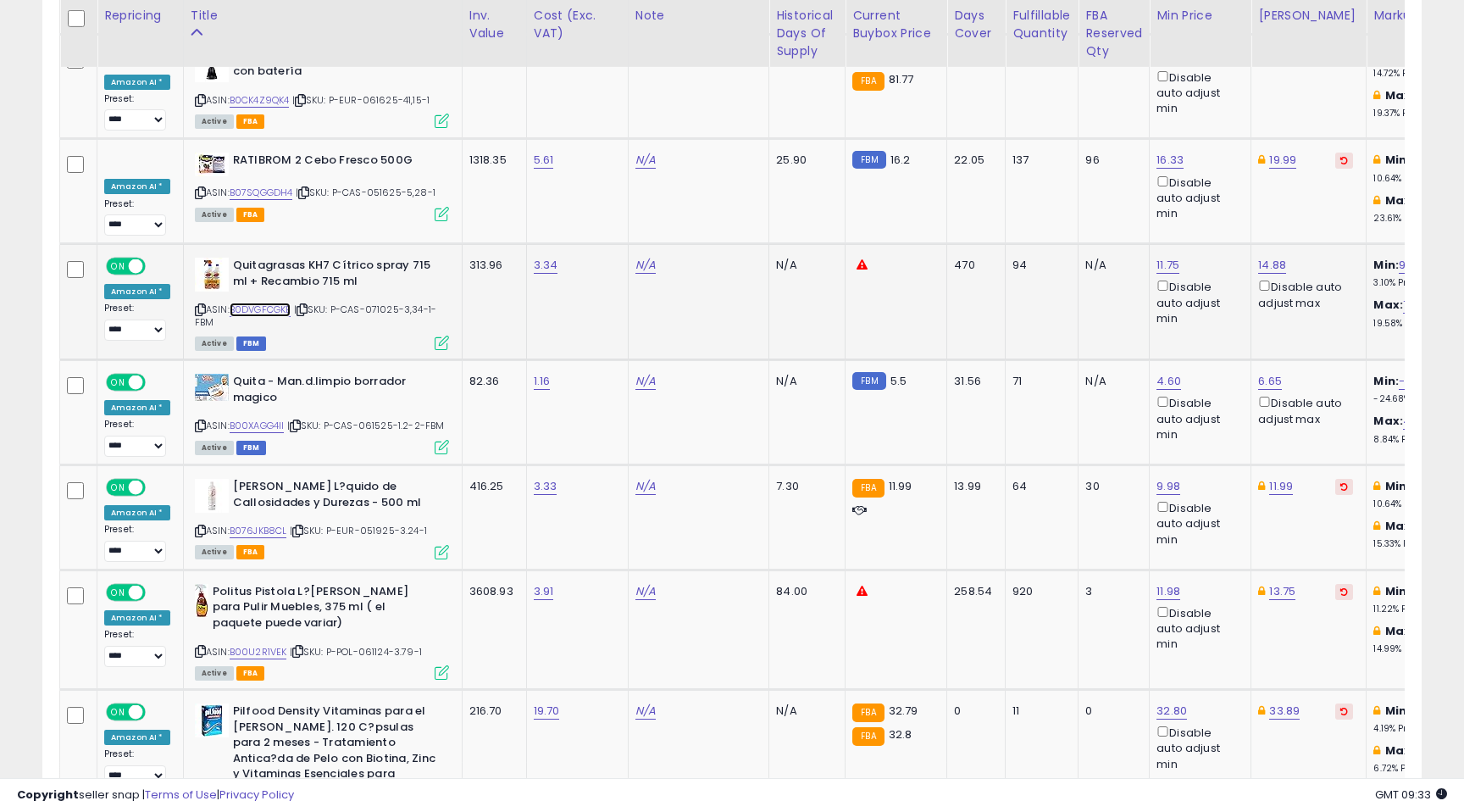
click at [261, 303] on link "B0DVGFCGKB" at bounding box center [260, 309] width 62 height 14
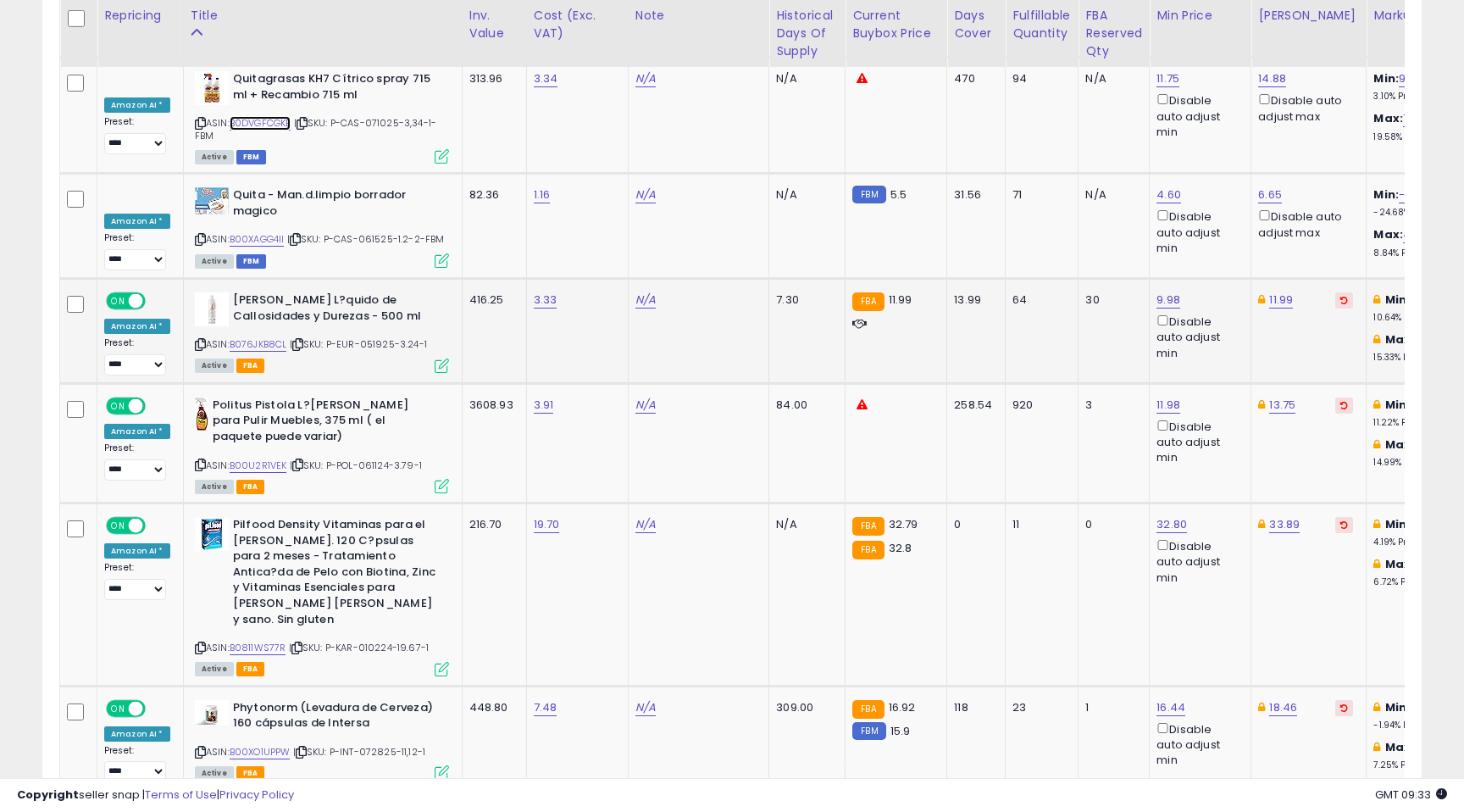
scroll to position [5228, 0]
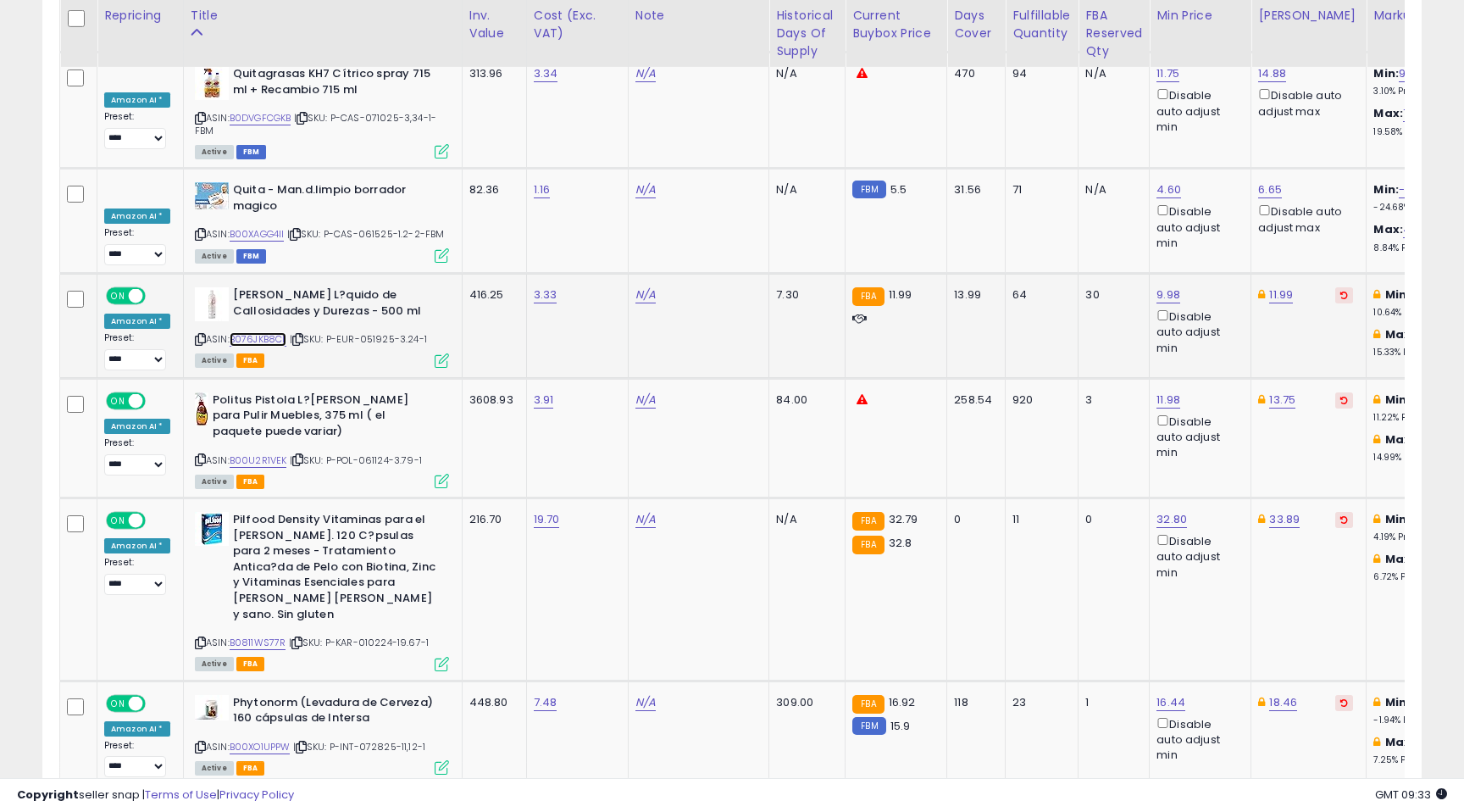
click at [257, 332] on link "B076JKB8CL" at bounding box center [258, 339] width 58 height 14
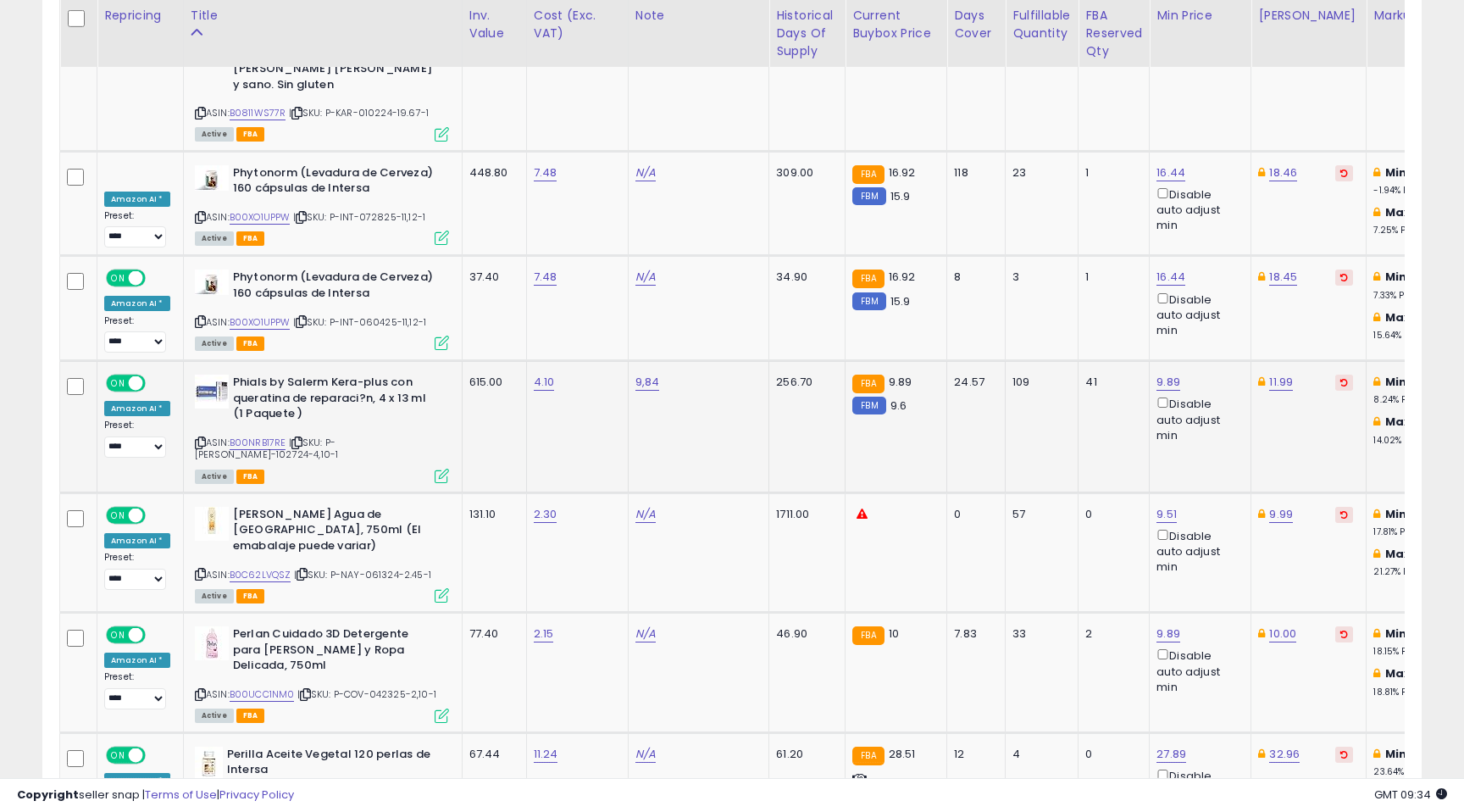
scroll to position [5761, 0]
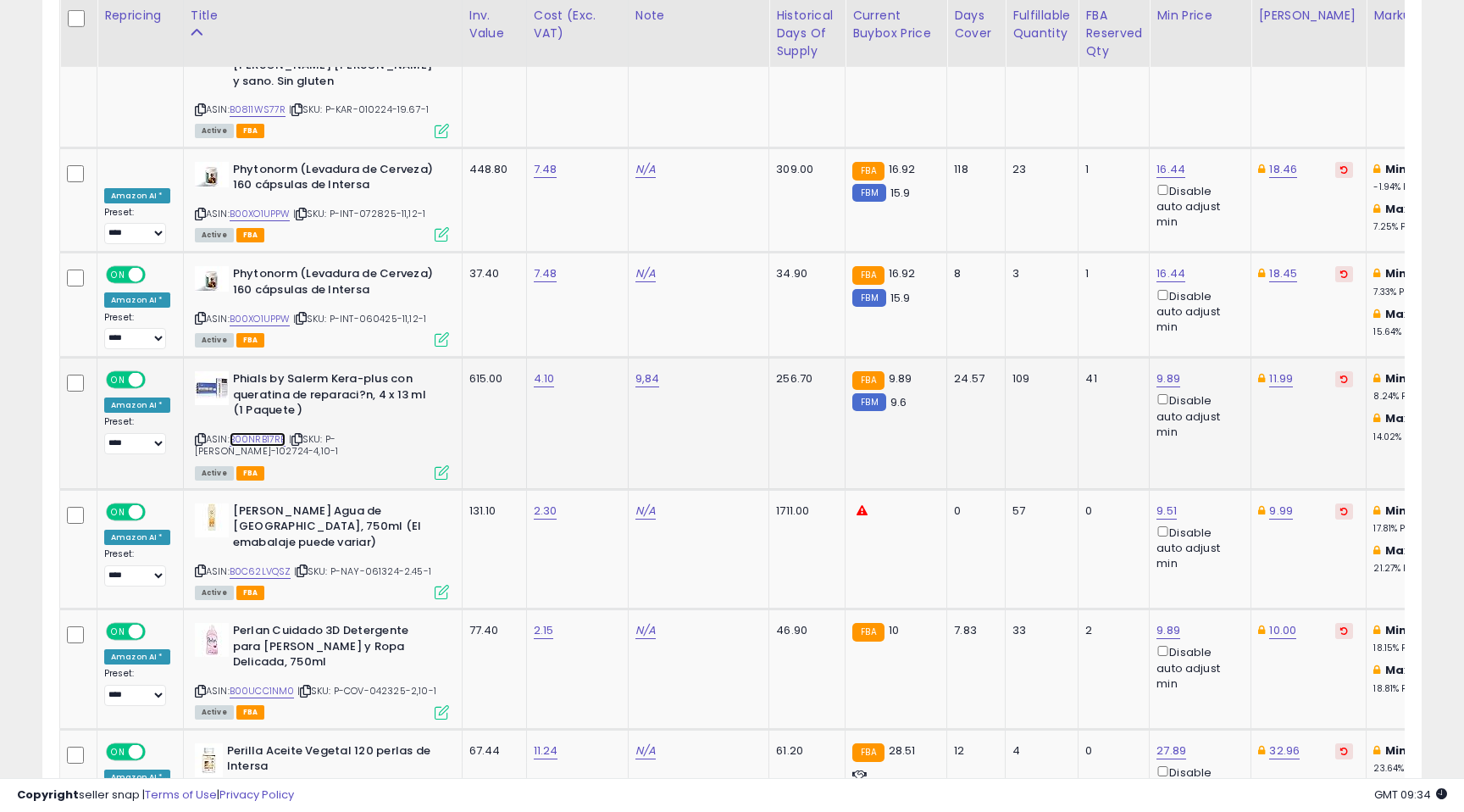
click at [257, 432] on link "B00NRB17RE" at bounding box center [258, 439] width 57 height 14
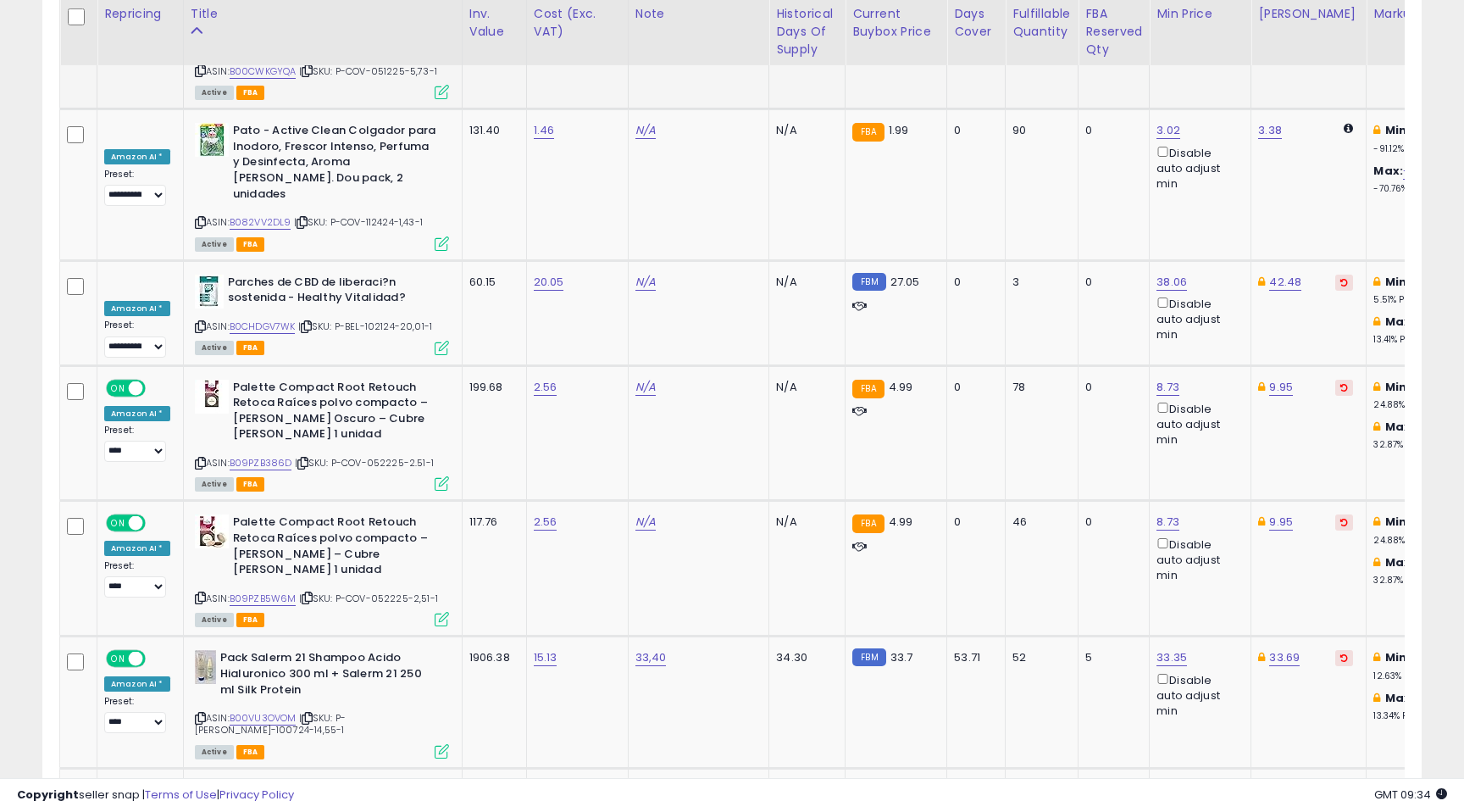
scroll to position [6657, 0]
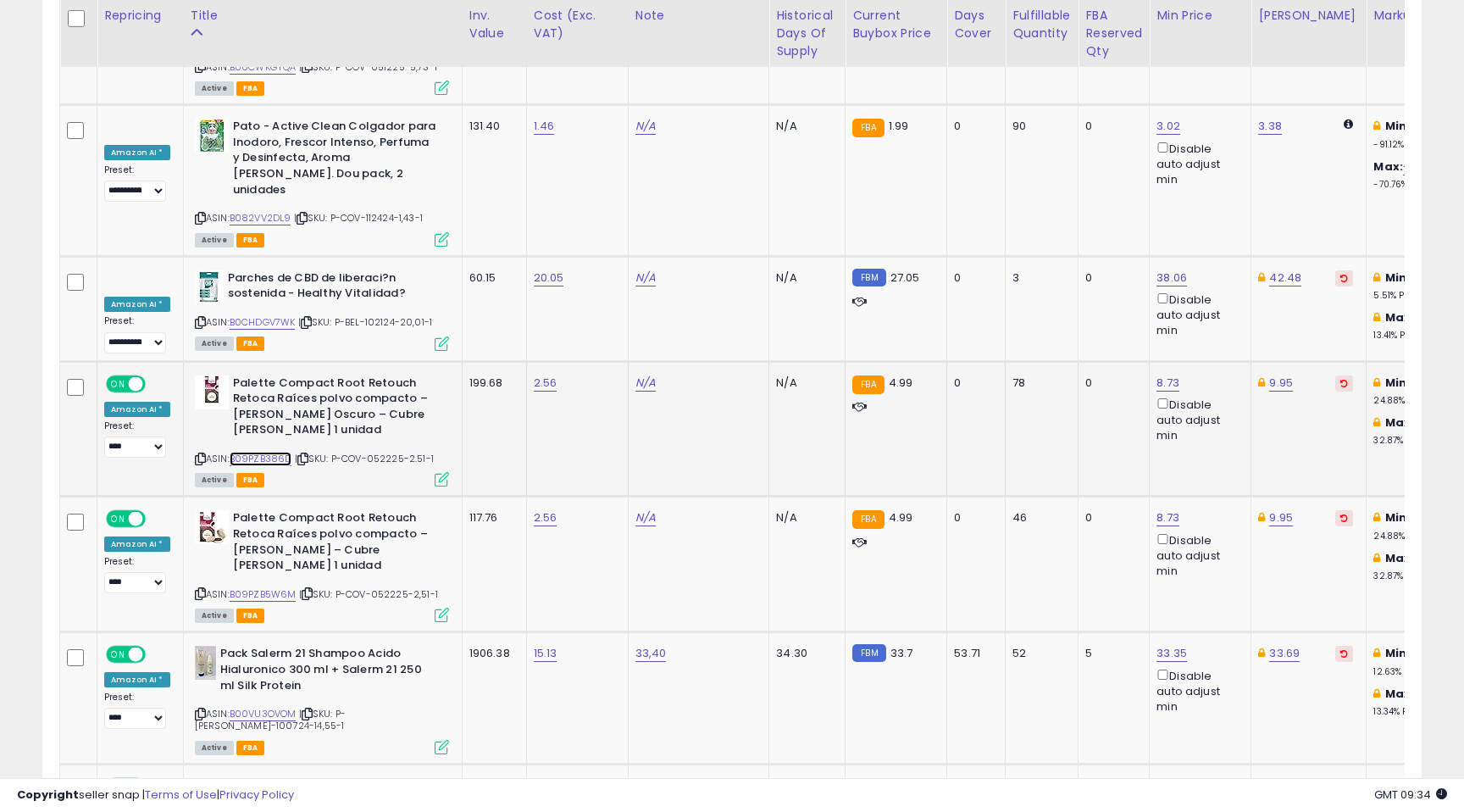
click at [275, 451] on link "B09PZB386D" at bounding box center [261, 458] width 63 height 14
click at [258, 587] on link "B09PZB5W6M" at bounding box center [263, 594] width 67 height 14
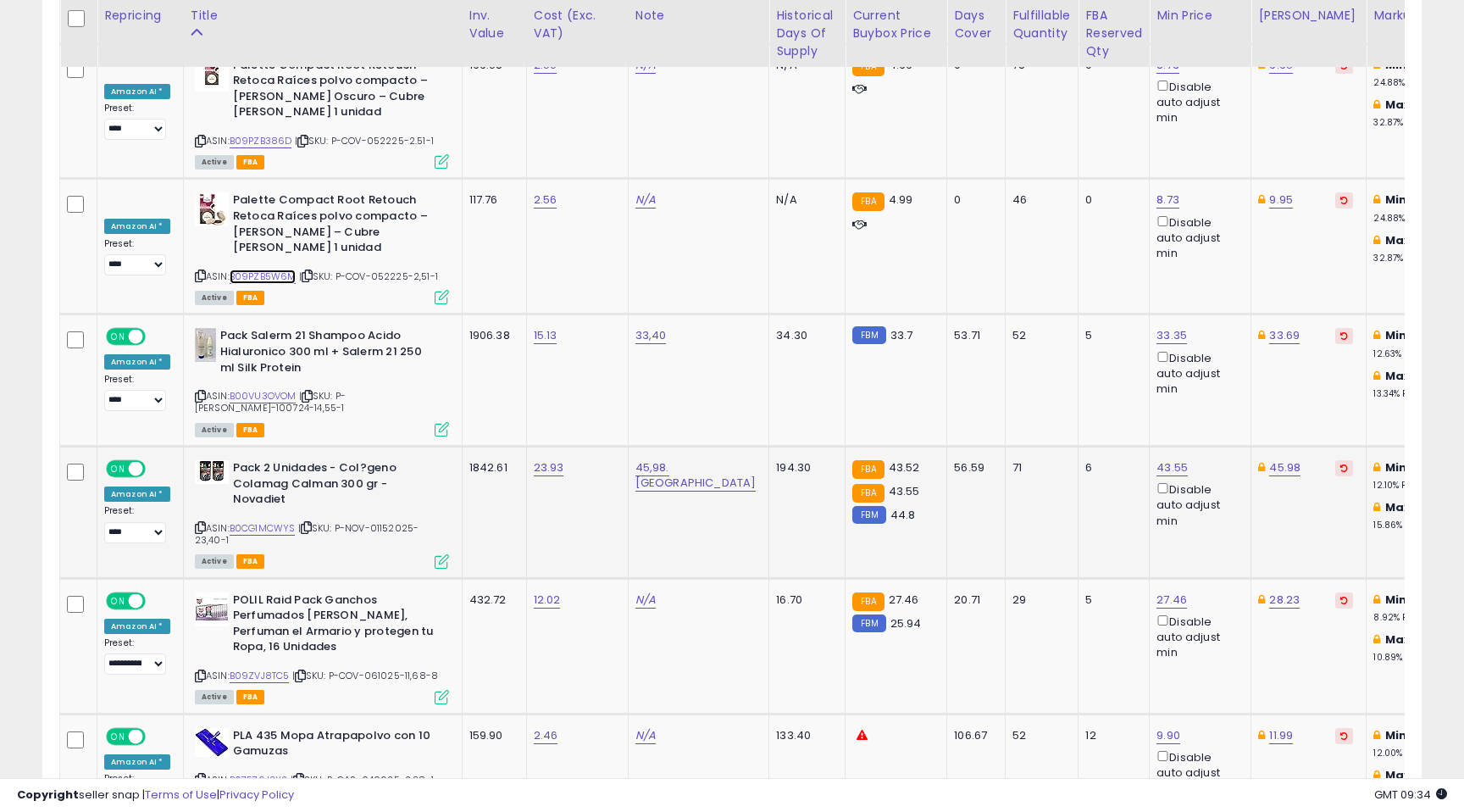
scroll to position [7026, 0]
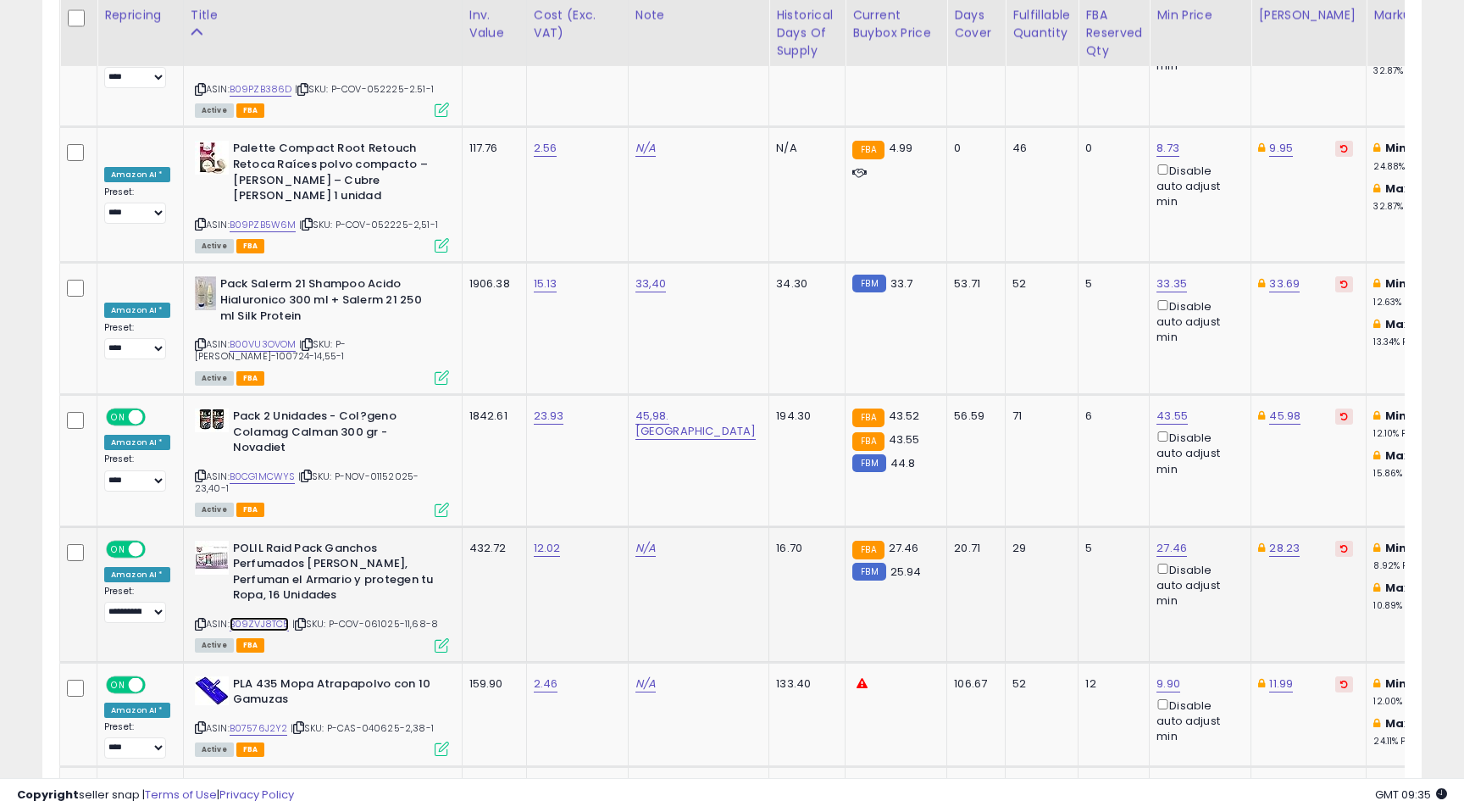
click at [269, 617] on link "B09ZVJ8TC5" at bounding box center [259, 624] width 60 height 14
click at [266, 722] on link "B07576J2Y2" at bounding box center [258, 728] width 58 height 14
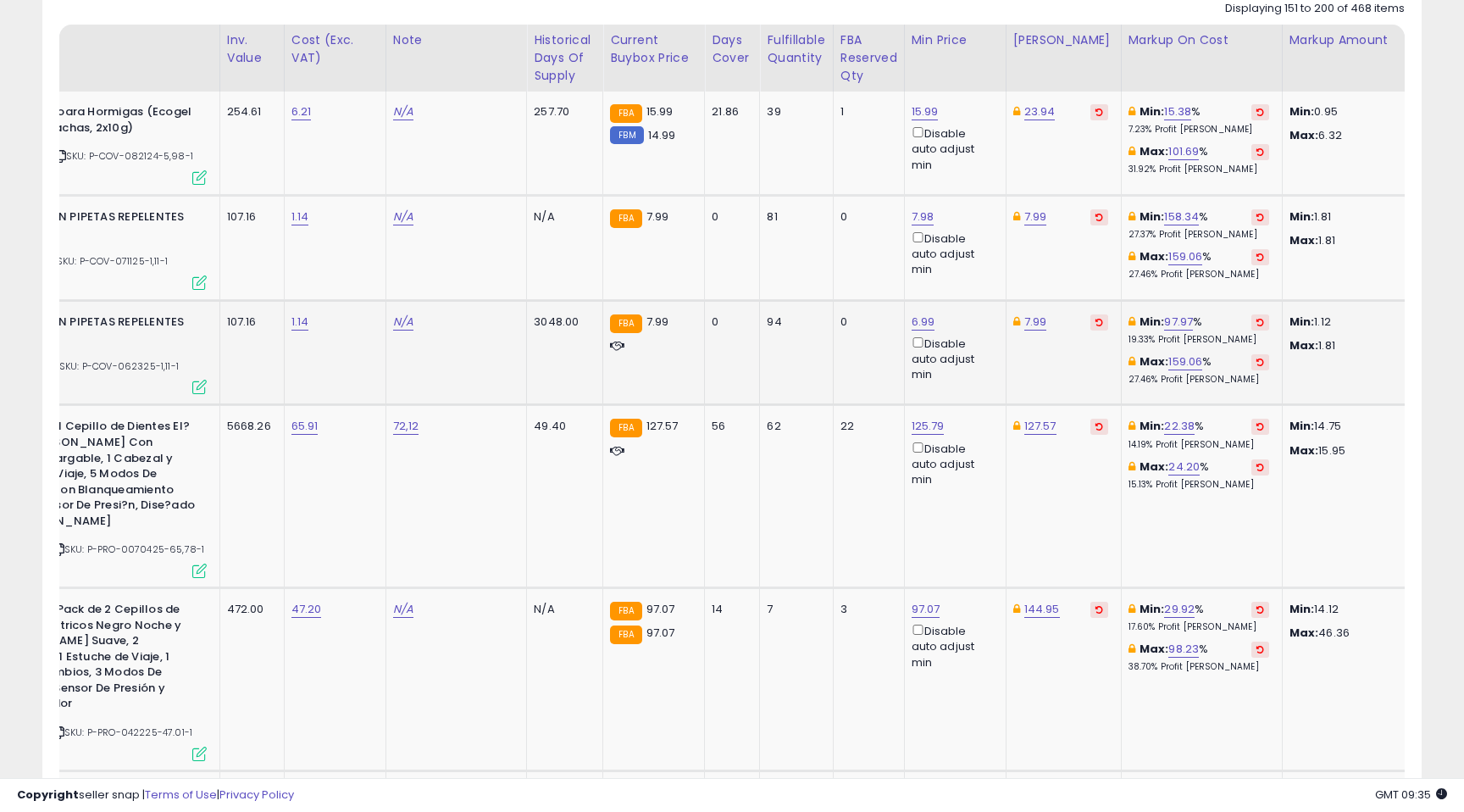
scroll to position [0, 267]
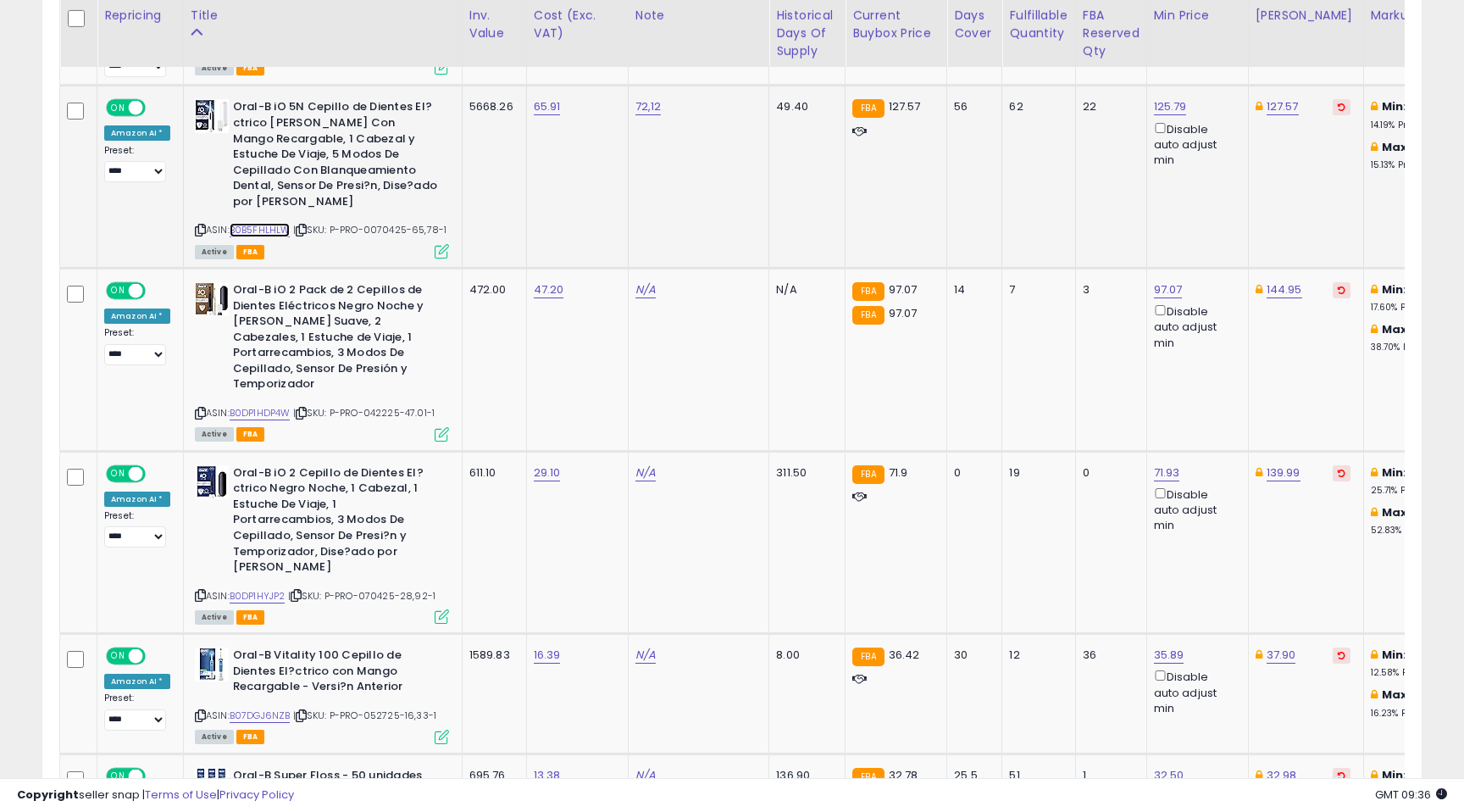
click at [272, 223] on link "B0B5FHLHLW" at bounding box center [260, 229] width 61 height 14
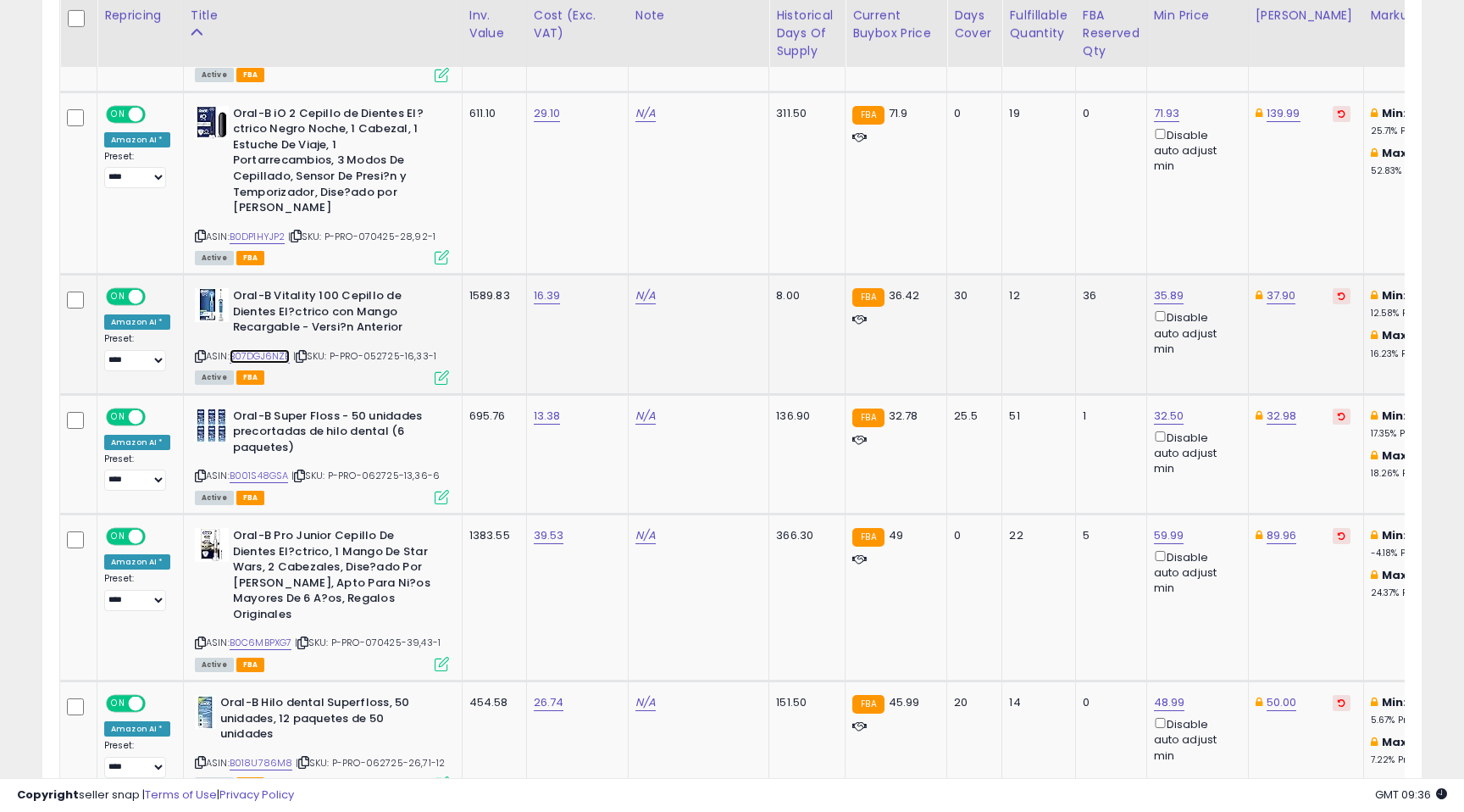
click at [279, 349] on link "B07DGJ6NZB" at bounding box center [260, 356] width 61 height 14
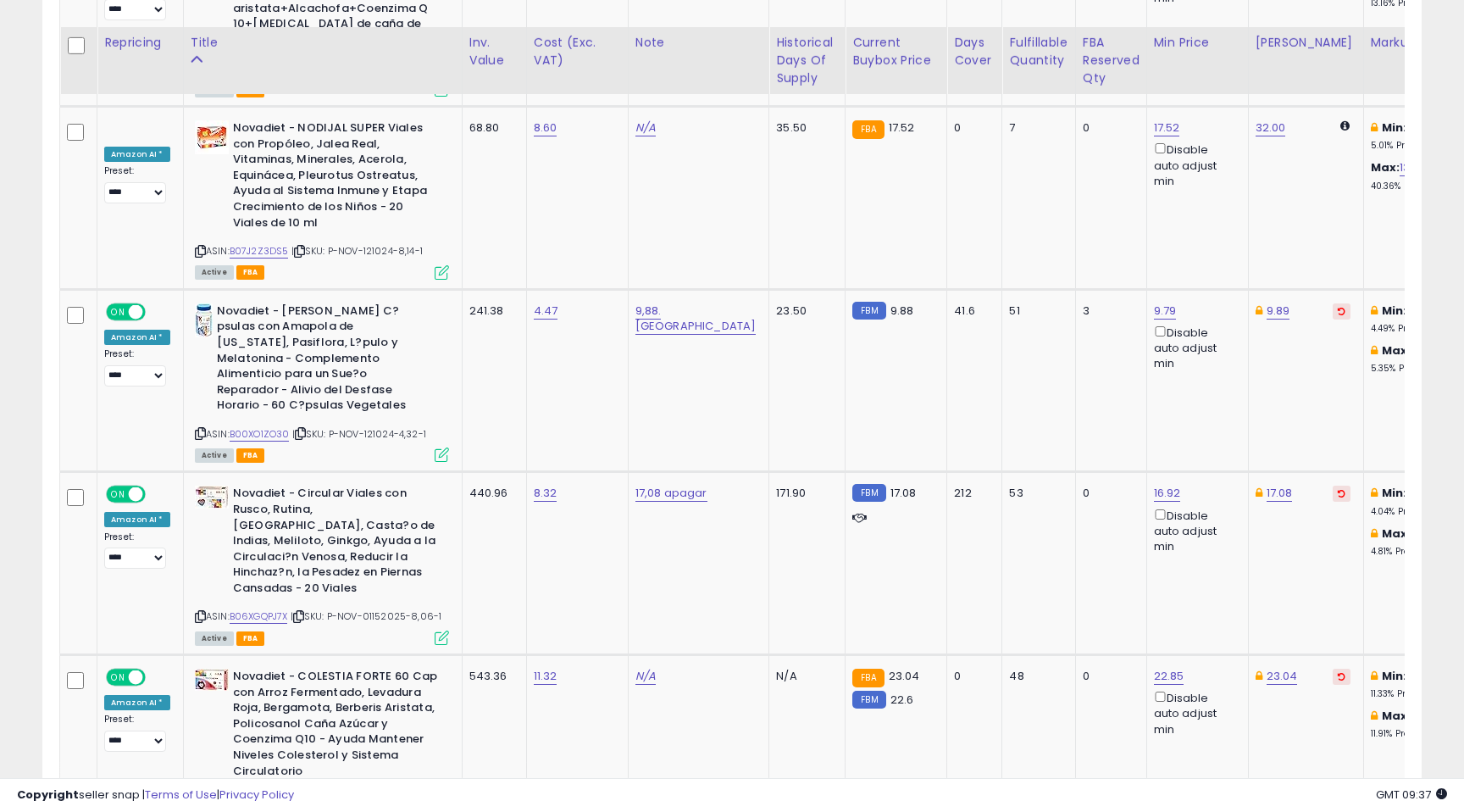
scroll to position [3295, 0]
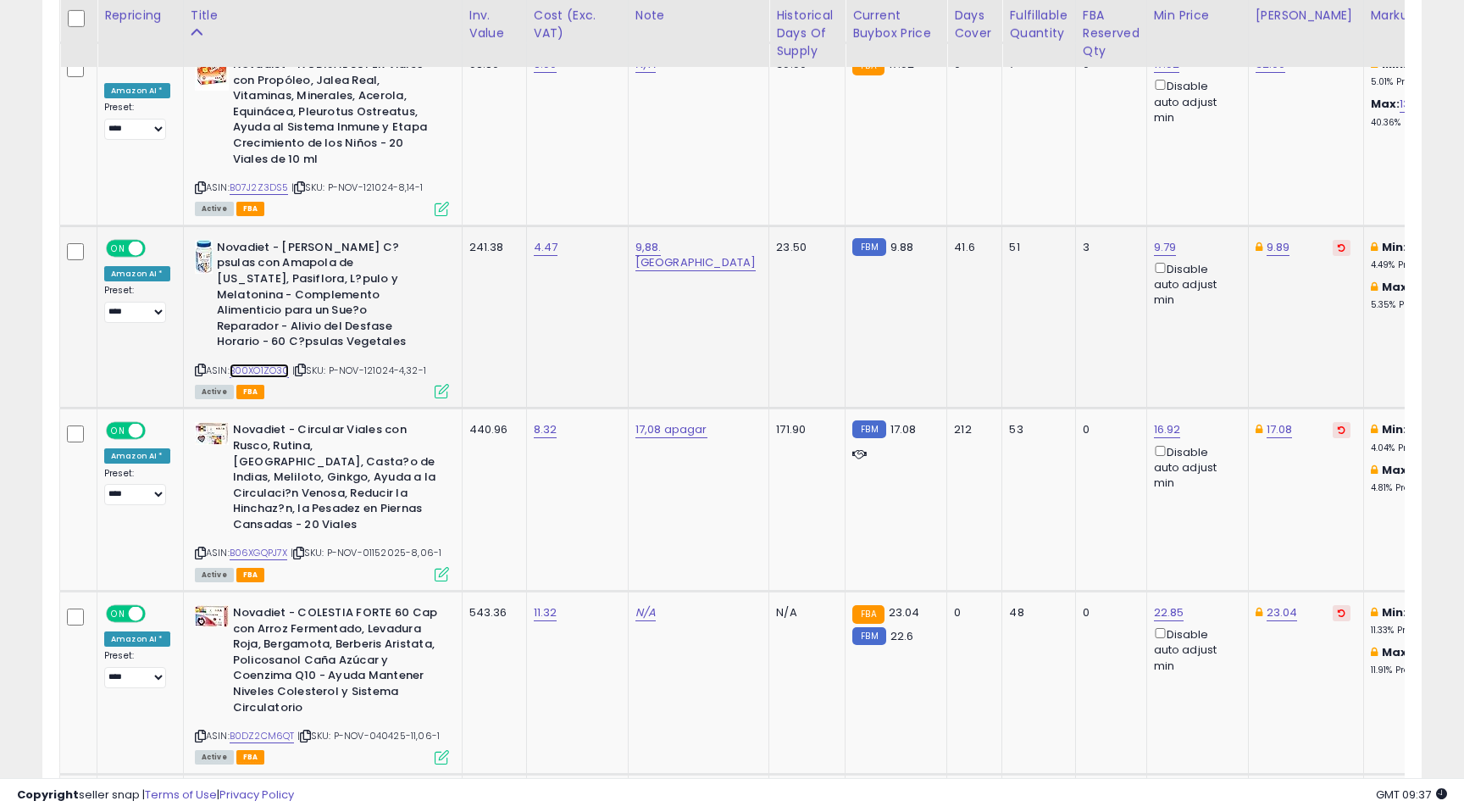
click at [259, 364] on link "B00XO1ZO30" at bounding box center [259, 370] width 60 height 14
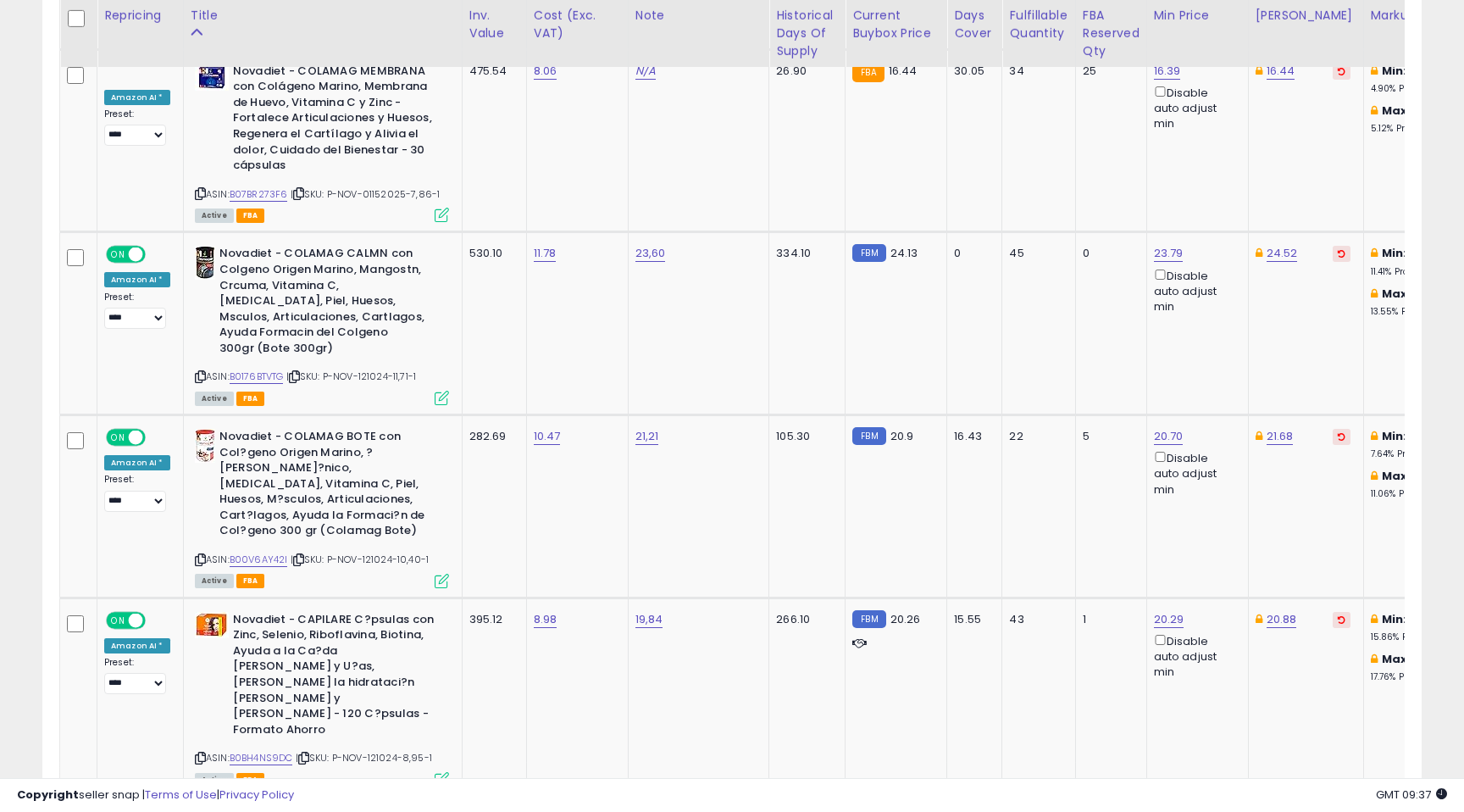
scroll to position [4021, 0]
click at [257, 367] on link "B0176BTVTG" at bounding box center [256, 374] width 54 height 14
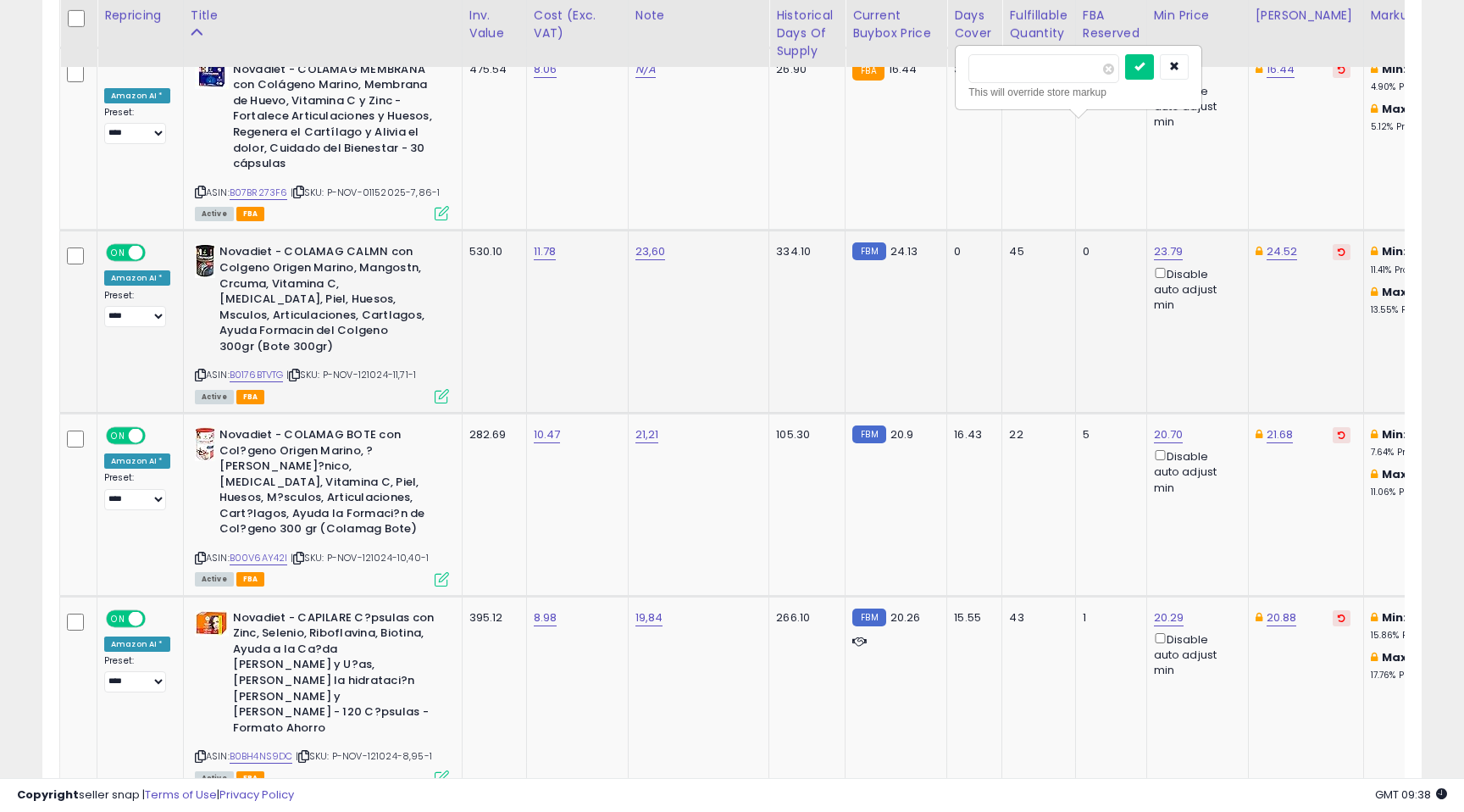
drag, startPoint x: 1015, startPoint y: 68, endPoint x: 998, endPoint y: 73, distance: 17.7
click at [998, 73] on input "*****" at bounding box center [1043, 69] width 150 height 29
type input "*****"
click at [1145, 61] on icon "submit" at bounding box center [1139, 66] width 10 height 10
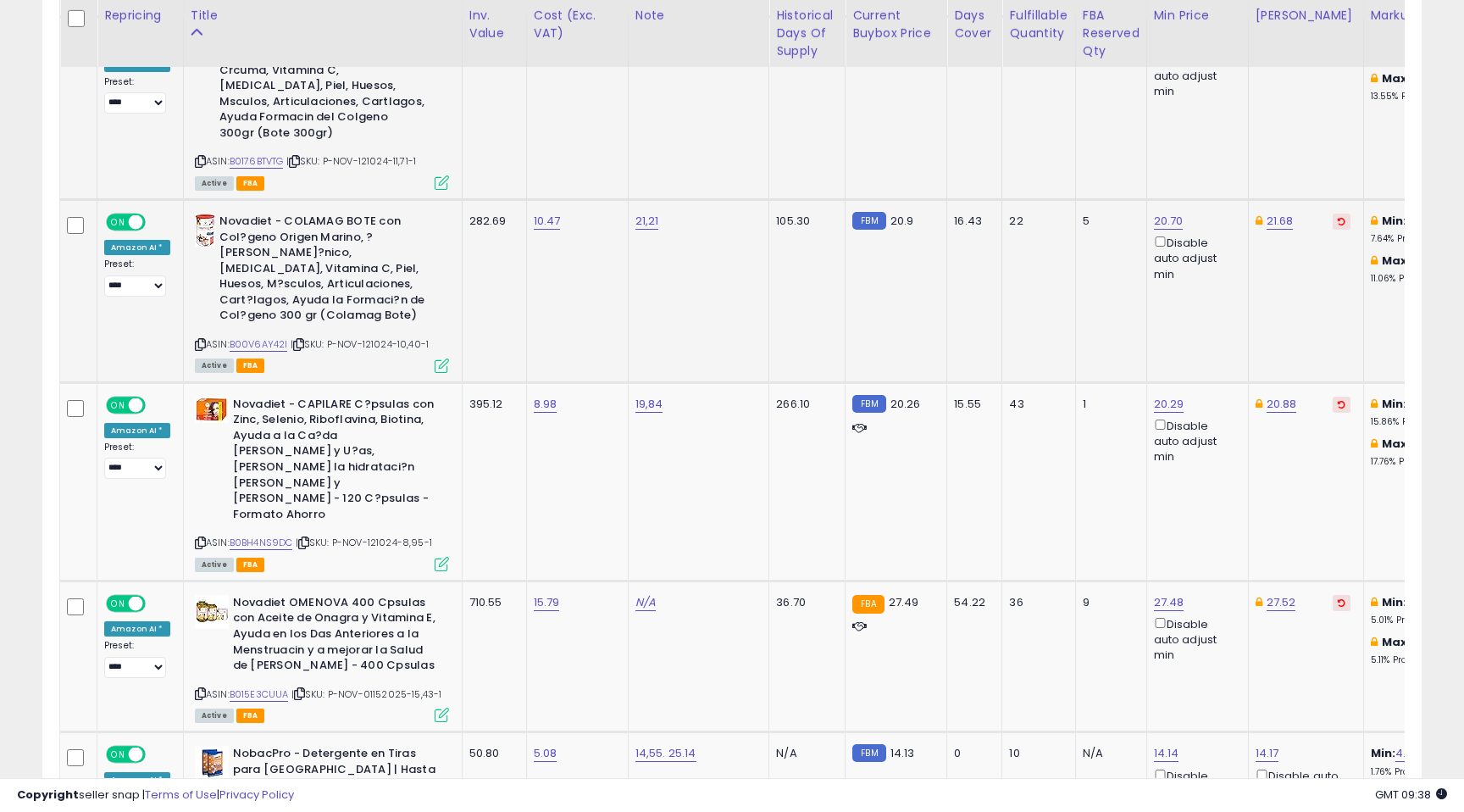
scroll to position [4233, 0]
click at [274, 338] on link "B00V6AY42I" at bounding box center [258, 345] width 58 height 14
drag, startPoint x: 1016, startPoint y: 43, endPoint x: 998, endPoint y: 43, distance: 18.0
click at [998, 43] on input "*****" at bounding box center [1043, 39] width 150 height 29
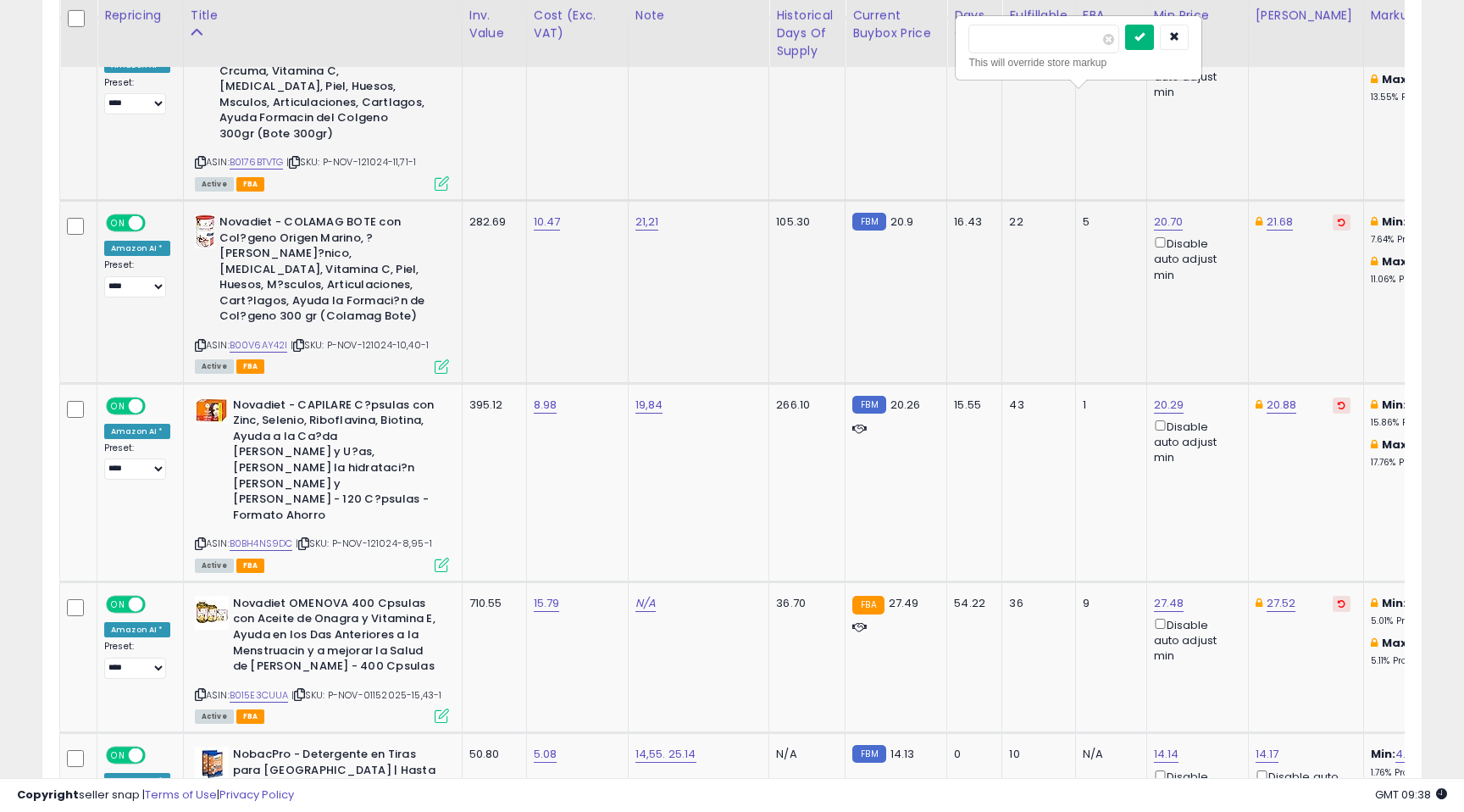
type input "*****"
click at [1145, 36] on button "submit" at bounding box center [1139, 37] width 29 height 26
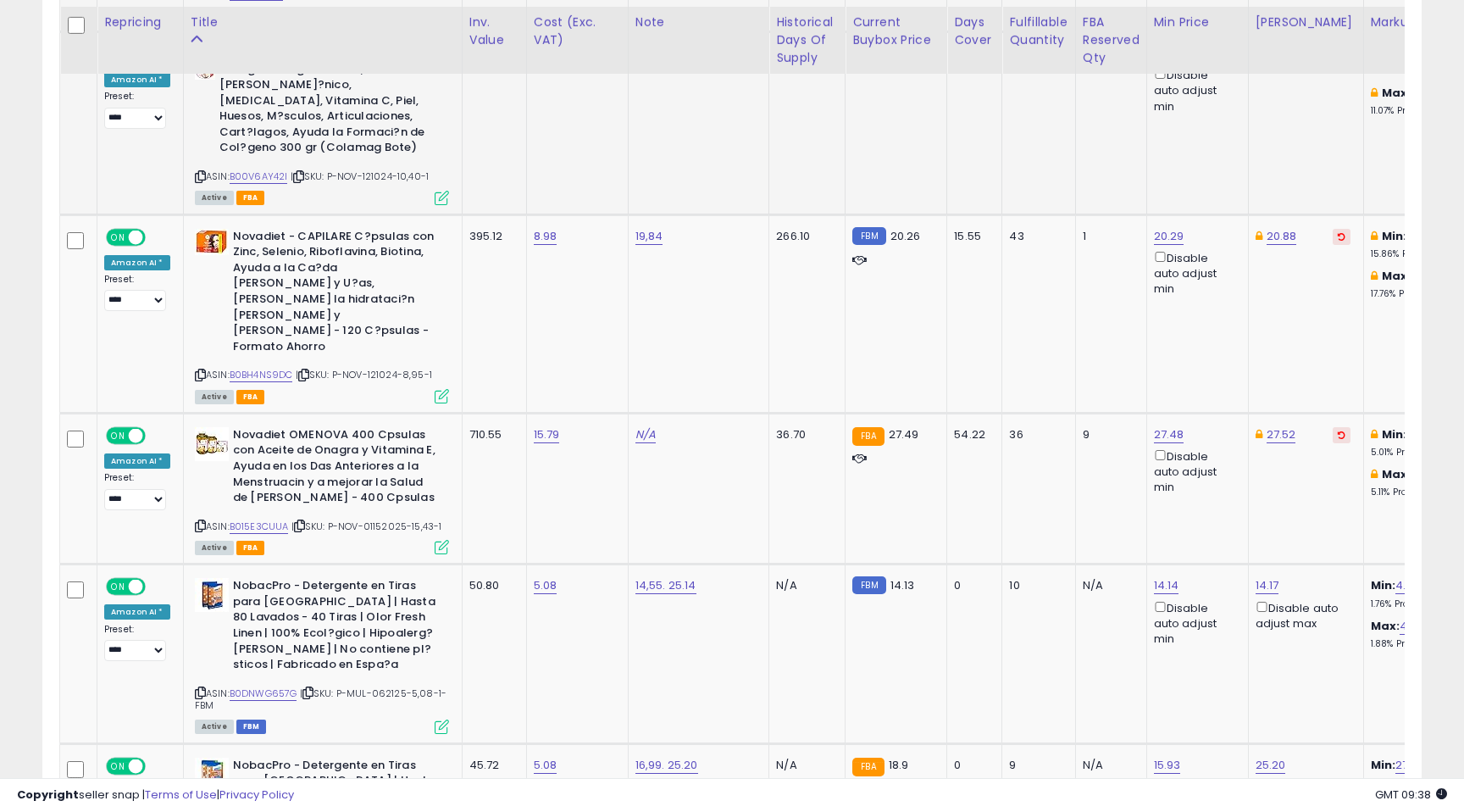
scroll to position [4410, 0]
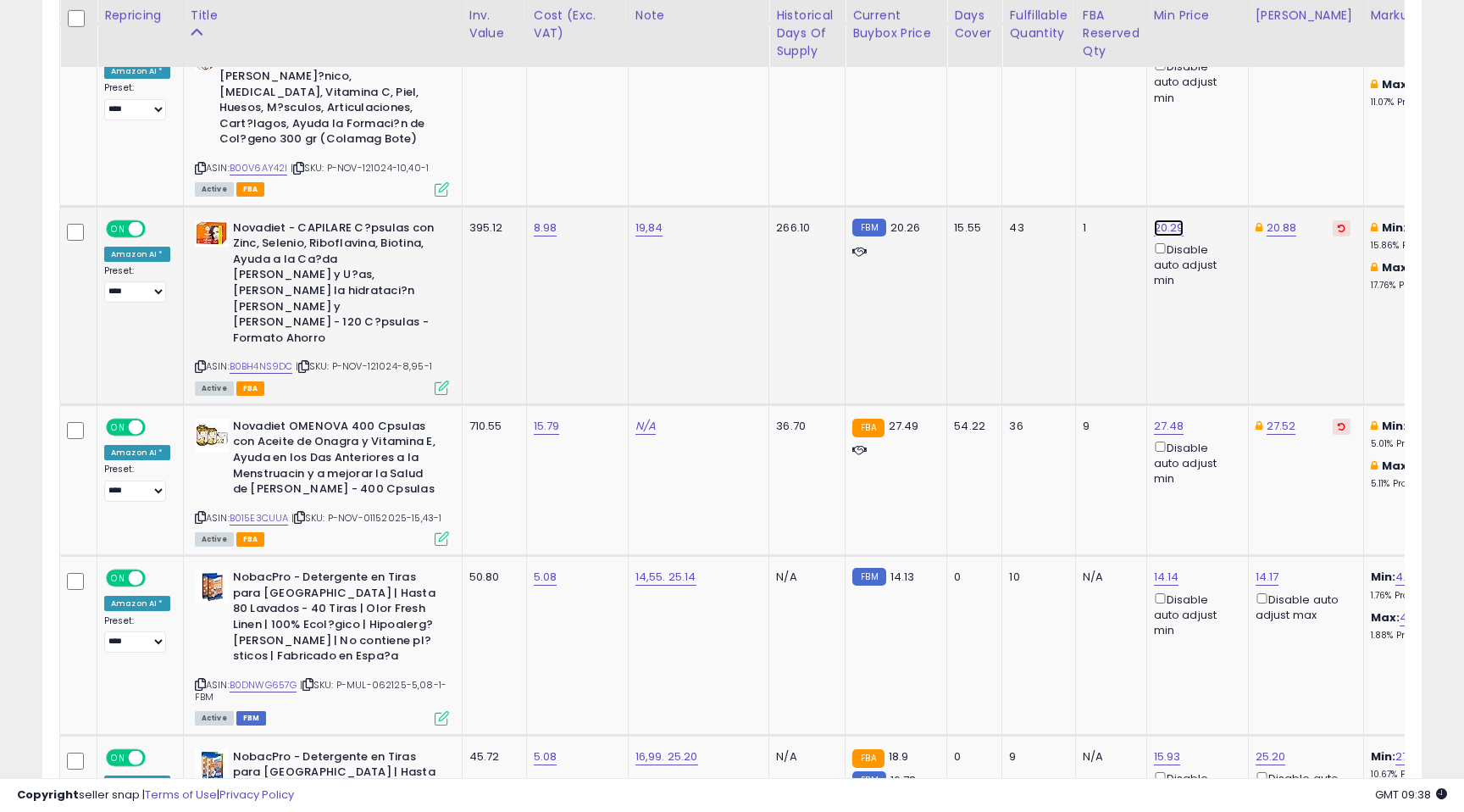
drag, startPoint x: 1013, startPoint y: 29, endPoint x: 999, endPoint y: 30, distance: 14.0
click at [999, 30] on input "*****" at bounding box center [1044, 29] width 150 height 29
type input "*****"
click at [1145, 26] on icon "submit" at bounding box center [1140, 26] width 10 height 10
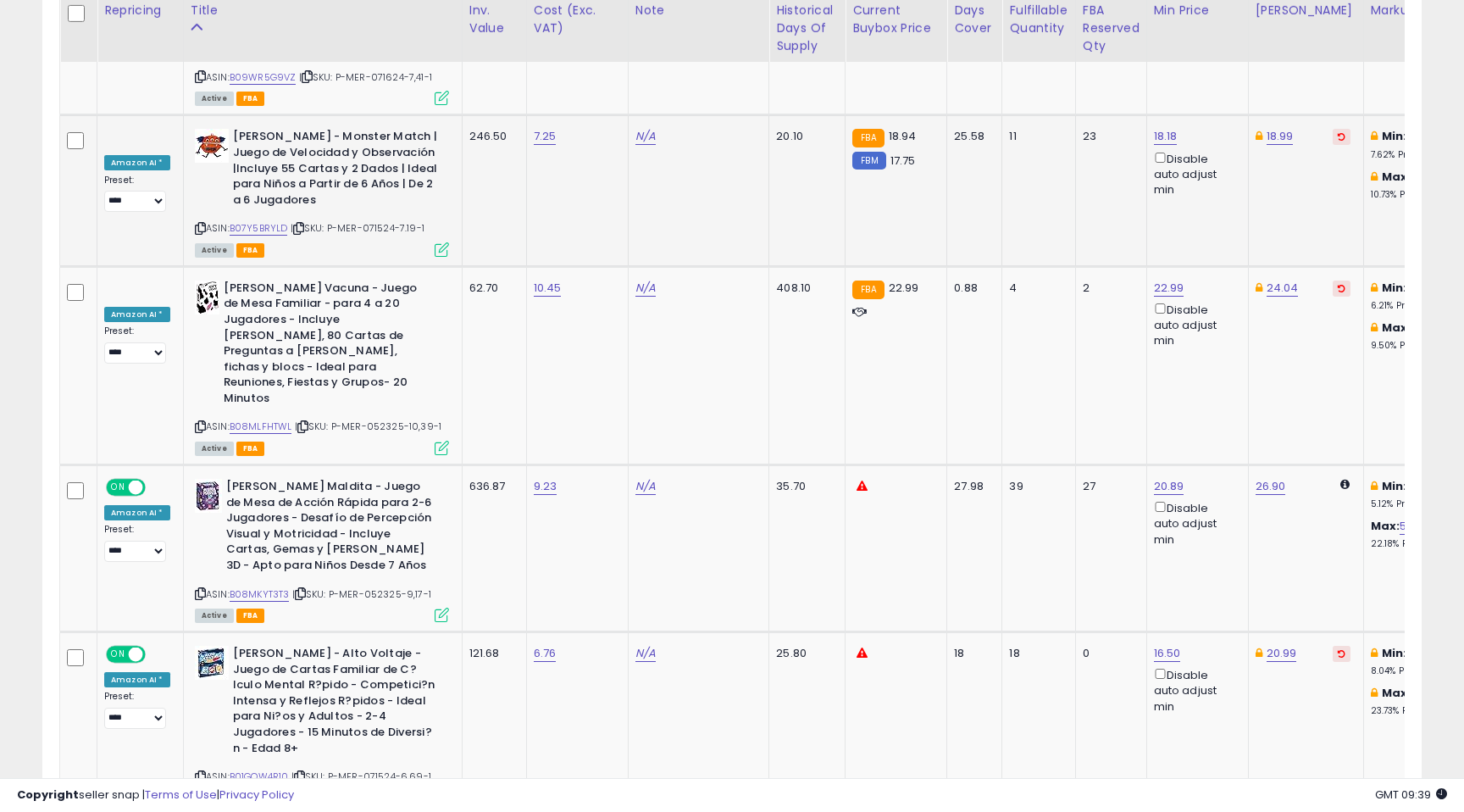
scroll to position [7815, 0]
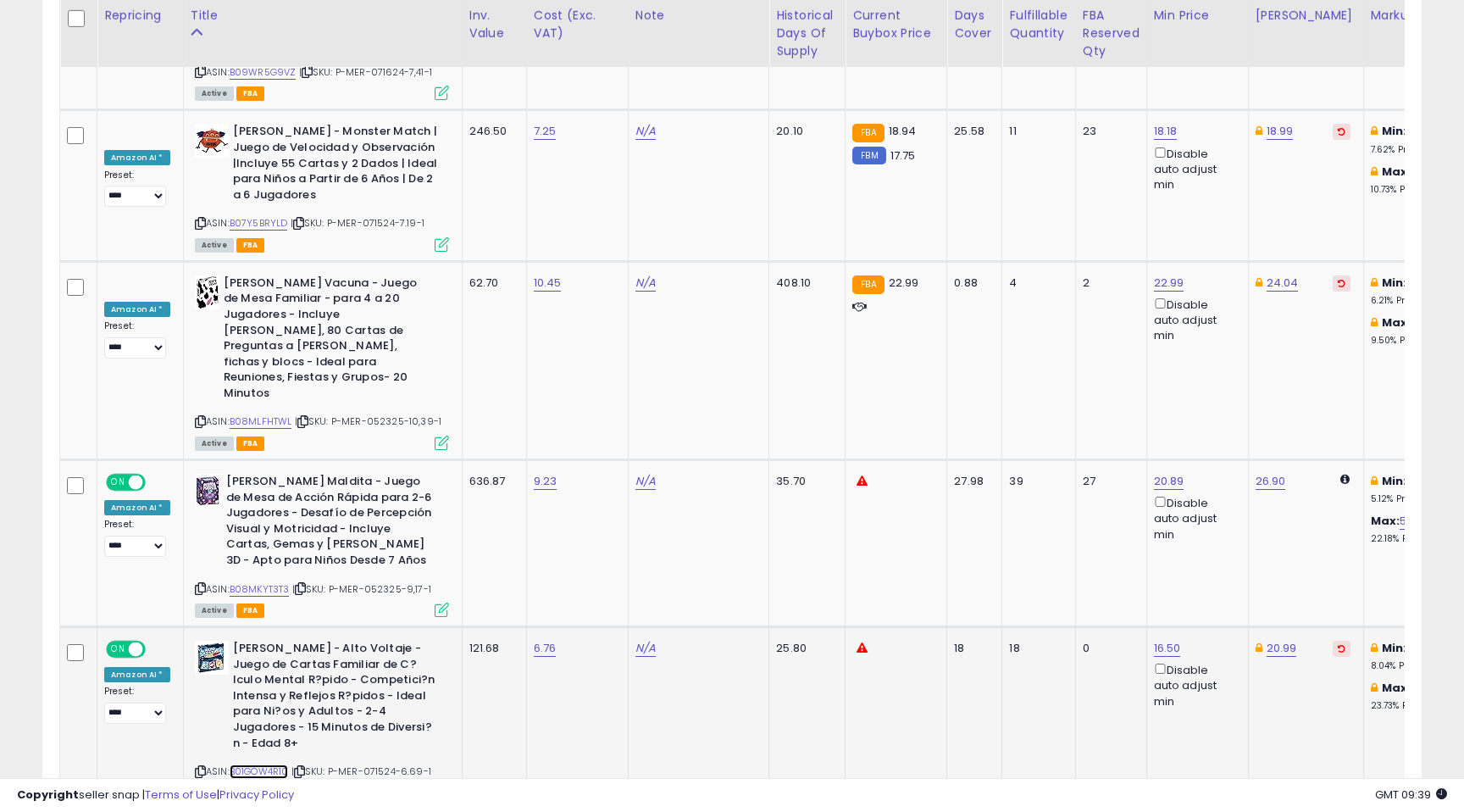
click at [260, 764] on link "B01GOW4R10" at bounding box center [259, 771] width 59 height 14
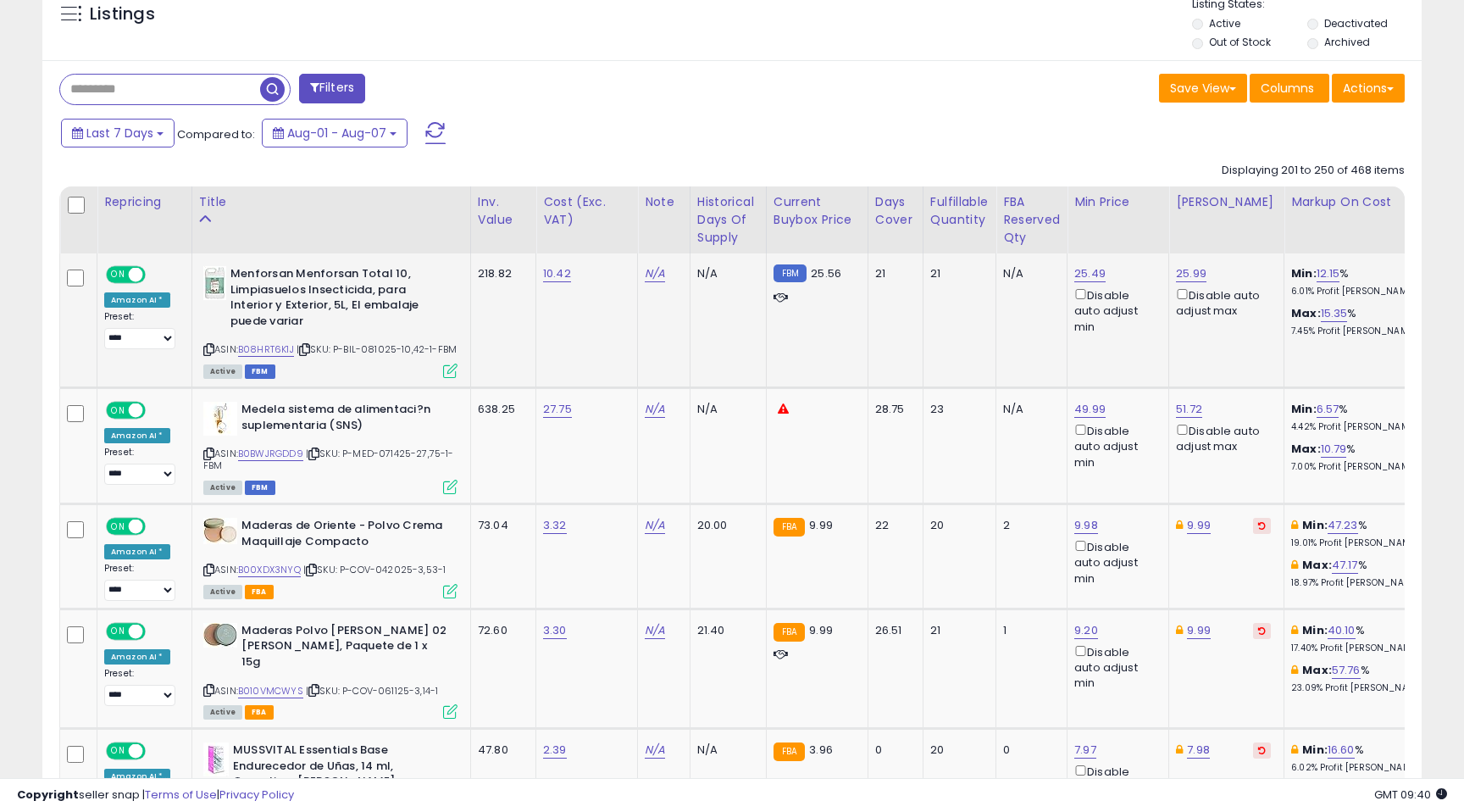
scroll to position [641, 0]
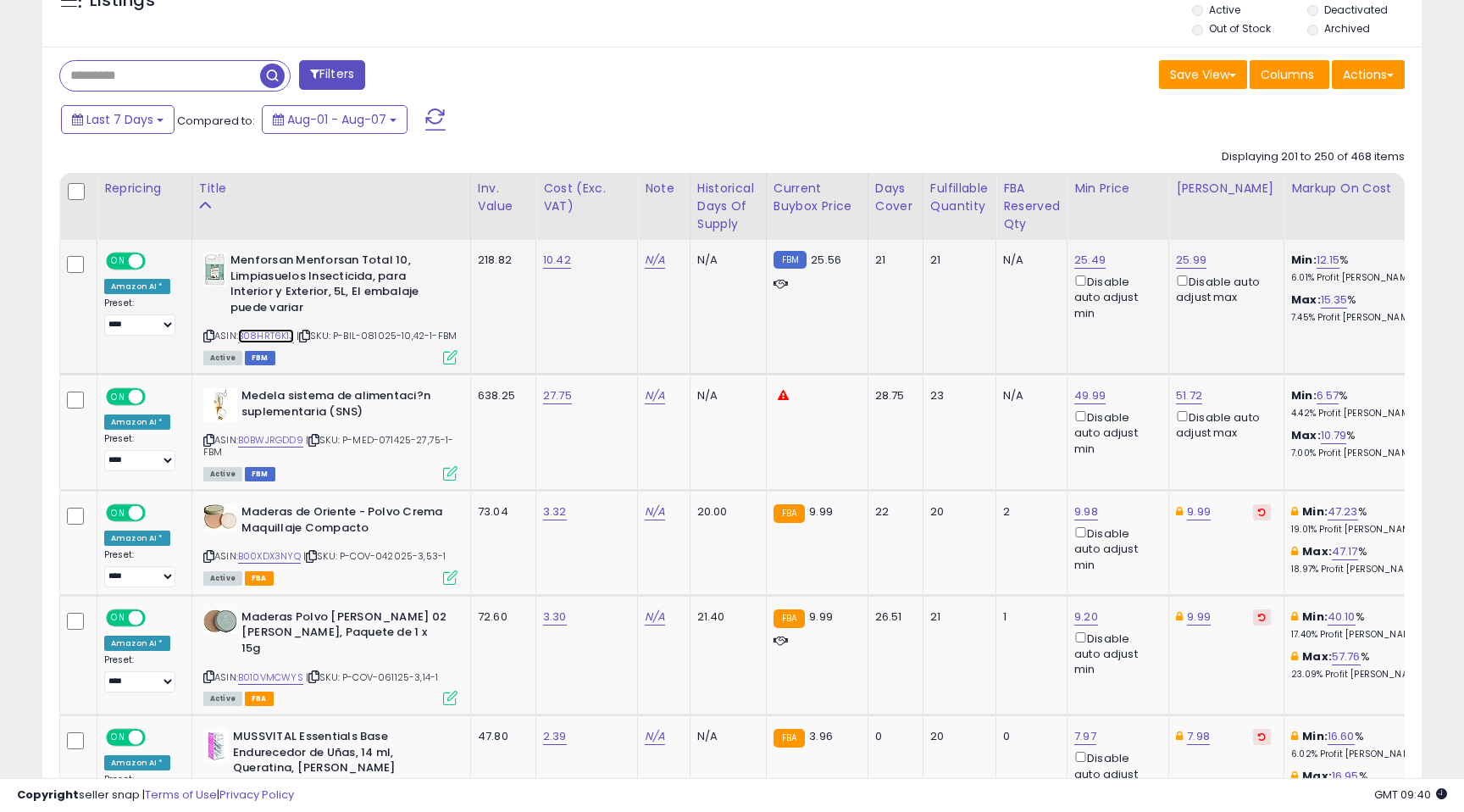
click at [265, 335] on link "B08HRT6K1J" at bounding box center [266, 335] width 56 height 14
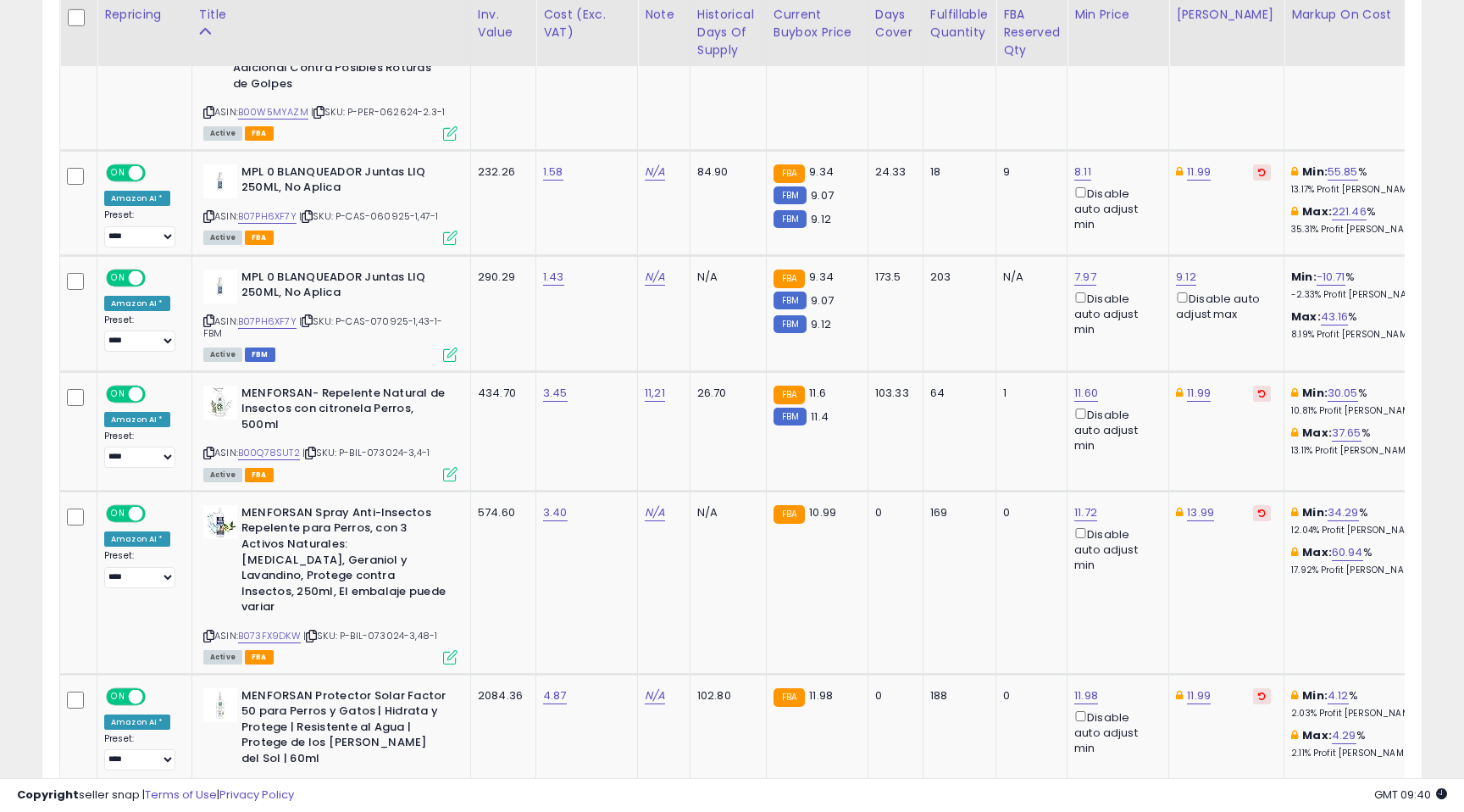
scroll to position [1398, 0]
click at [269, 208] on link "B07PH6XF7Y" at bounding box center [267, 215] width 58 height 14
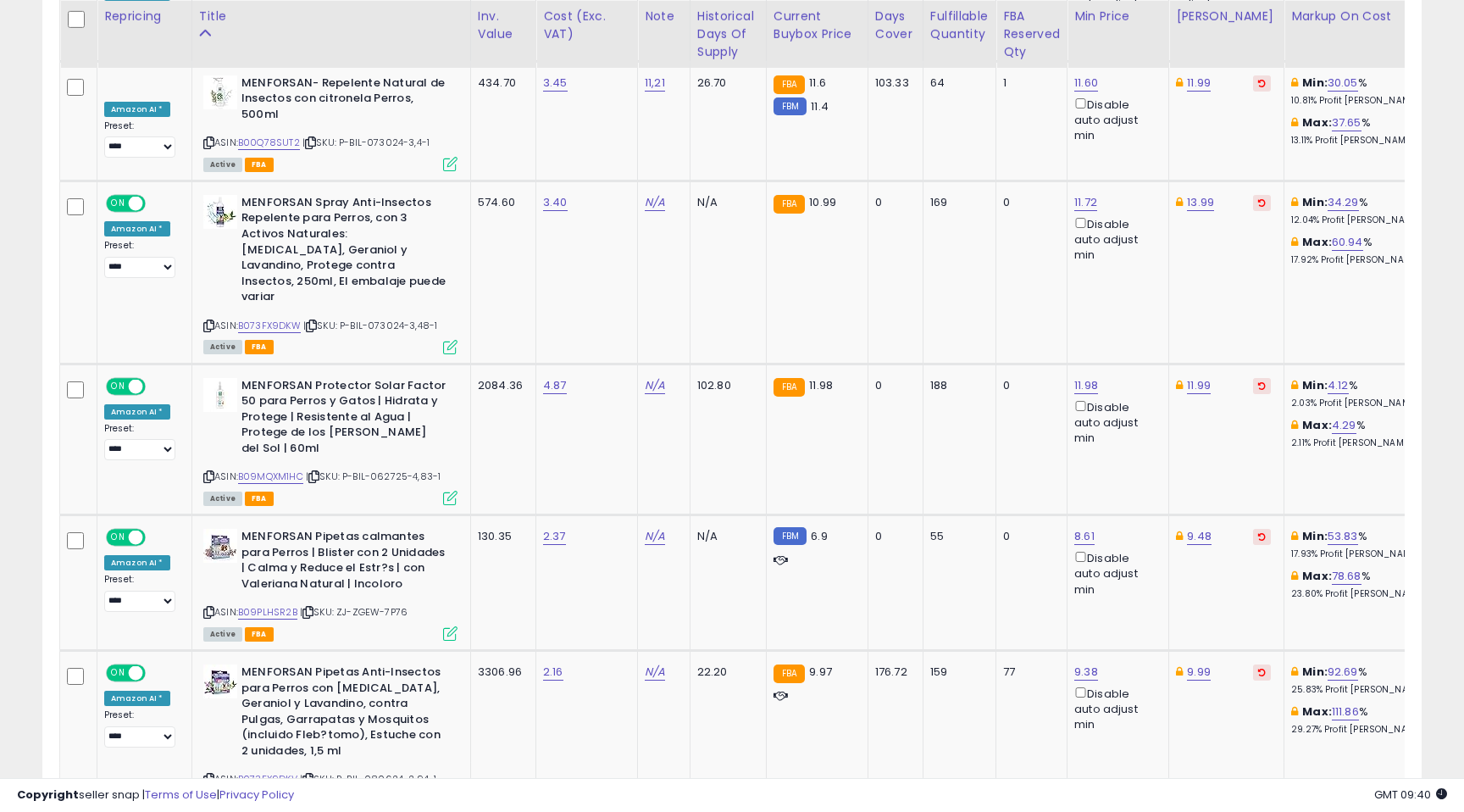
scroll to position [1709, 0]
click at [274, 468] on link "B09MQXM1HC" at bounding box center [270, 475] width 66 height 14
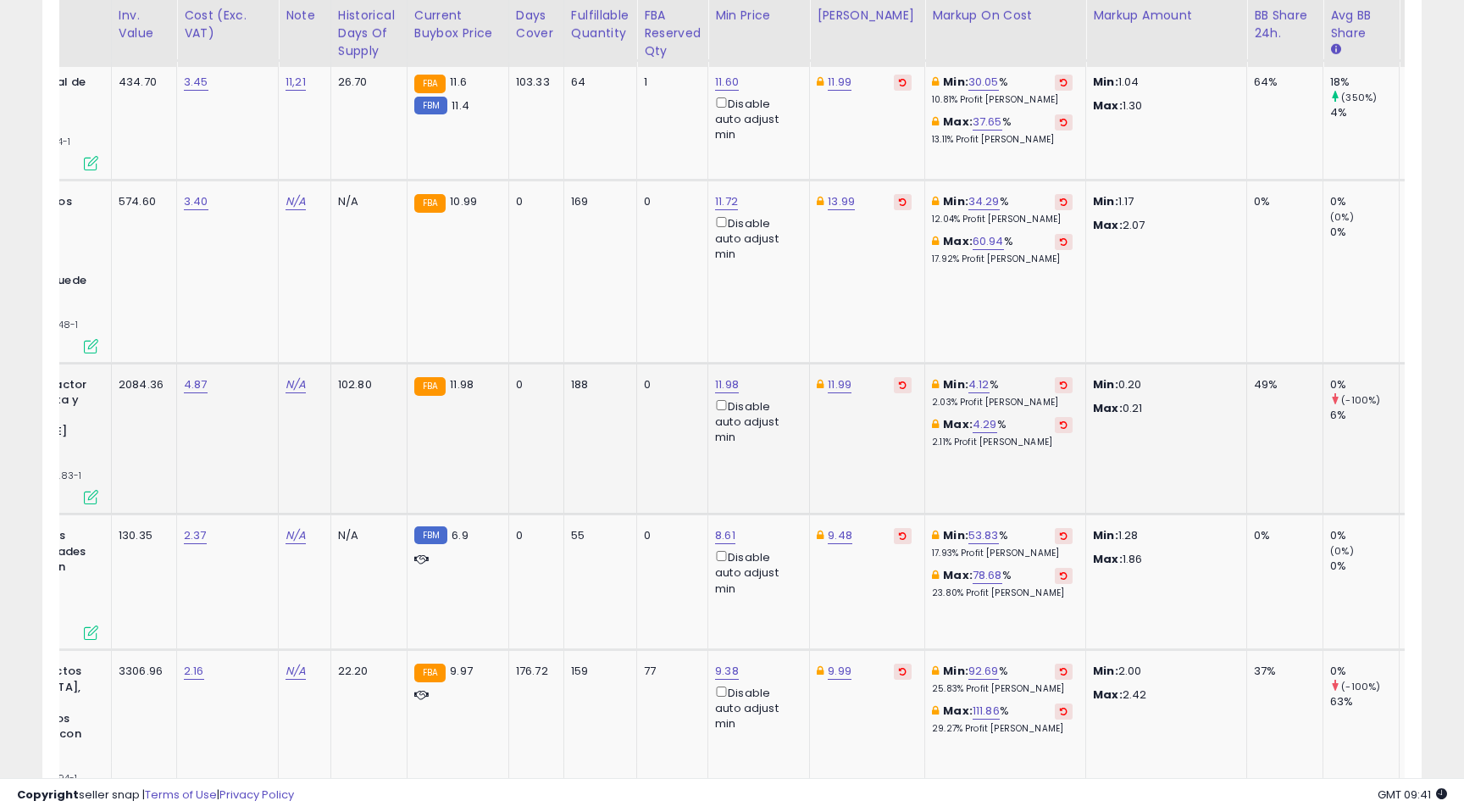
scroll to position [0, 444]
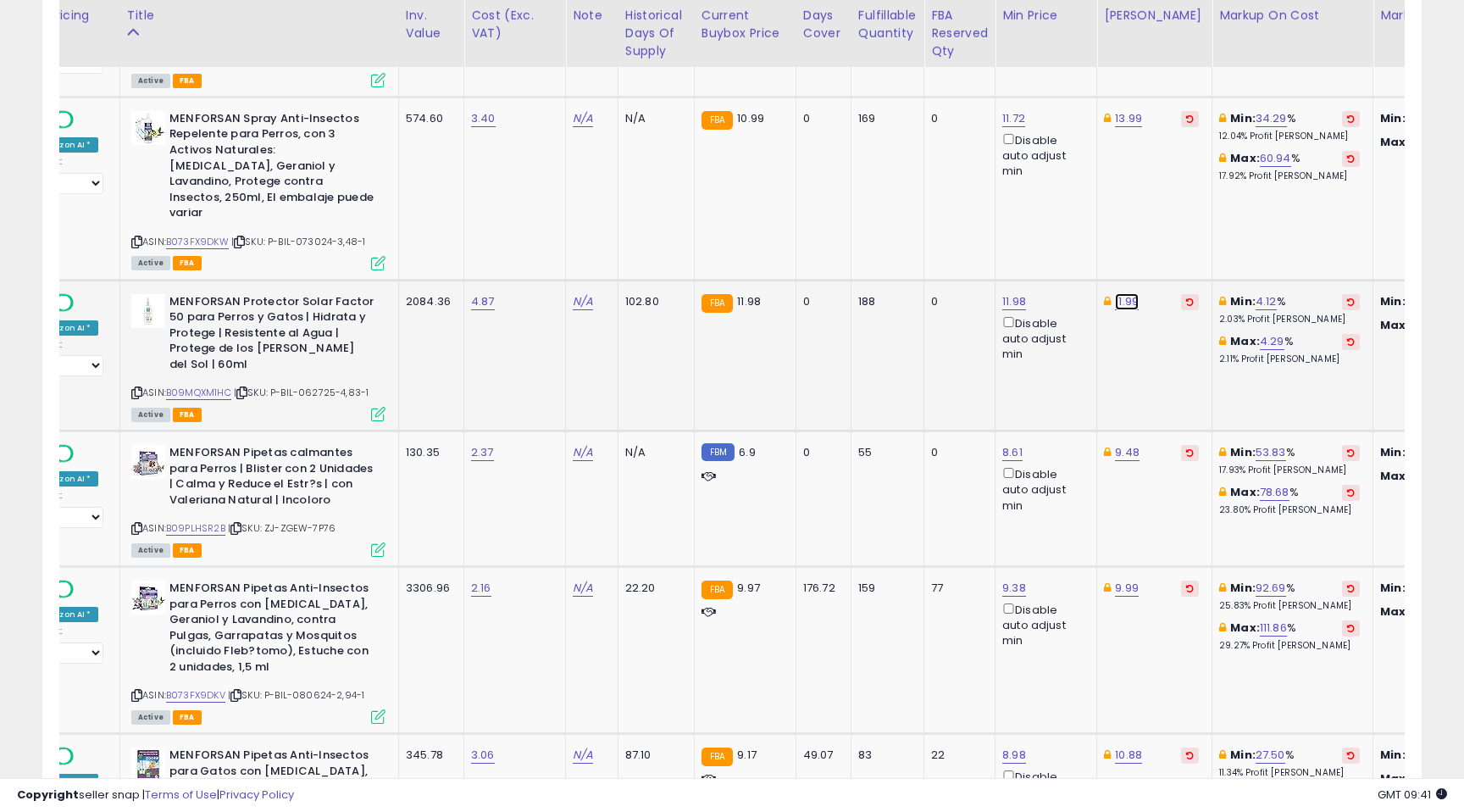
drag, startPoint x: 1053, startPoint y: 194, endPoint x: 946, endPoint y: 198, distance: 107.1
type input "*****"
click at [1183, 198] on button "submit" at bounding box center [1176, 195] width 29 height 26
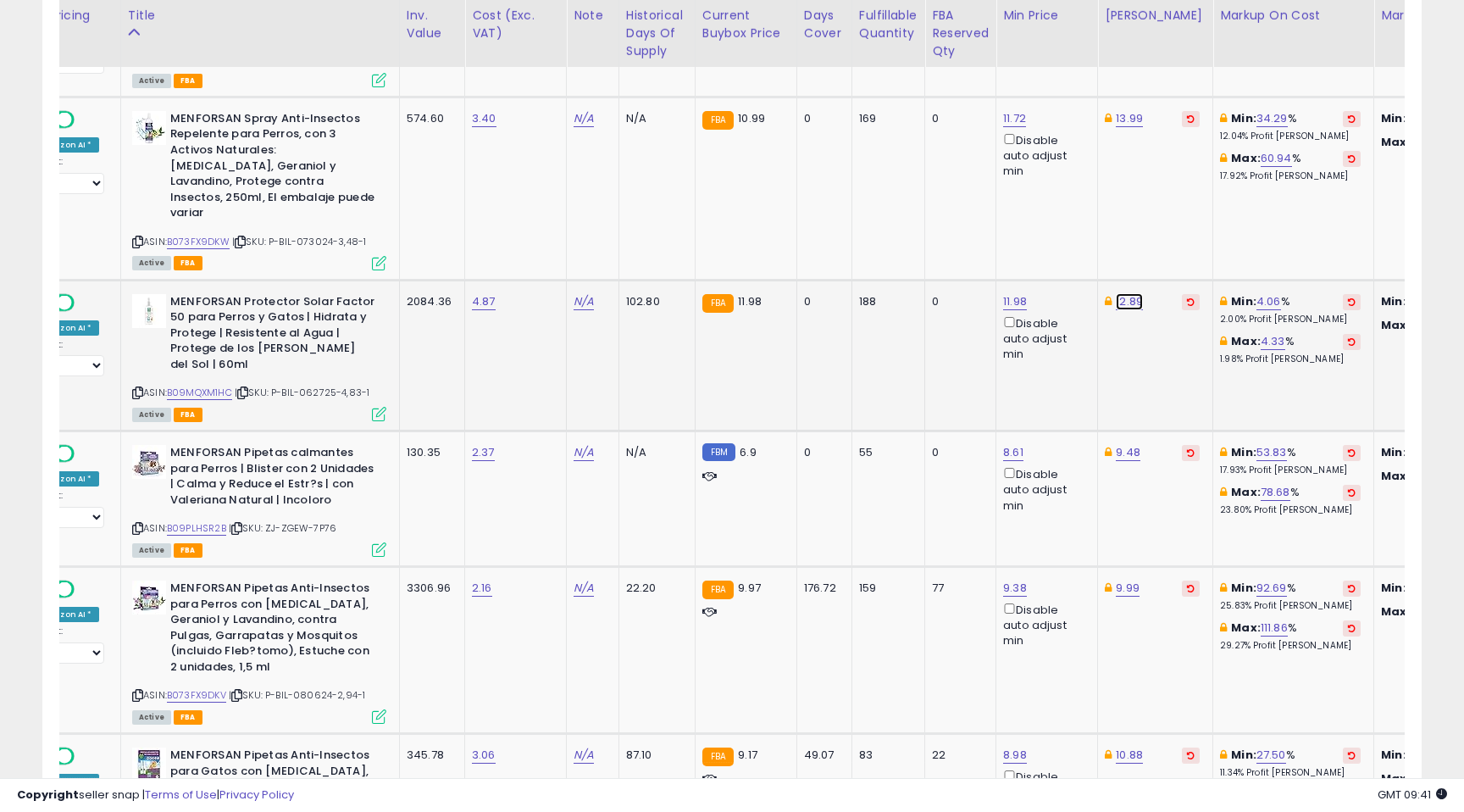
drag, startPoint x: 1053, startPoint y: 197, endPoint x: 974, endPoint y: 195, distance: 79.0
type input "*****"
click at [1183, 194] on button "submit" at bounding box center [1177, 195] width 29 height 26
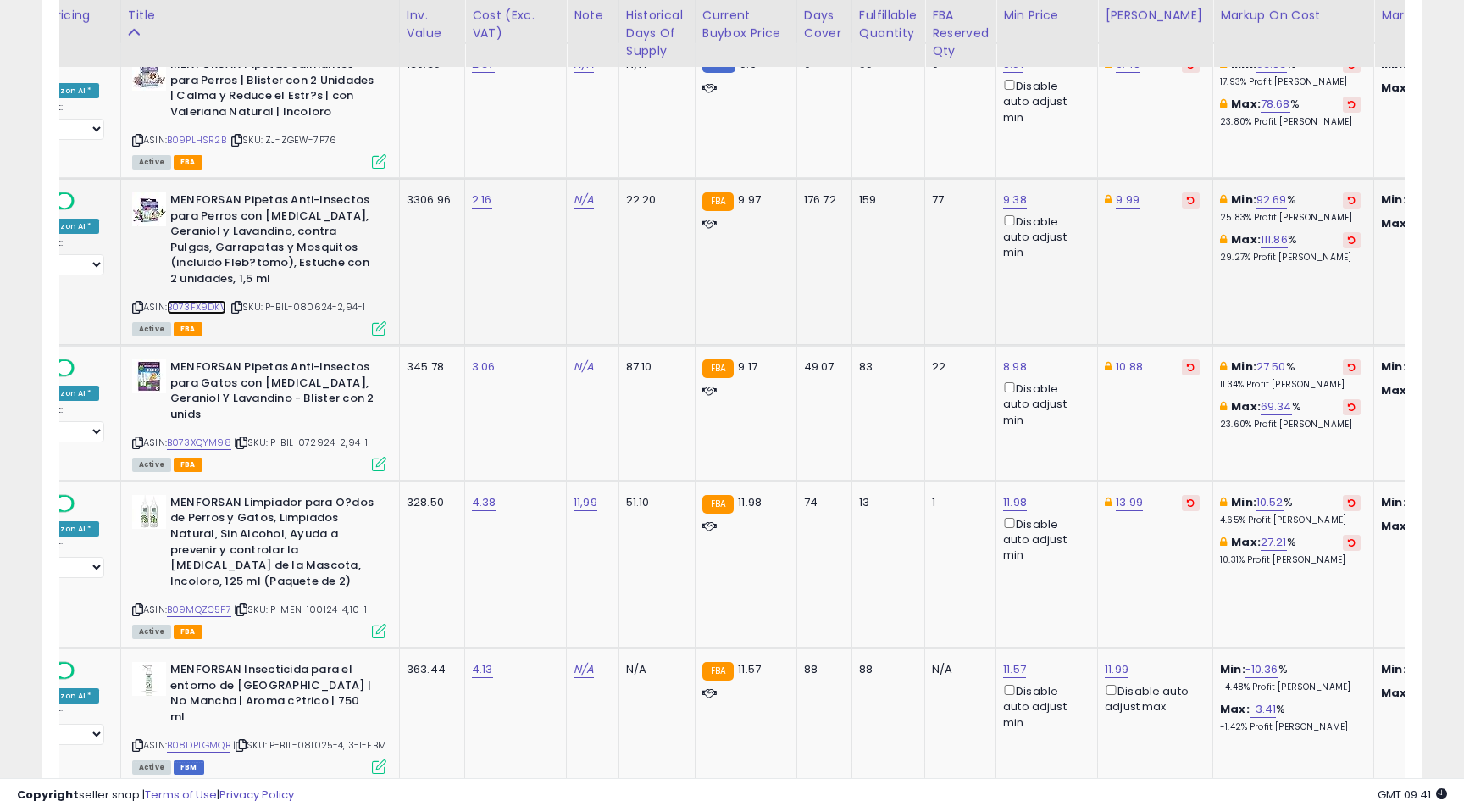
click at [208, 300] on link "B073FX9DKV" at bounding box center [196, 307] width 59 height 14
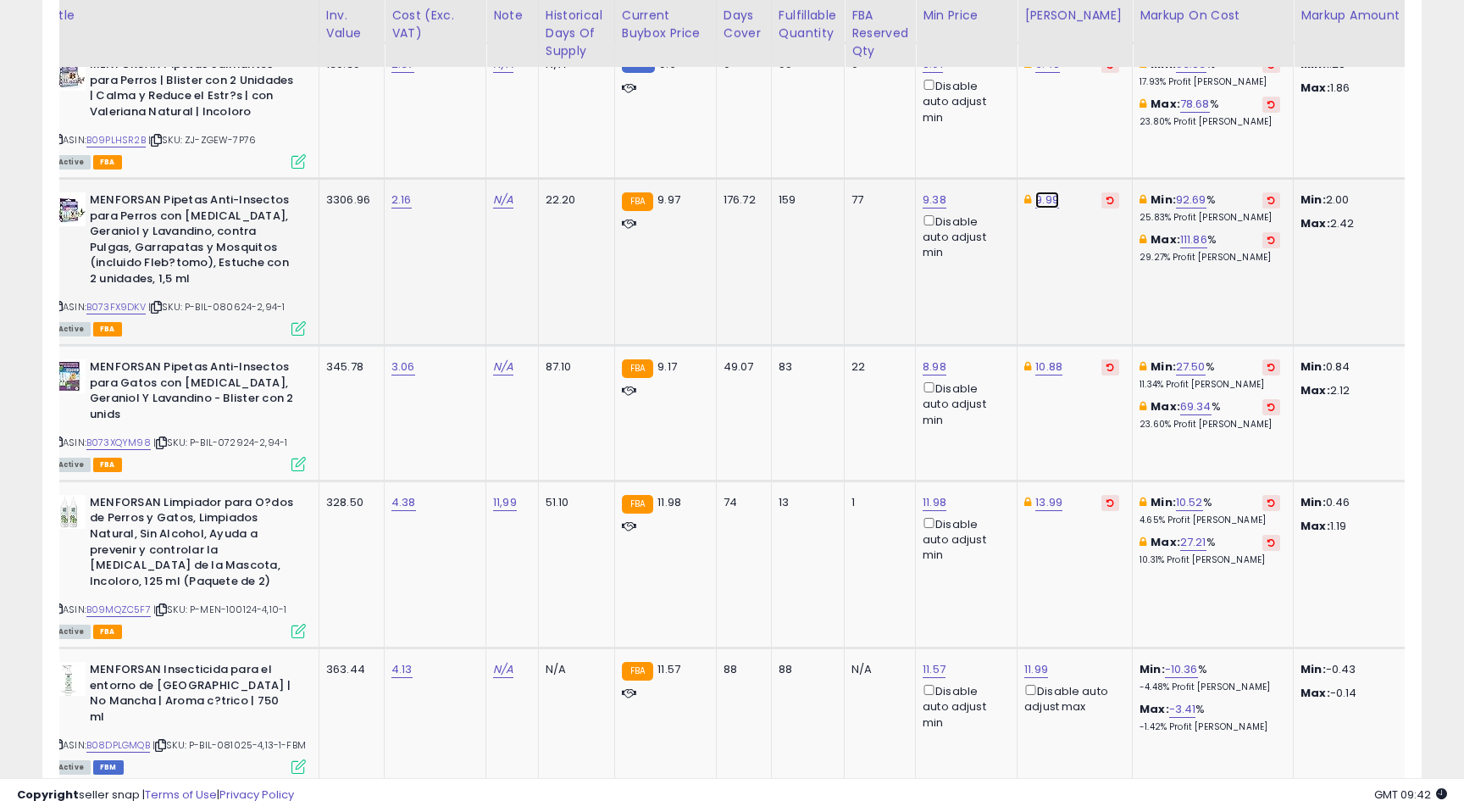
drag, startPoint x: 961, startPoint y: 81, endPoint x: 945, endPoint y: 81, distance: 16.0
click at [945, 81] on input "****" at bounding box center [999, 80] width 150 height 29
click at [951, 82] on input "*****" at bounding box center [999, 80] width 150 height 29
type input "****"
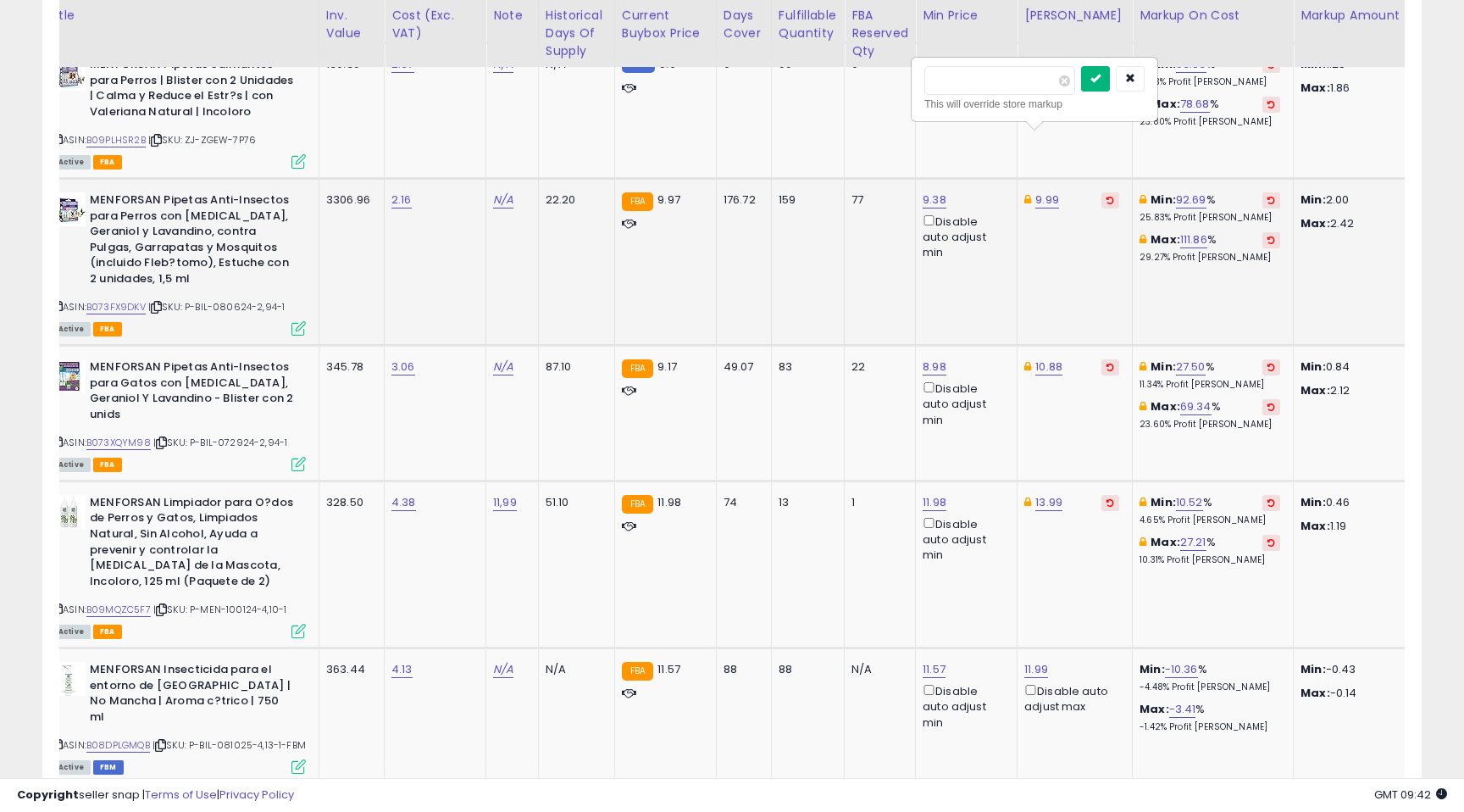
click at [1108, 85] on button "submit" at bounding box center [1096, 78] width 29 height 26
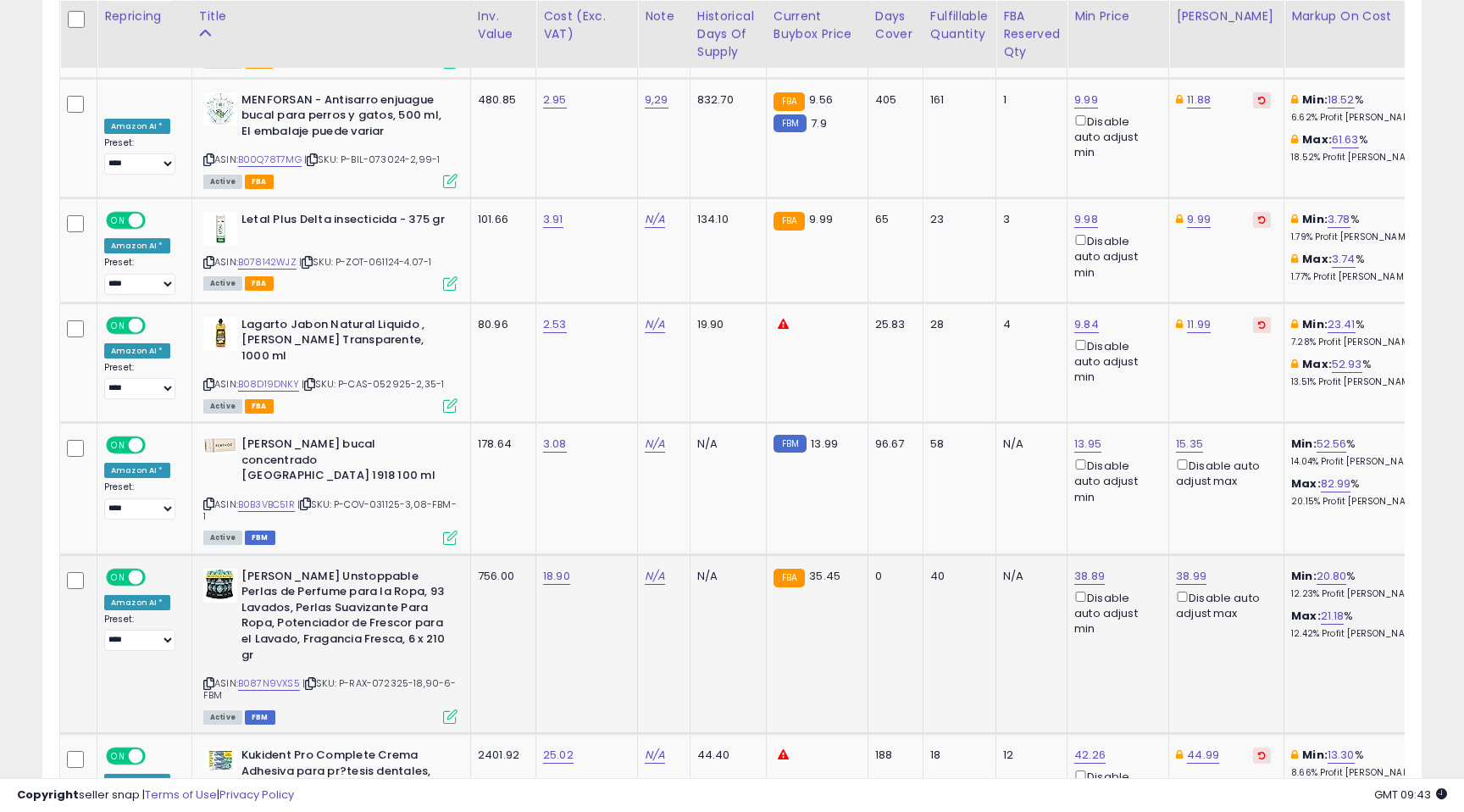
scroll to position [4648, 0]
click at [279, 675] on link "B087N9VXS5" at bounding box center [268, 682] width 62 height 14
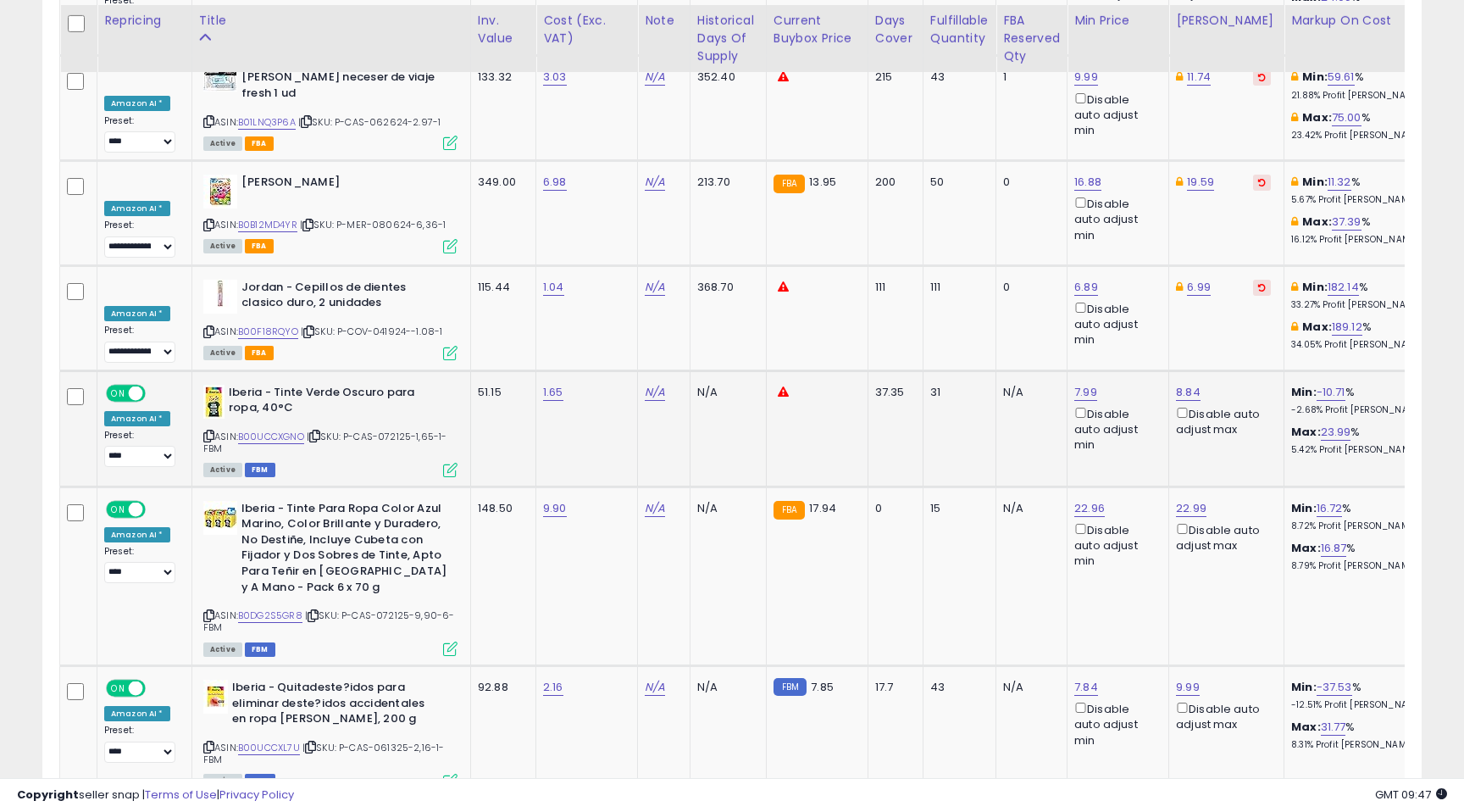
scroll to position [6971, 0]
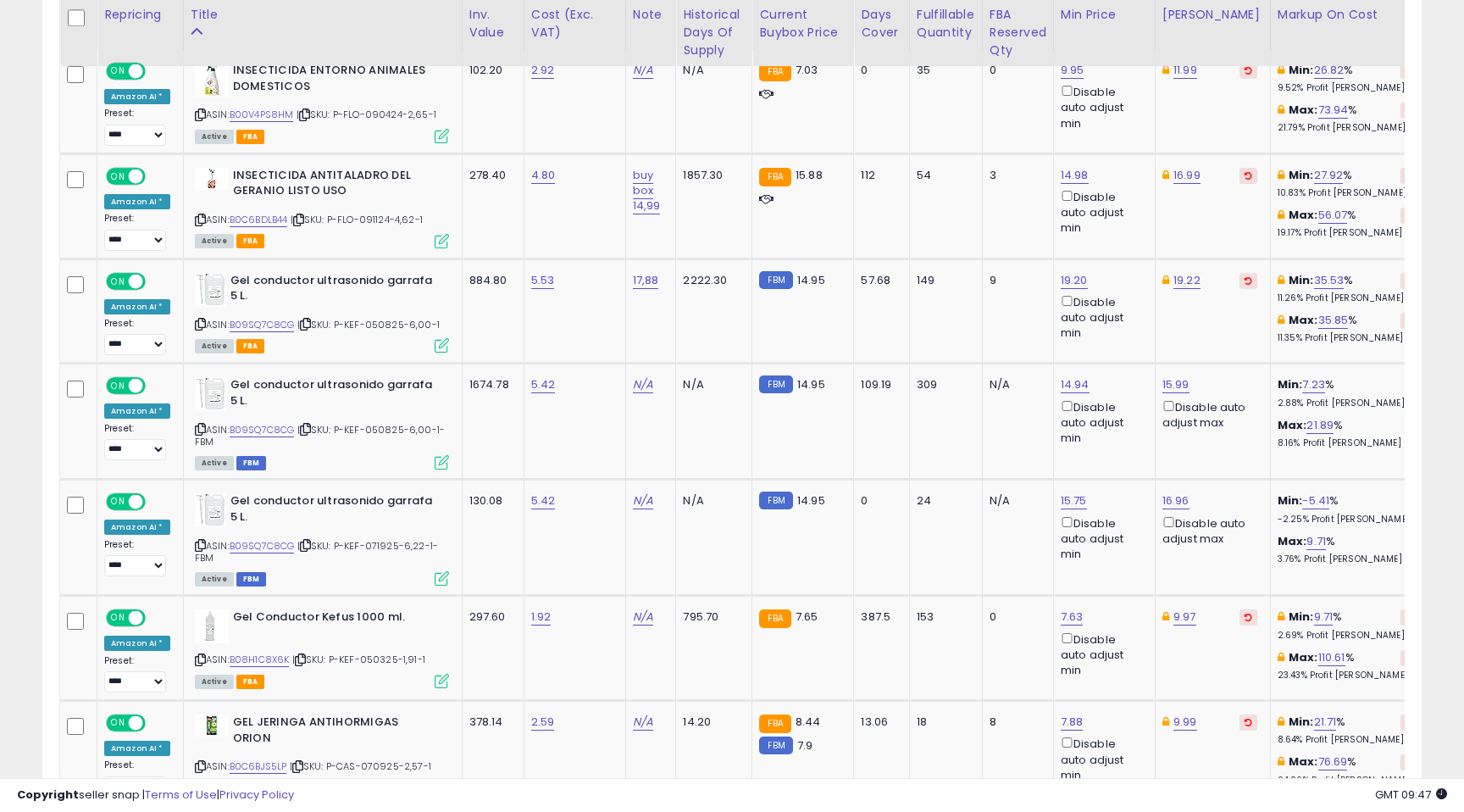
scroll to position [843, 0]
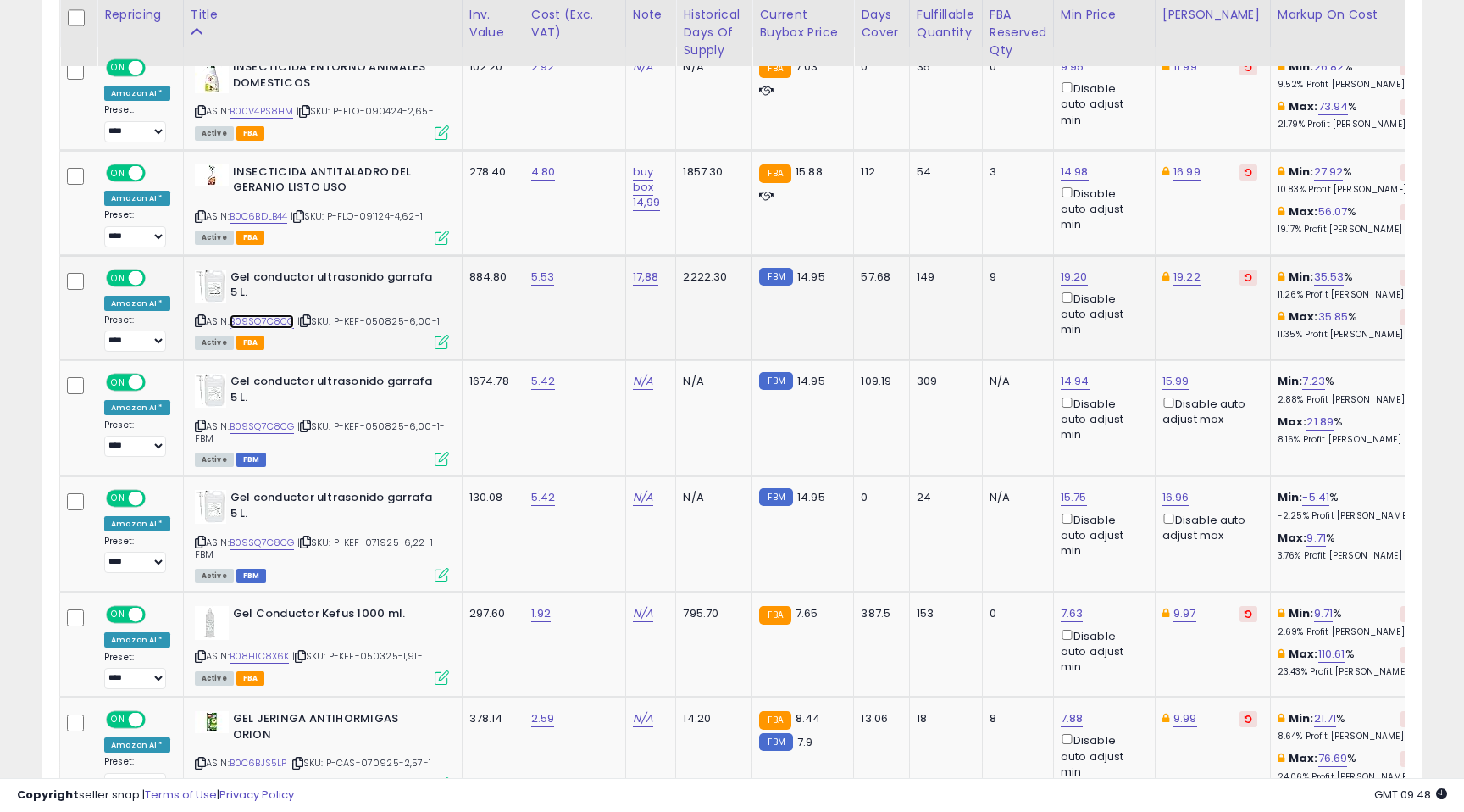
click at [274, 321] on link "B09SQ7C8CG" at bounding box center [262, 321] width 66 height 14
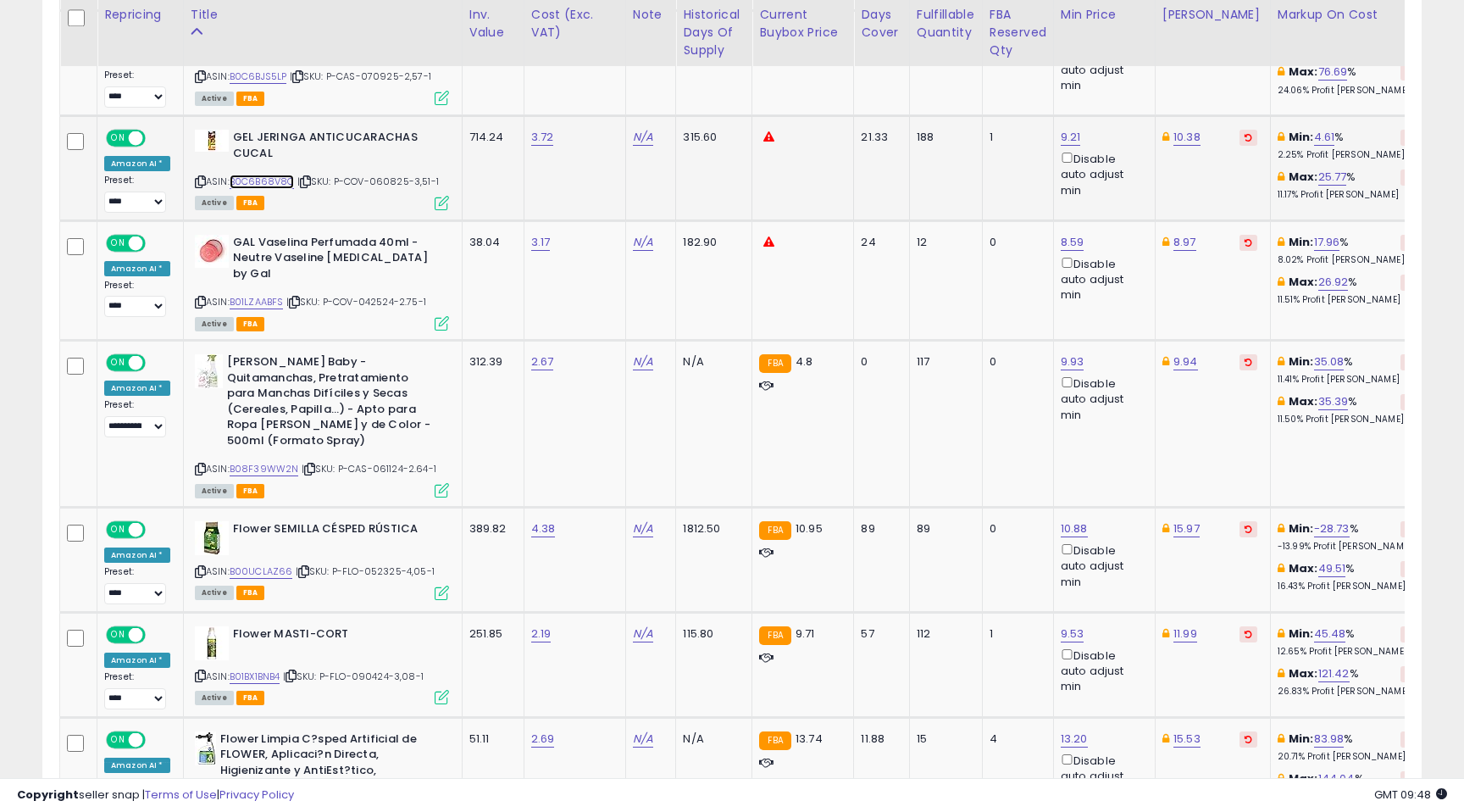
scroll to position [1537, 0]
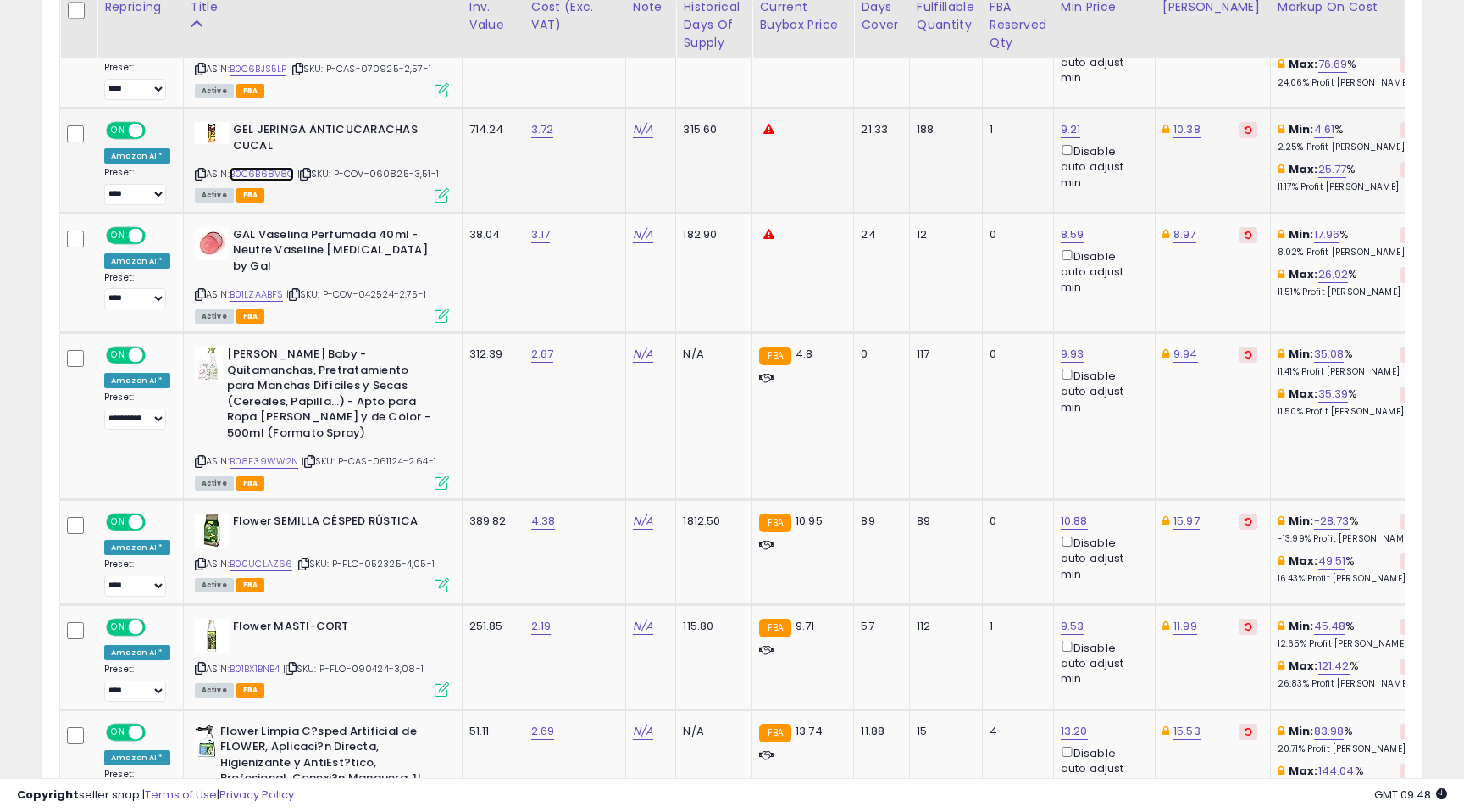
drag, startPoint x: 268, startPoint y: 181, endPoint x: 281, endPoint y: 180, distance: 13.0
click at [269, 181] on div "ASIN: B0C6B68V8C | SKU: P-COV-060825-3,51-1 Active FBA" at bounding box center [322, 161] width 254 height 79
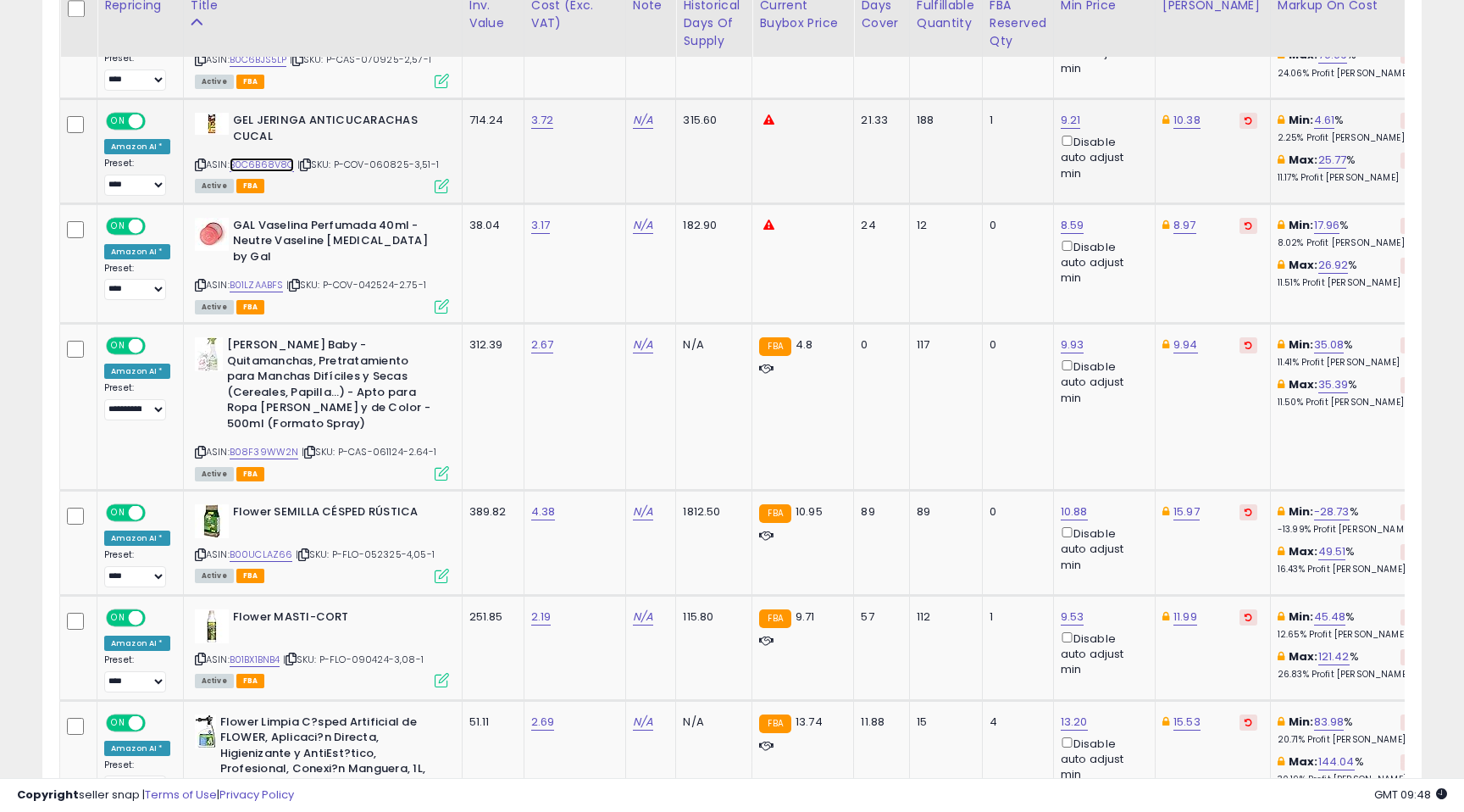
click at [275, 173] on div "ASIN: B0C6B68V8C | SKU: P-COV-060825-3,51-1 Active FBA" at bounding box center [322, 151] width 254 height 79
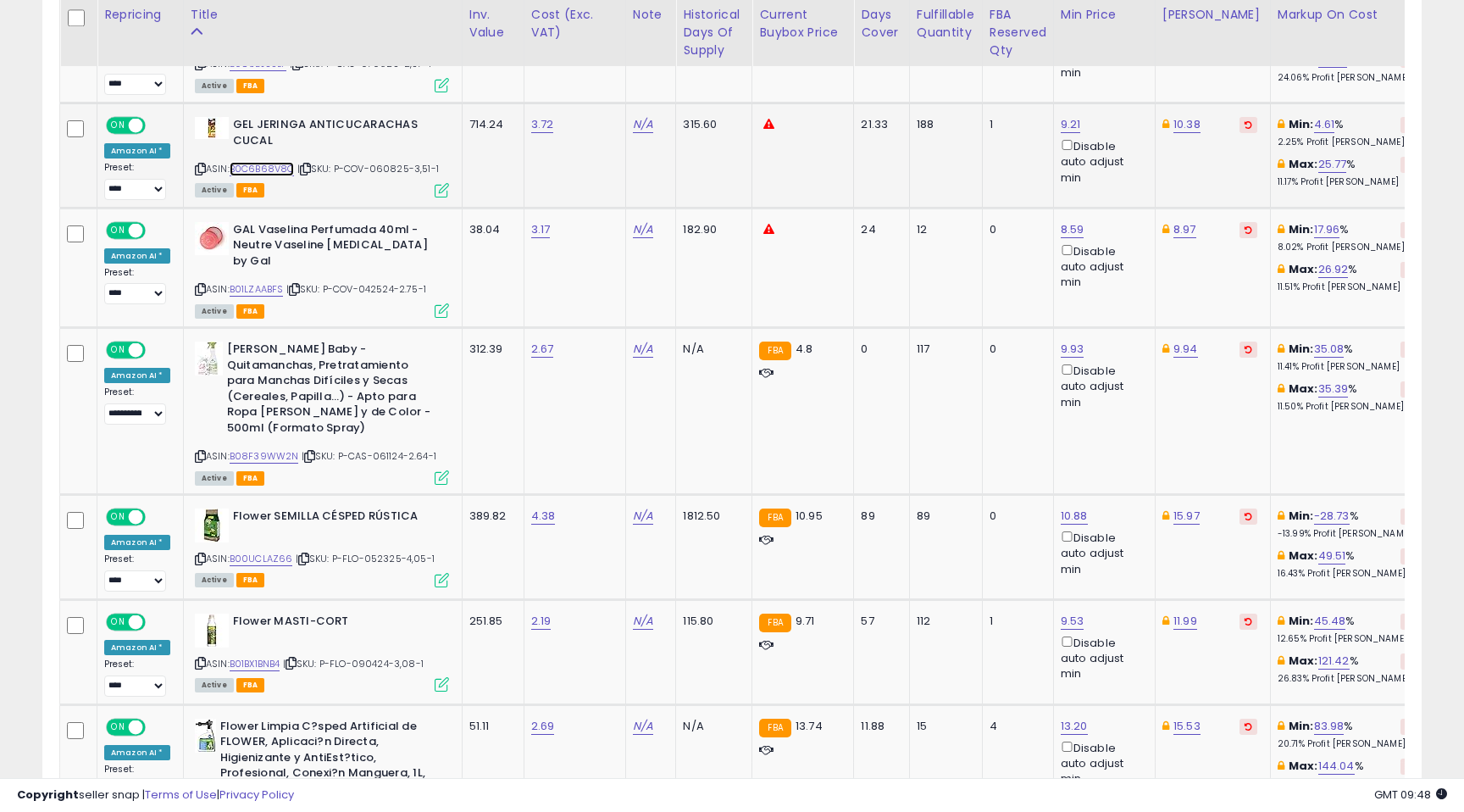
click at [274, 168] on link "B0C6B68V8C" at bounding box center [262, 168] width 66 height 14
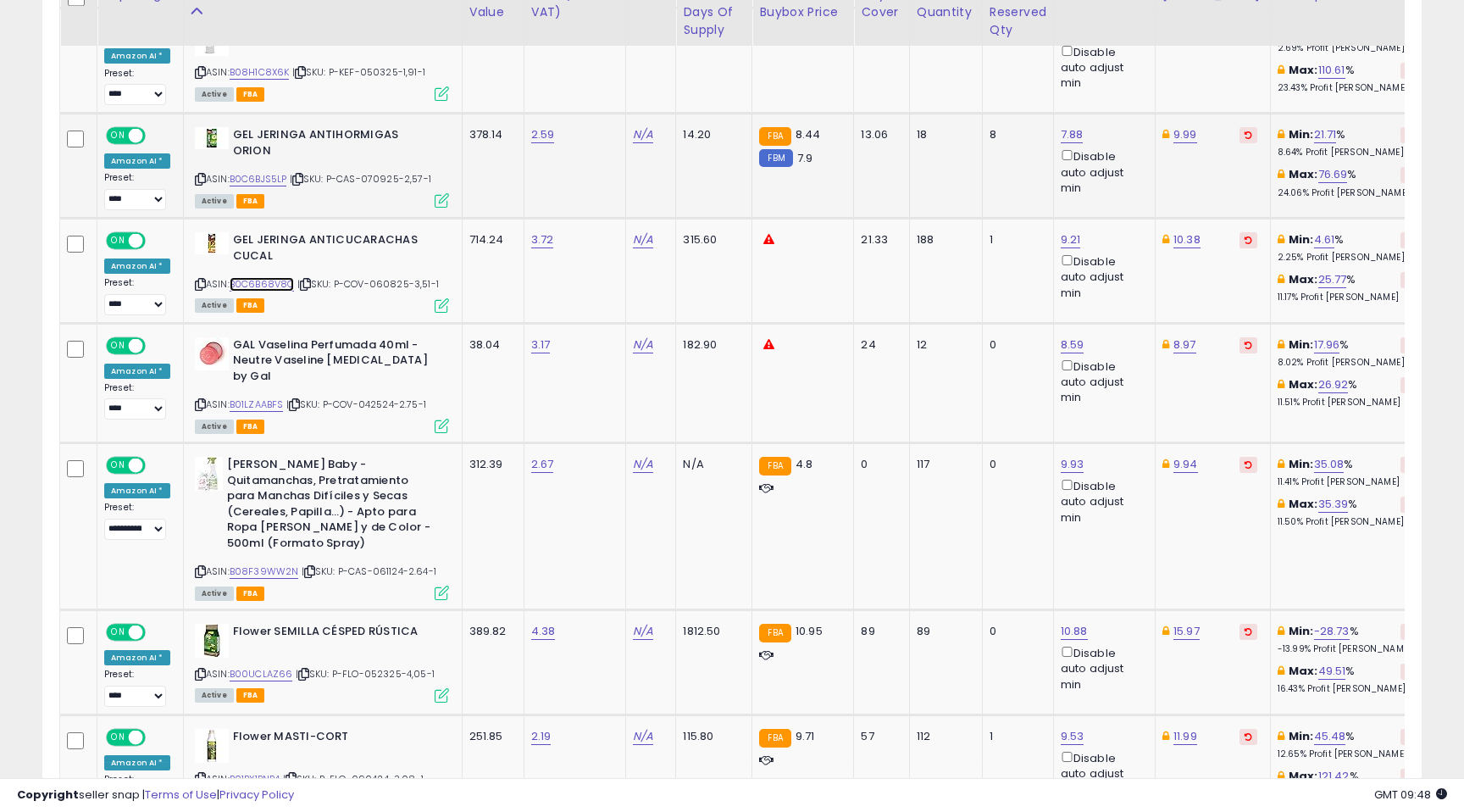
scroll to position [1383, 0]
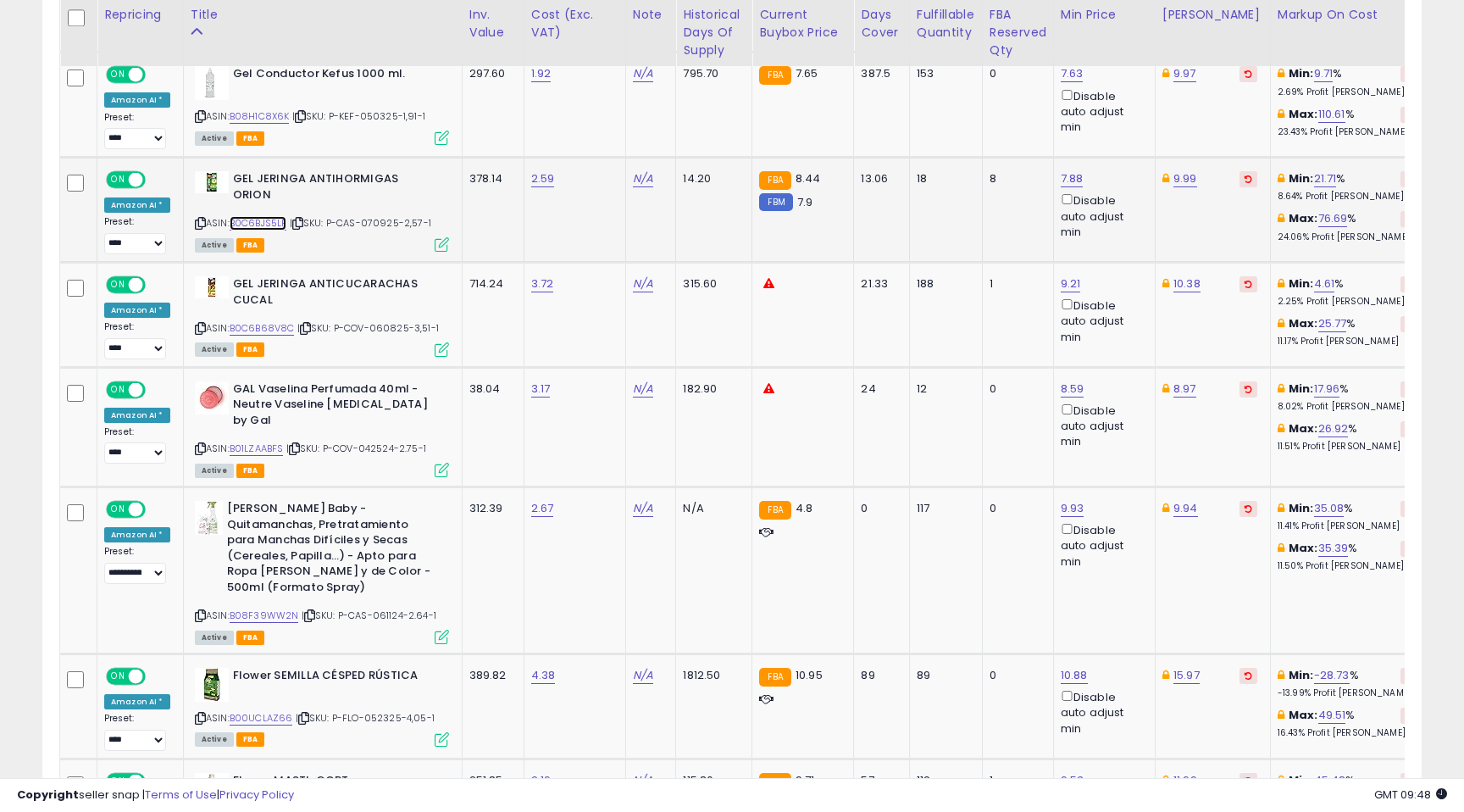
click at [267, 216] on link "B0C6BJS5LP" at bounding box center [258, 223] width 58 height 14
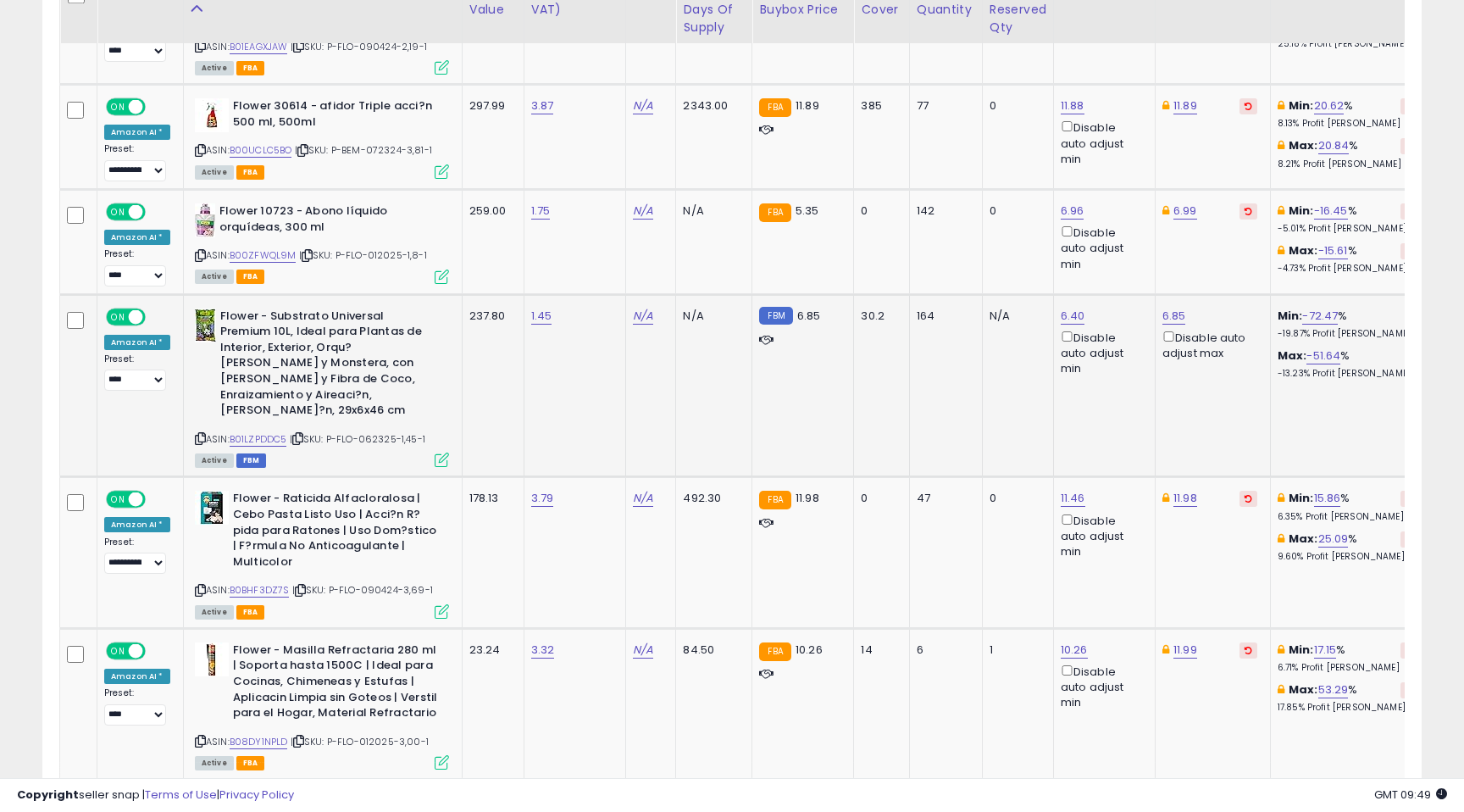
scroll to position [3203, 0]
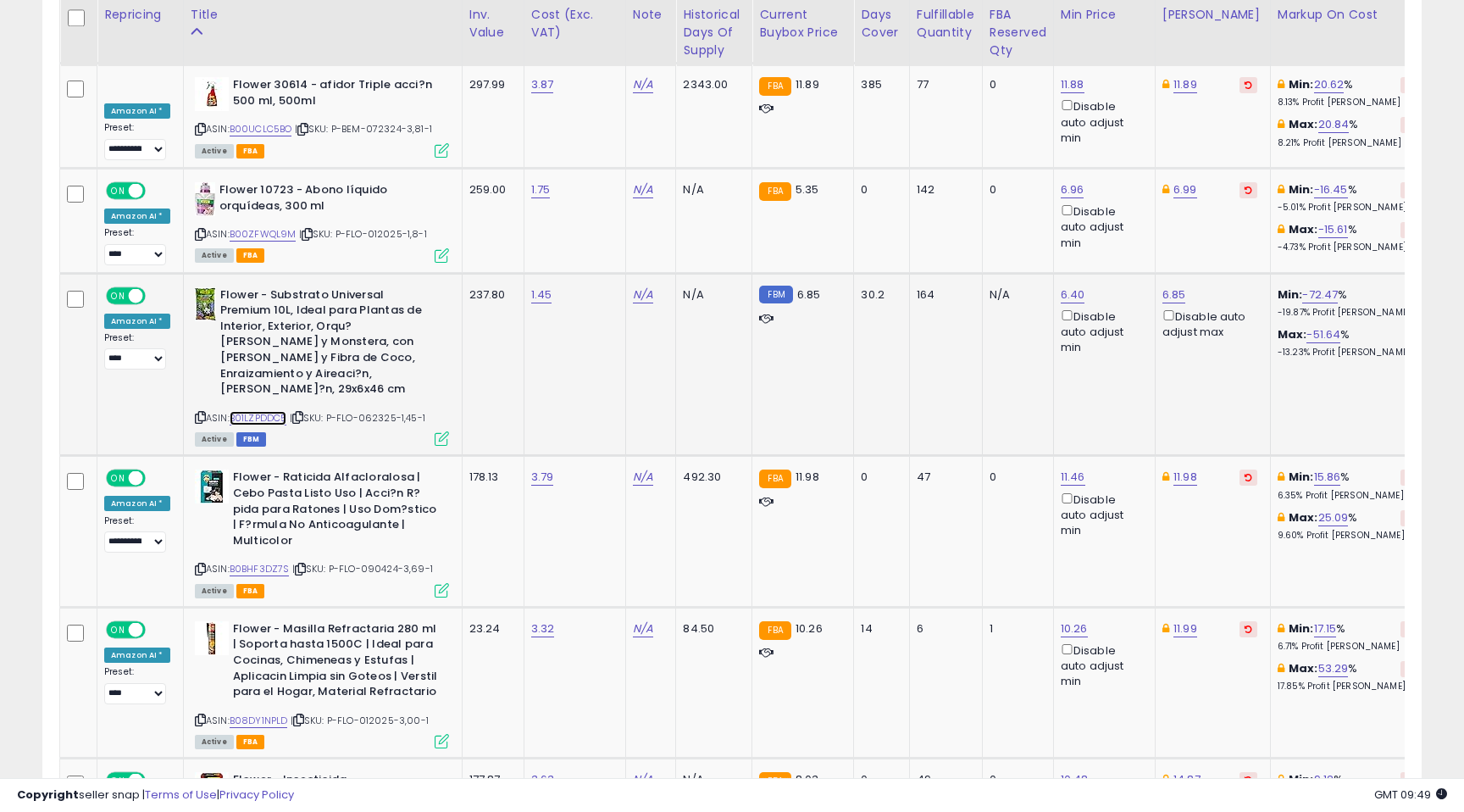
click at [264, 411] on link "B01LZPDDC5" at bounding box center [258, 418] width 58 height 14
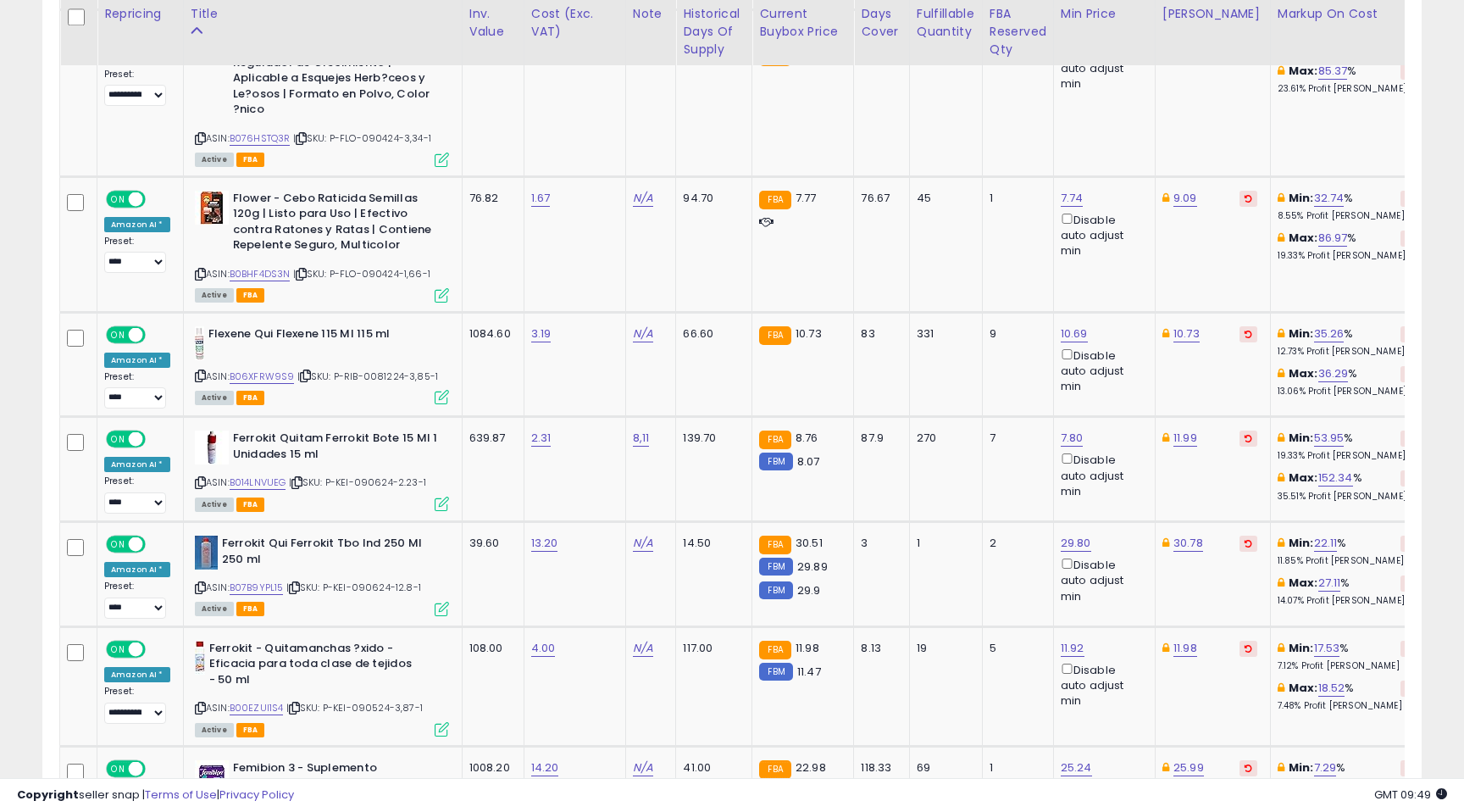
scroll to position [4455, 0]
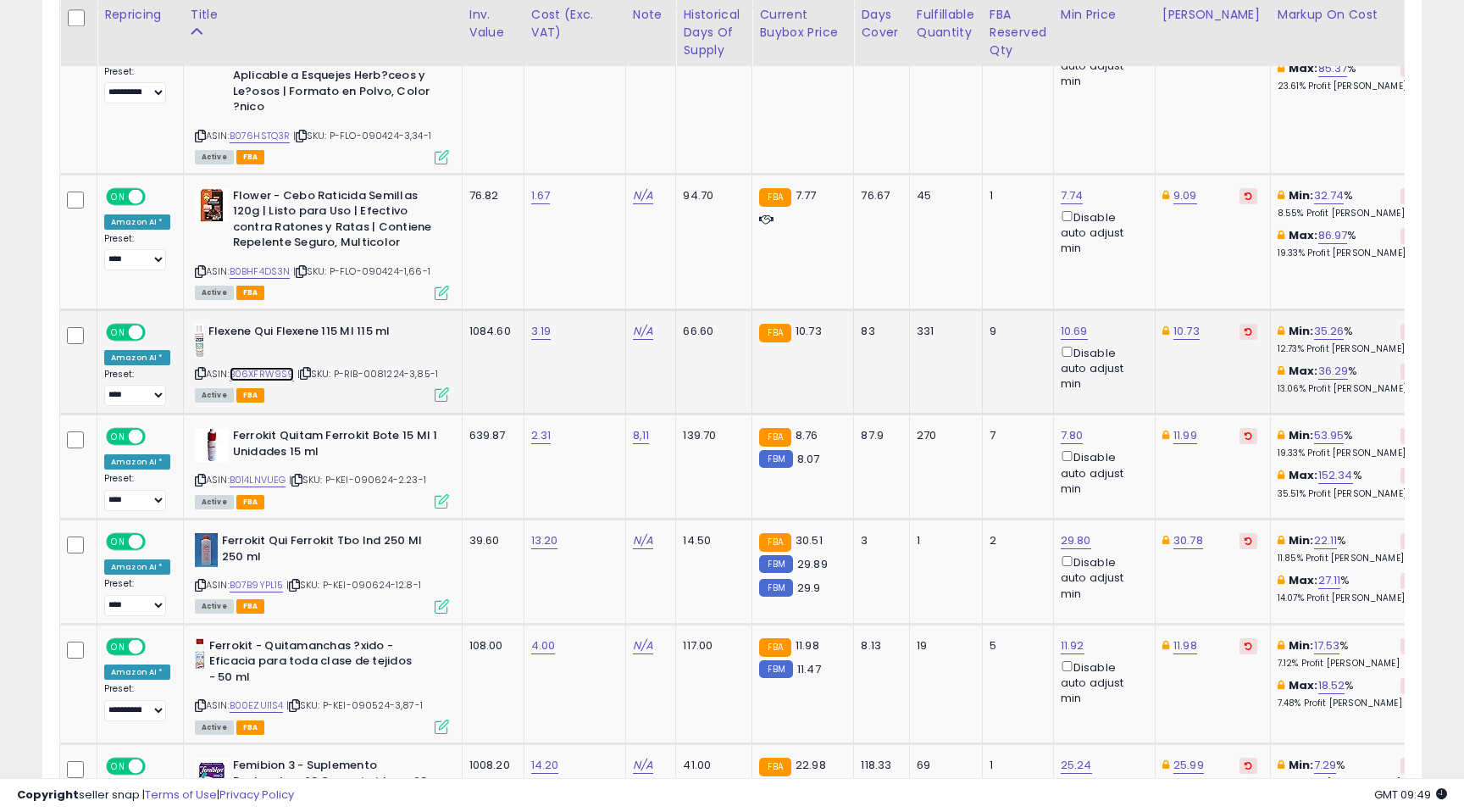
click at [238, 366] on link "B06XFRW9S9" at bounding box center [262, 373] width 66 height 14
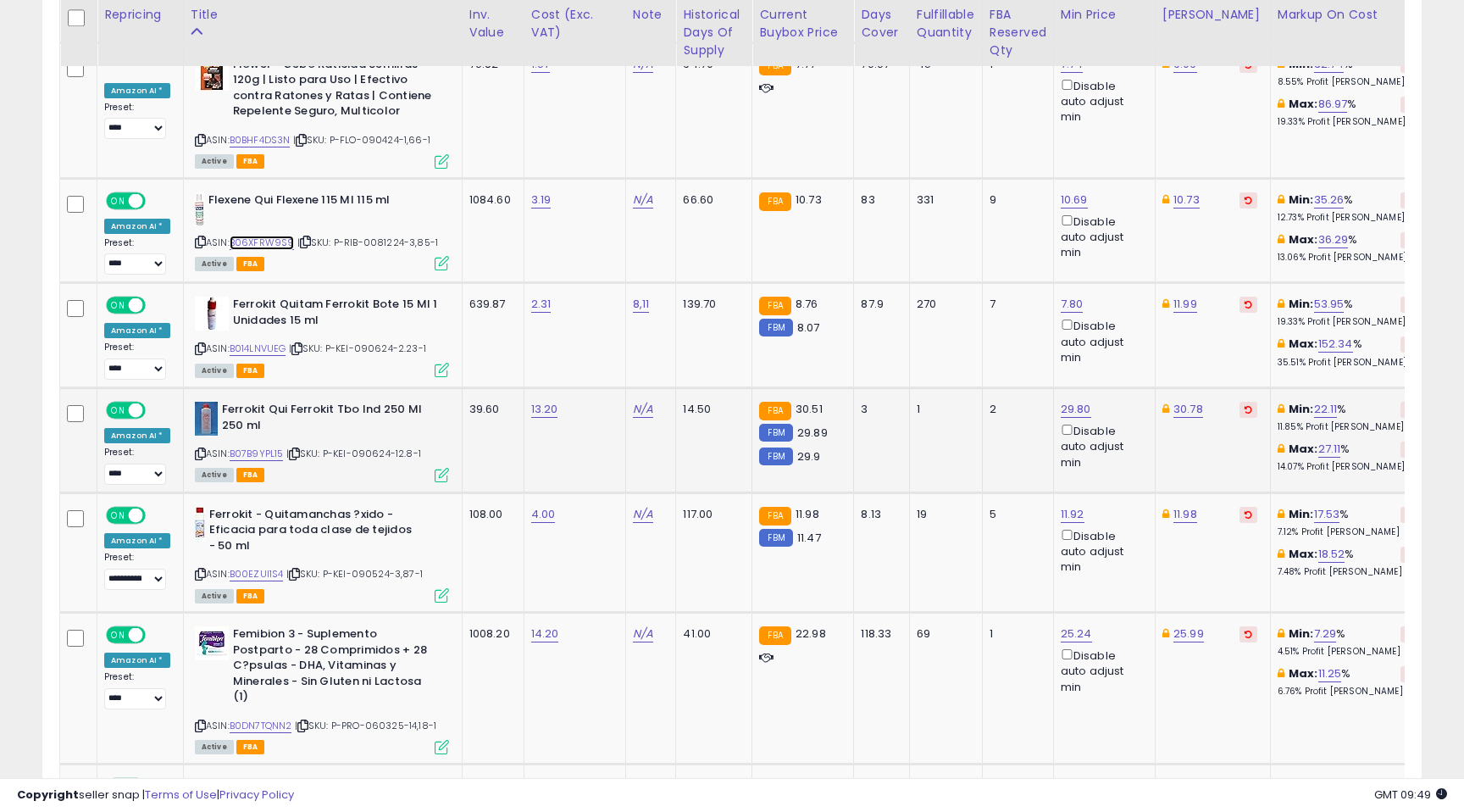
scroll to position [4587, 0]
click at [243, 341] on link "B014LNVUEG" at bounding box center [258, 347] width 57 height 14
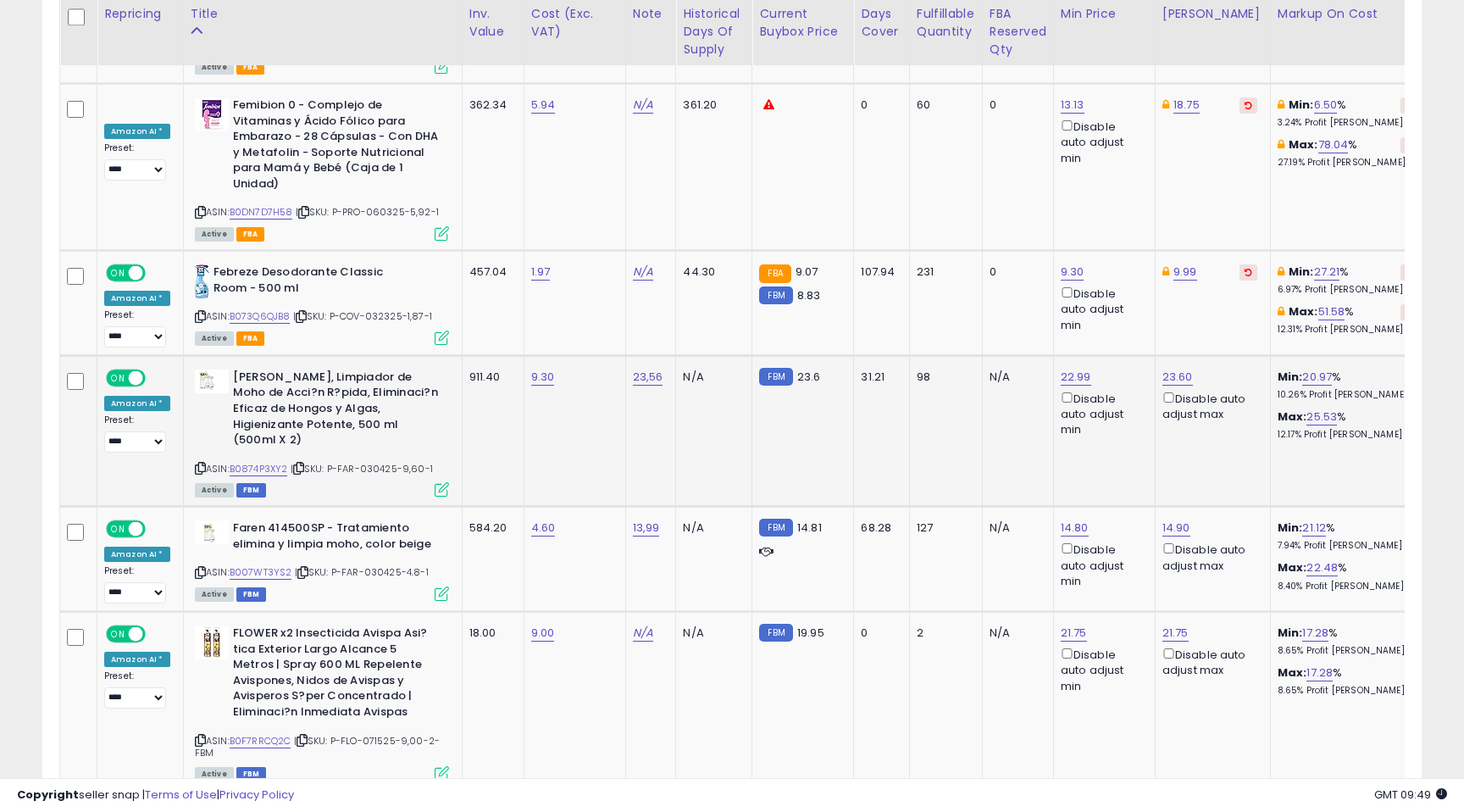
scroll to position [5615, 0]
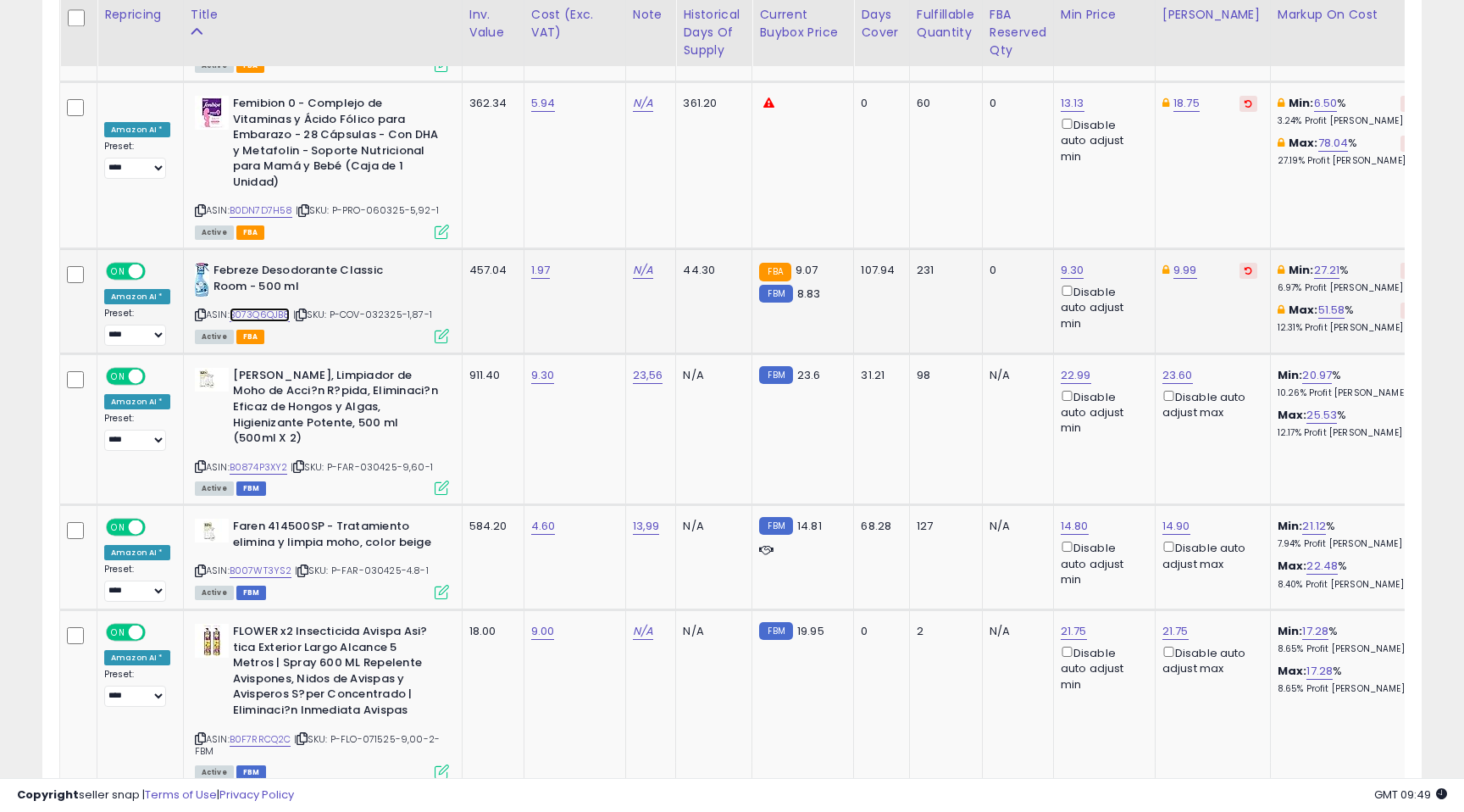
click at [256, 307] on link "B073Q6QJB8" at bounding box center [260, 314] width 61 height 14
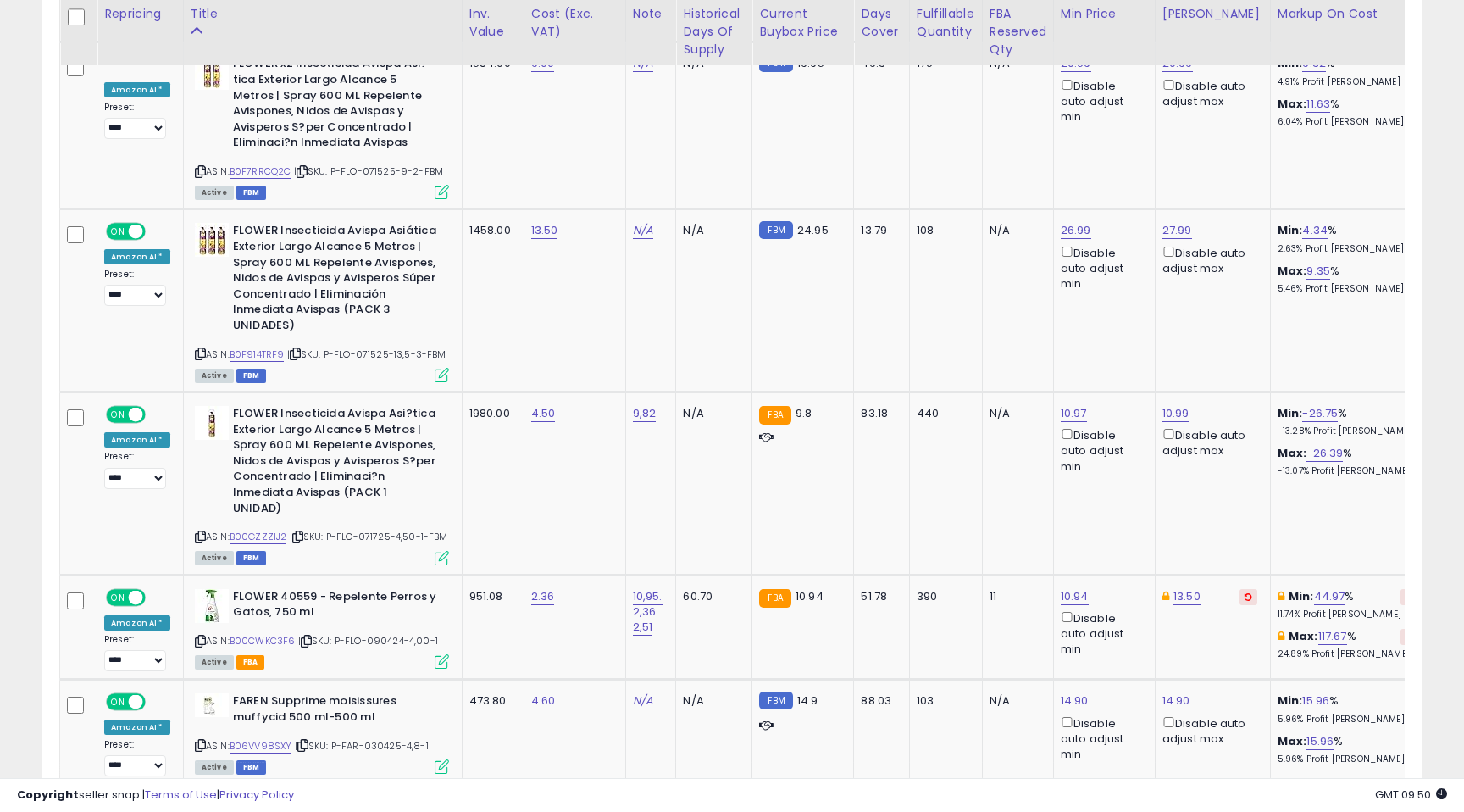
scroll to position [6365, 0]
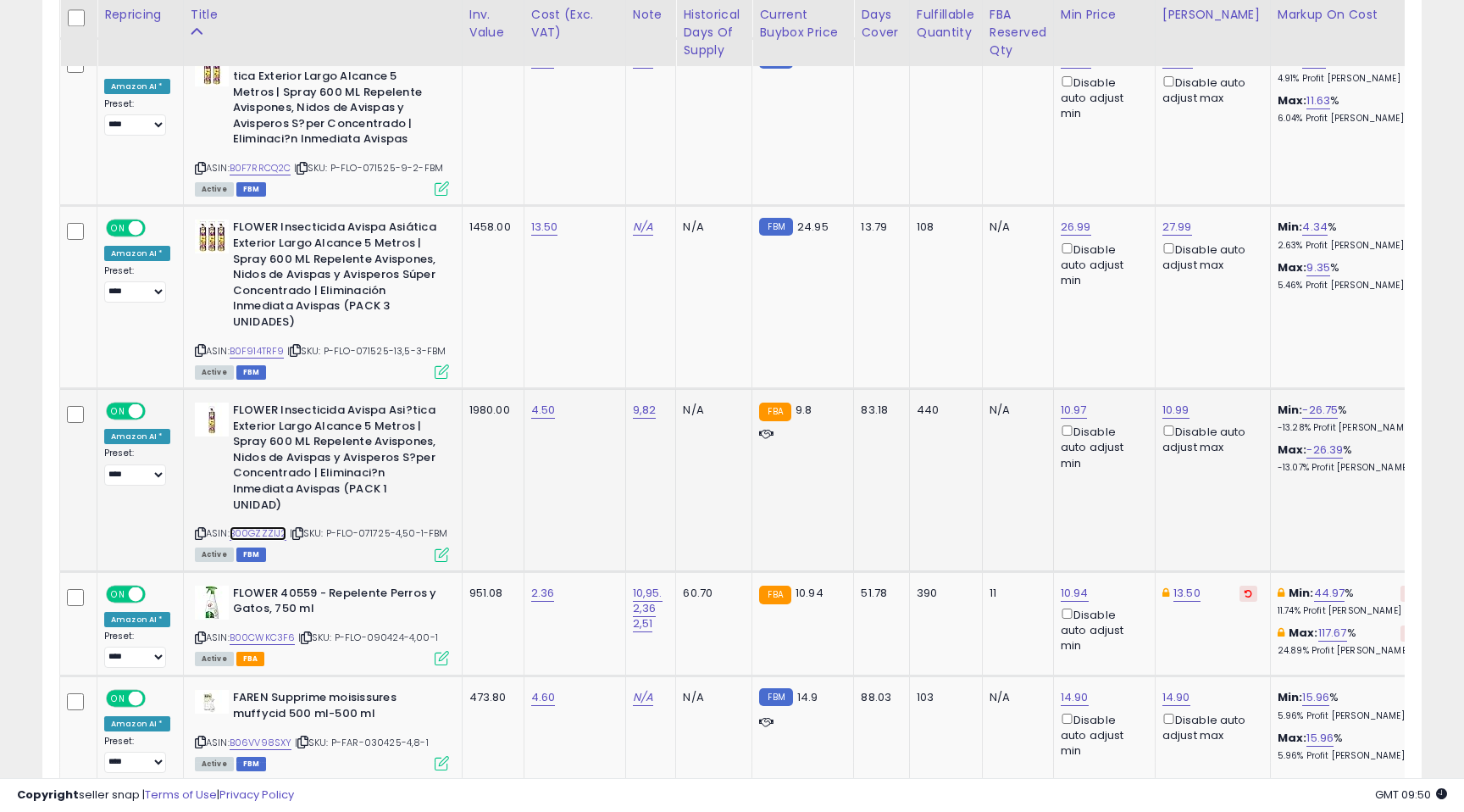
click at [260, 526] on link "B00GZZZIJ2" at bounding box center [258, 533] width 58 height 14
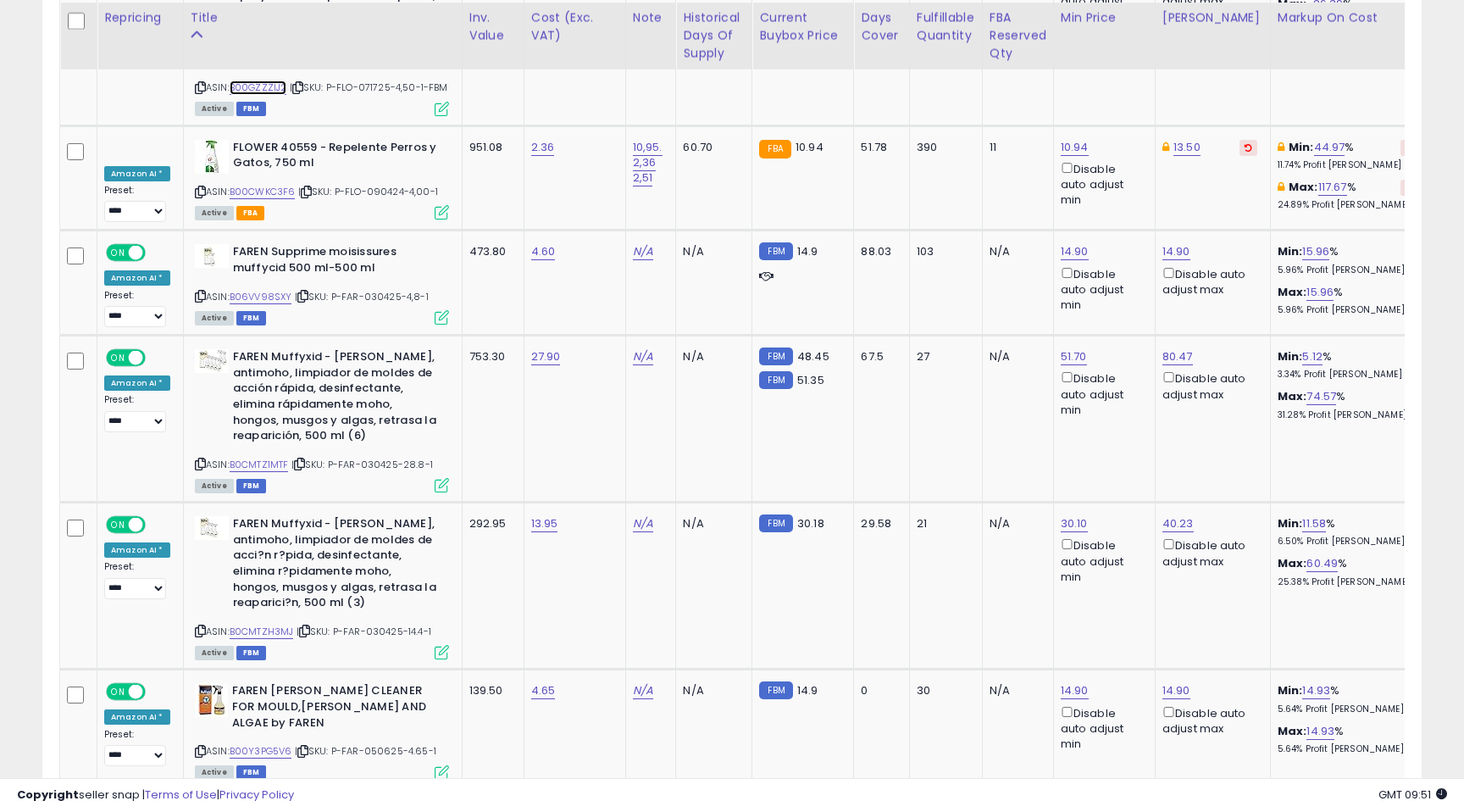
scroll to position [6813, 0]
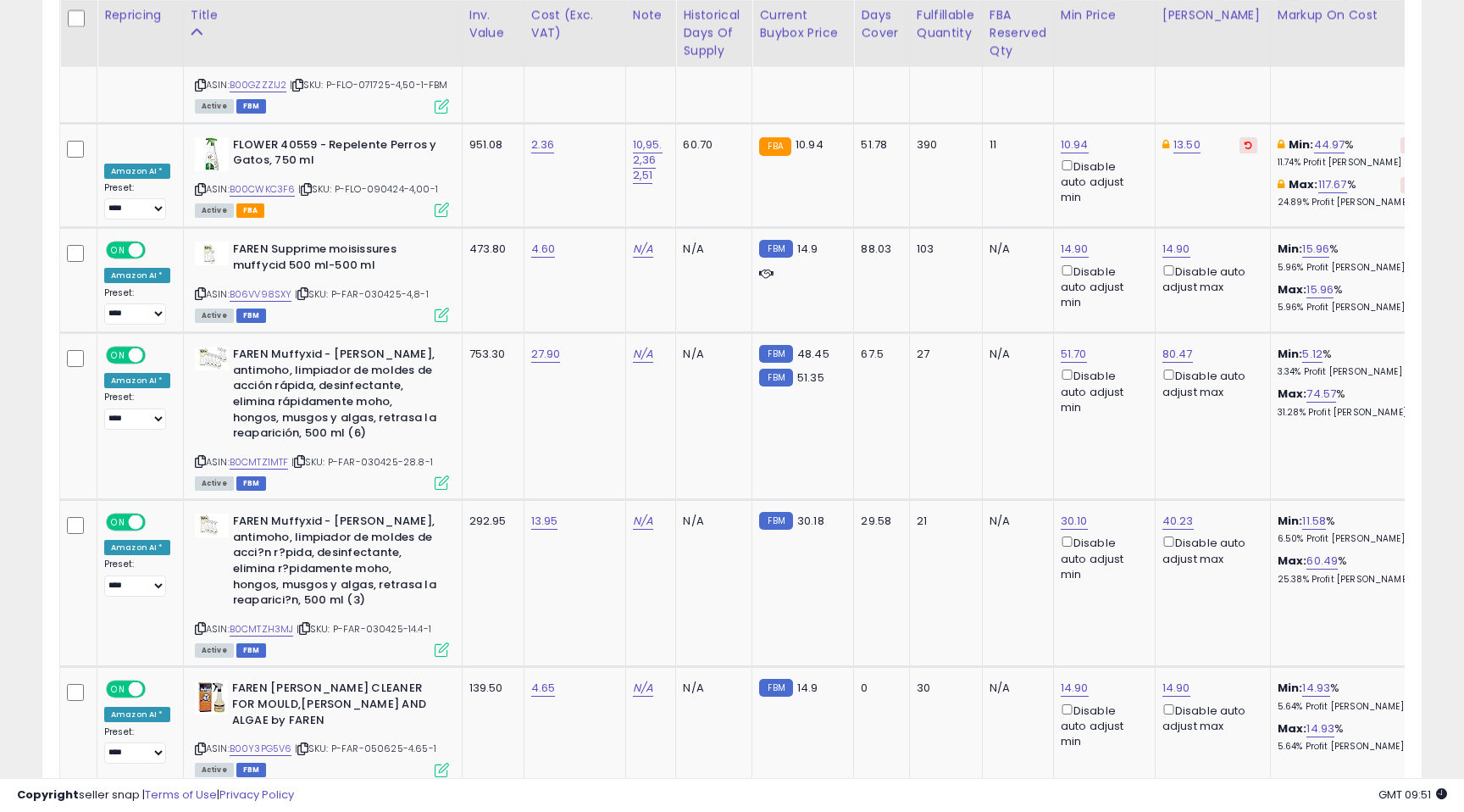
click at [1350, 805] on link "7" at bounding box center [1362, 820] width 26 height 29
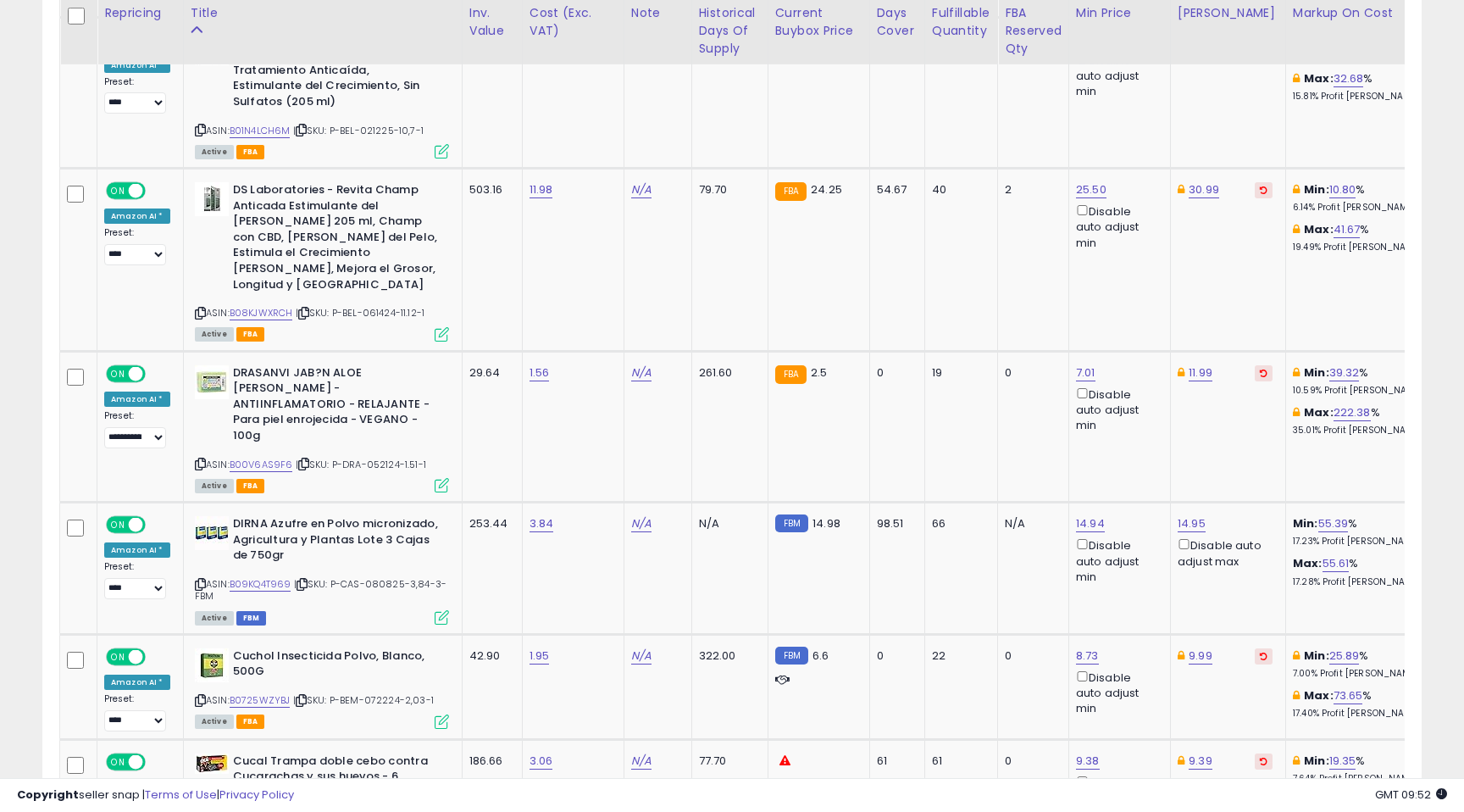
scroll to position [4171, 0]
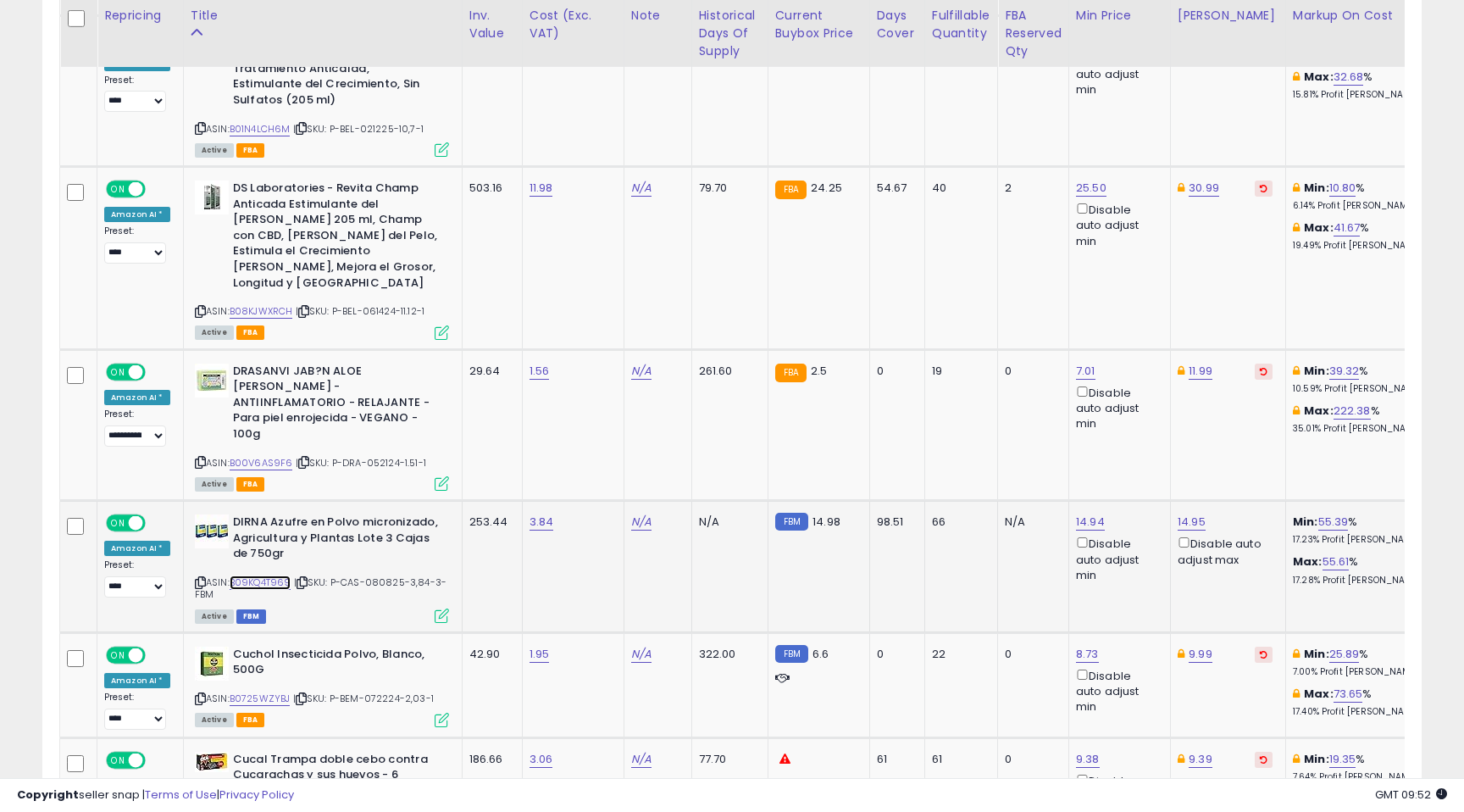
click at [264, 575] on link "B09KQ4T969" at bounding box center [260, 582] width 62 height 14
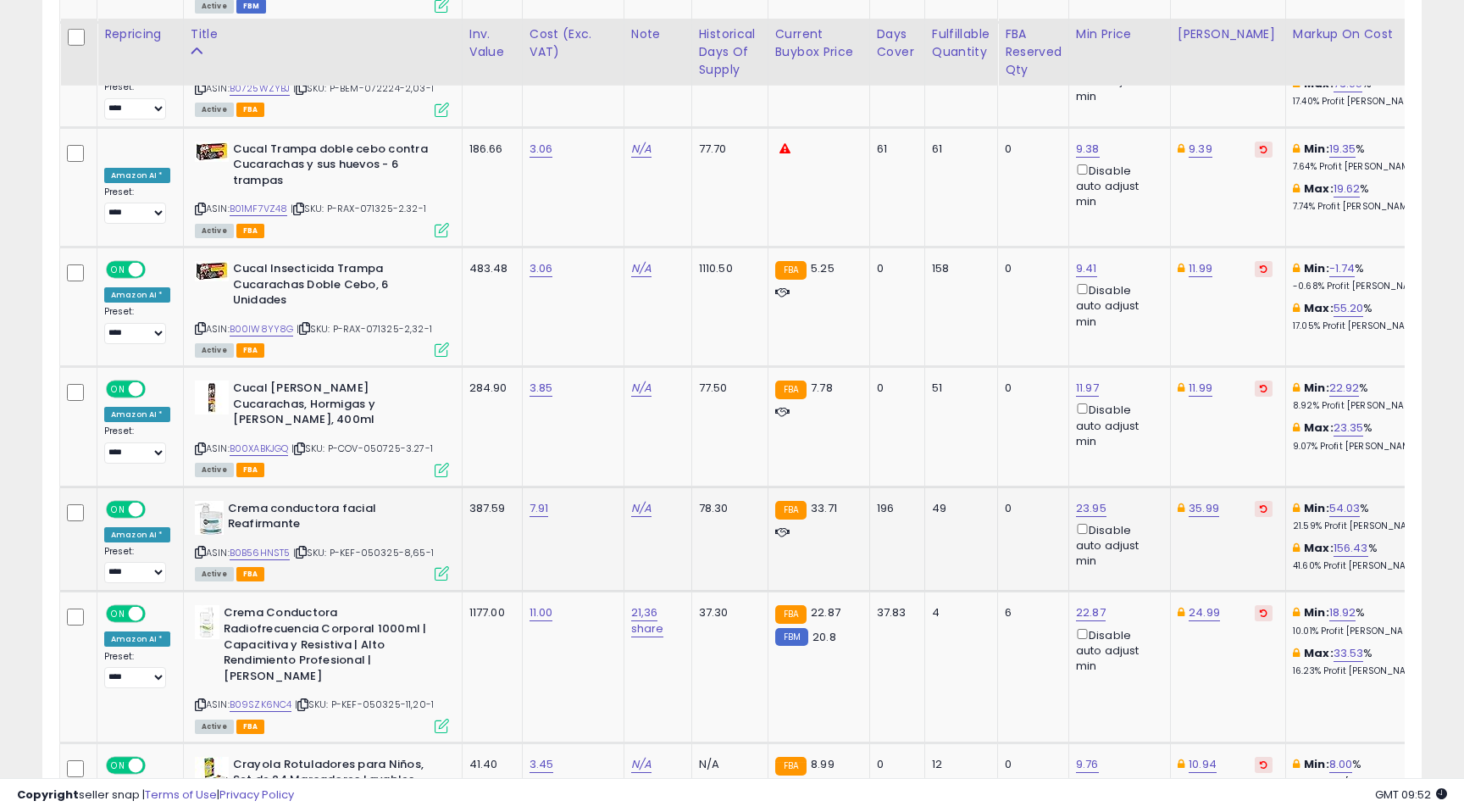
scroll to position [4801, 0]
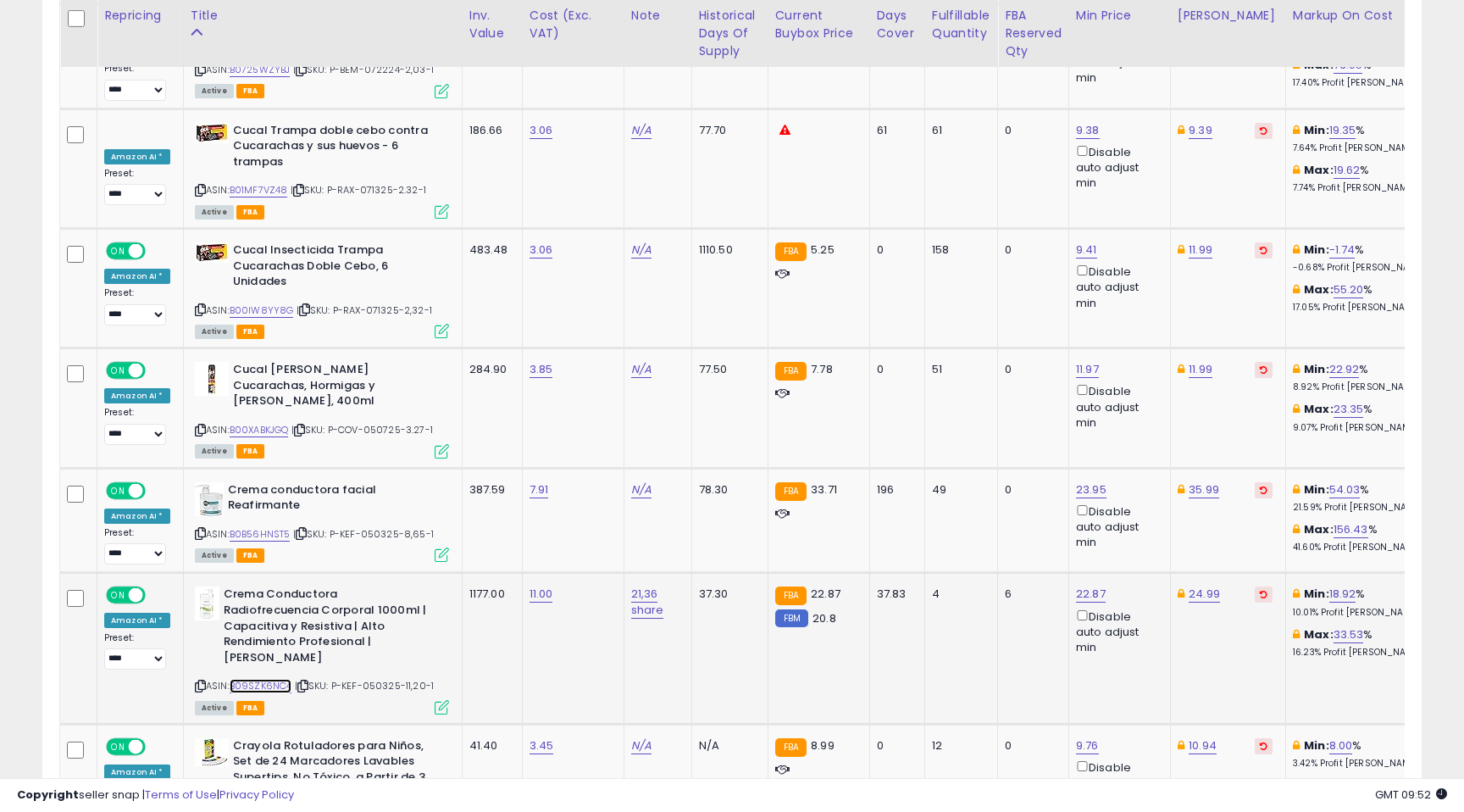
click at [265, 679] on link "B09SZK6NC4" at bounding box center [261, 685] width 63 height 14
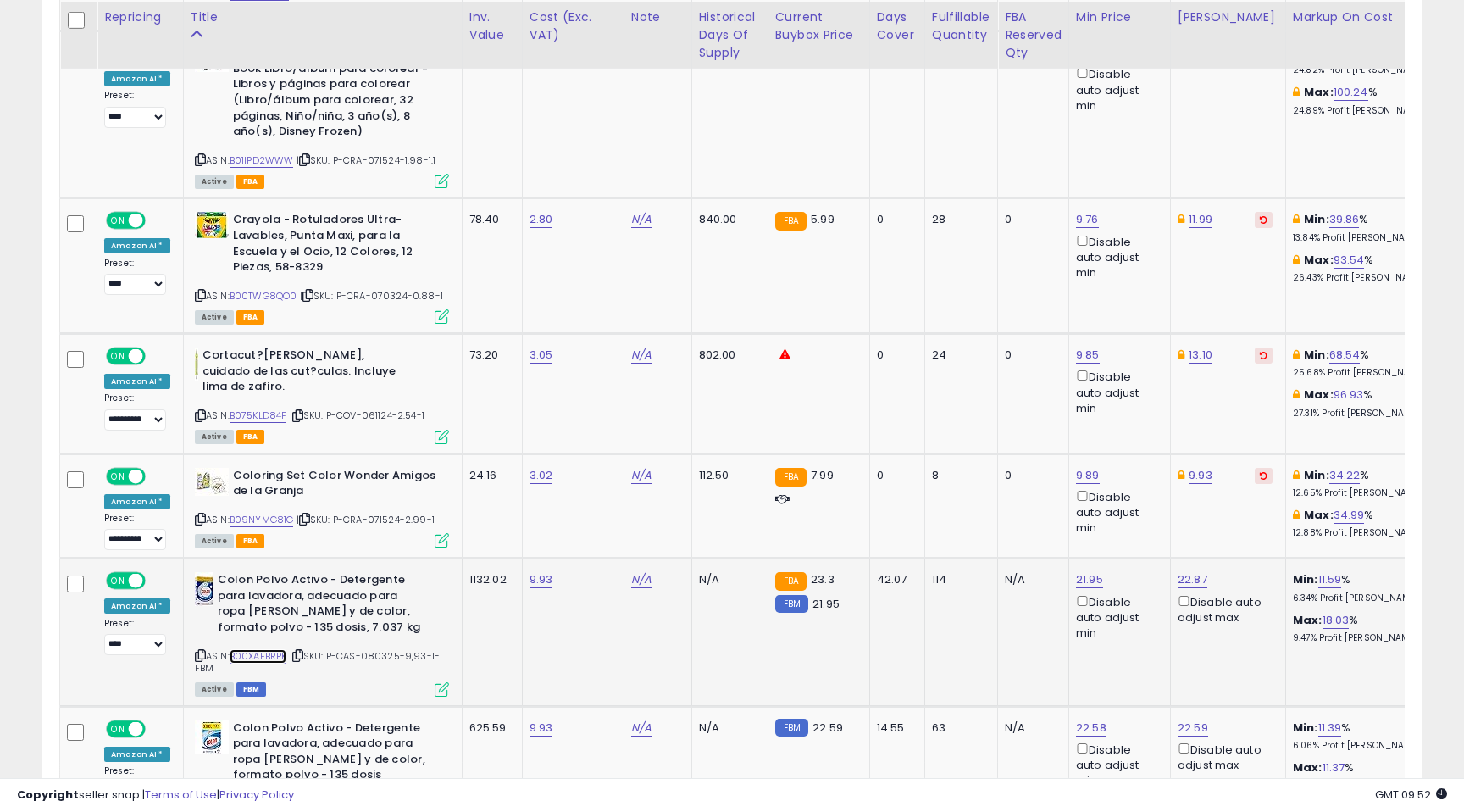
scroll to position [5949, 0]
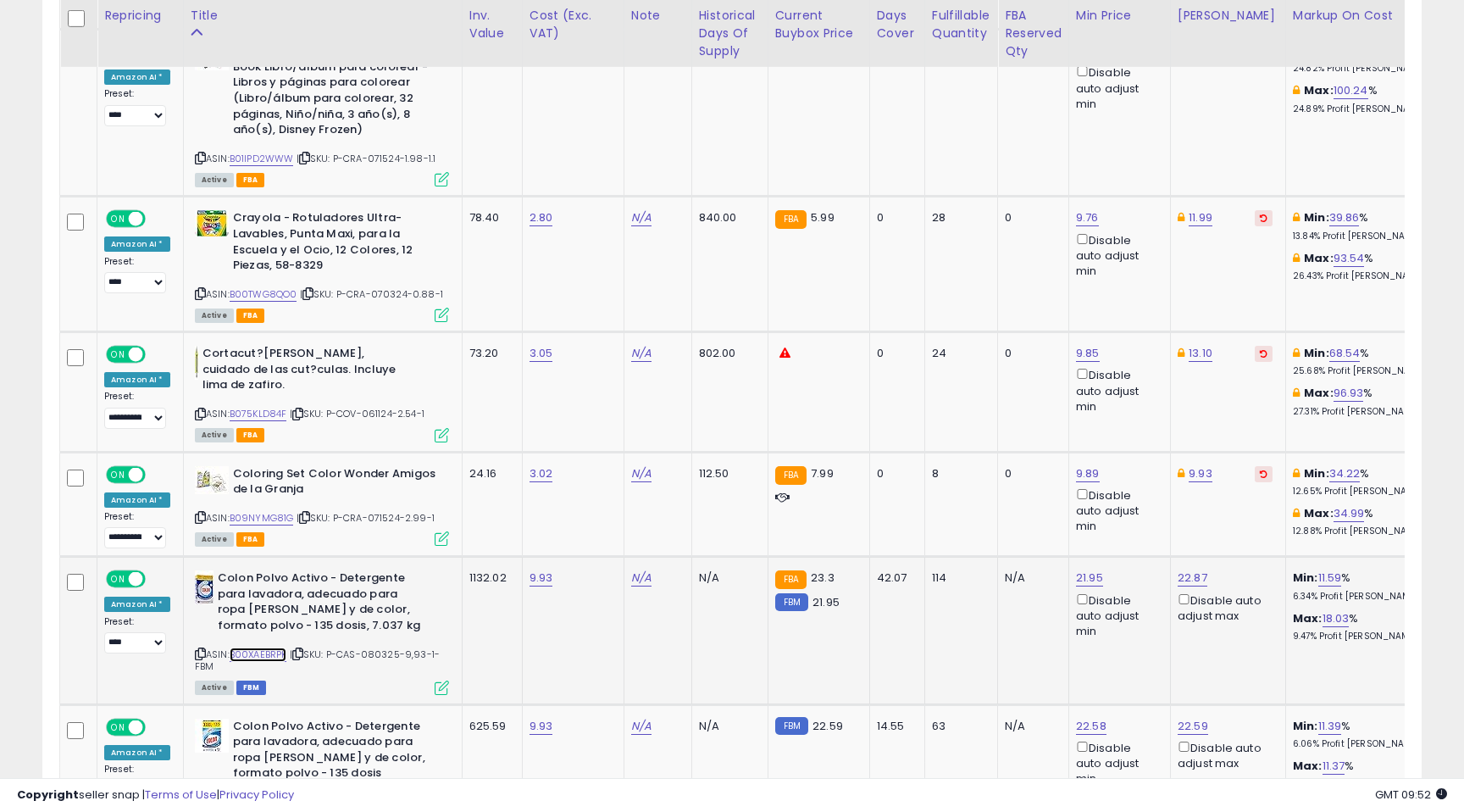
click at [267, 647] on link "B00XAEBRPK" at bounding box center [258, 654] width 58 height 14
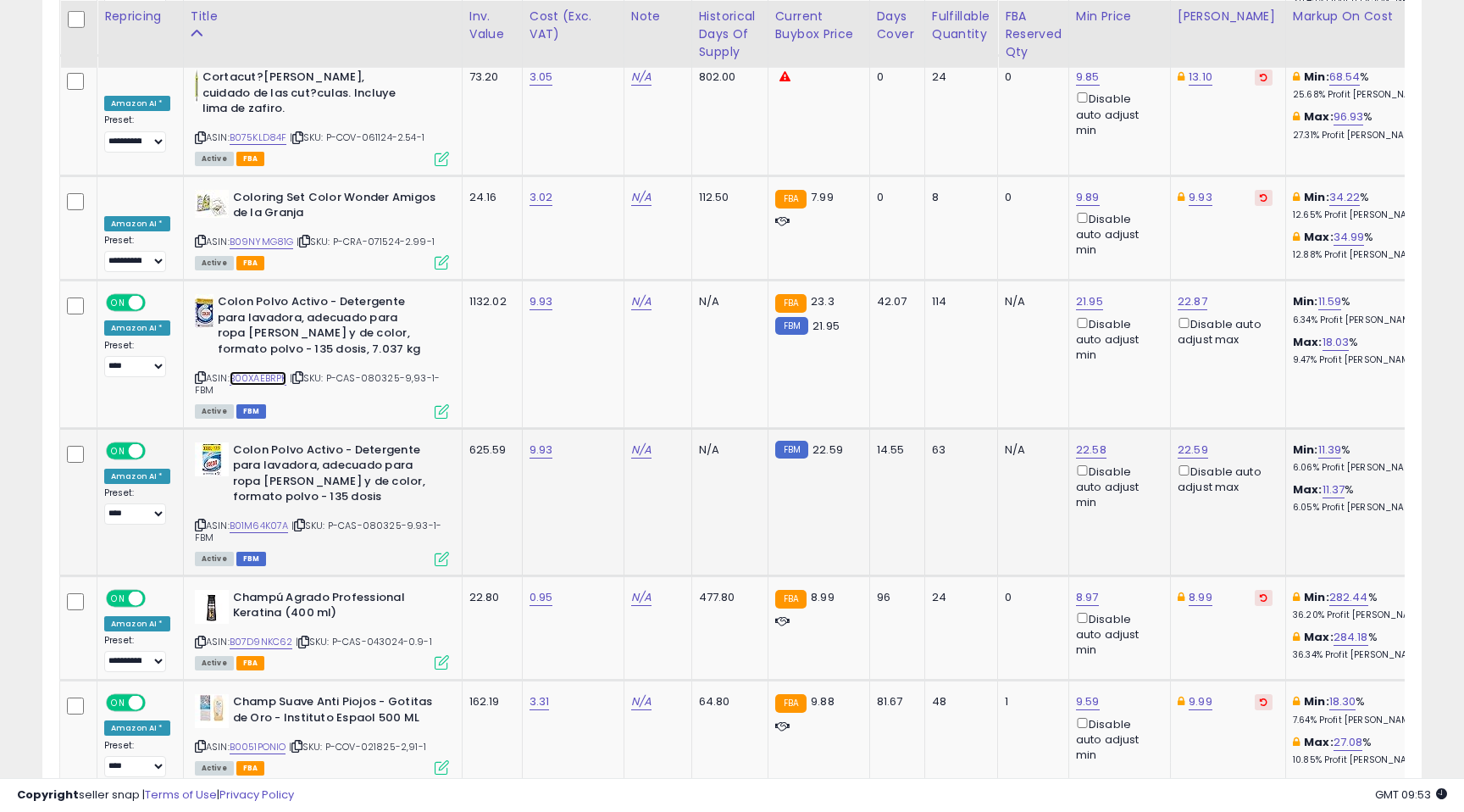
scroll to position [6226, 0]
click at [264, 518] on link "B01M64K07A" at bounding box center [259, 525] width 59 height 14
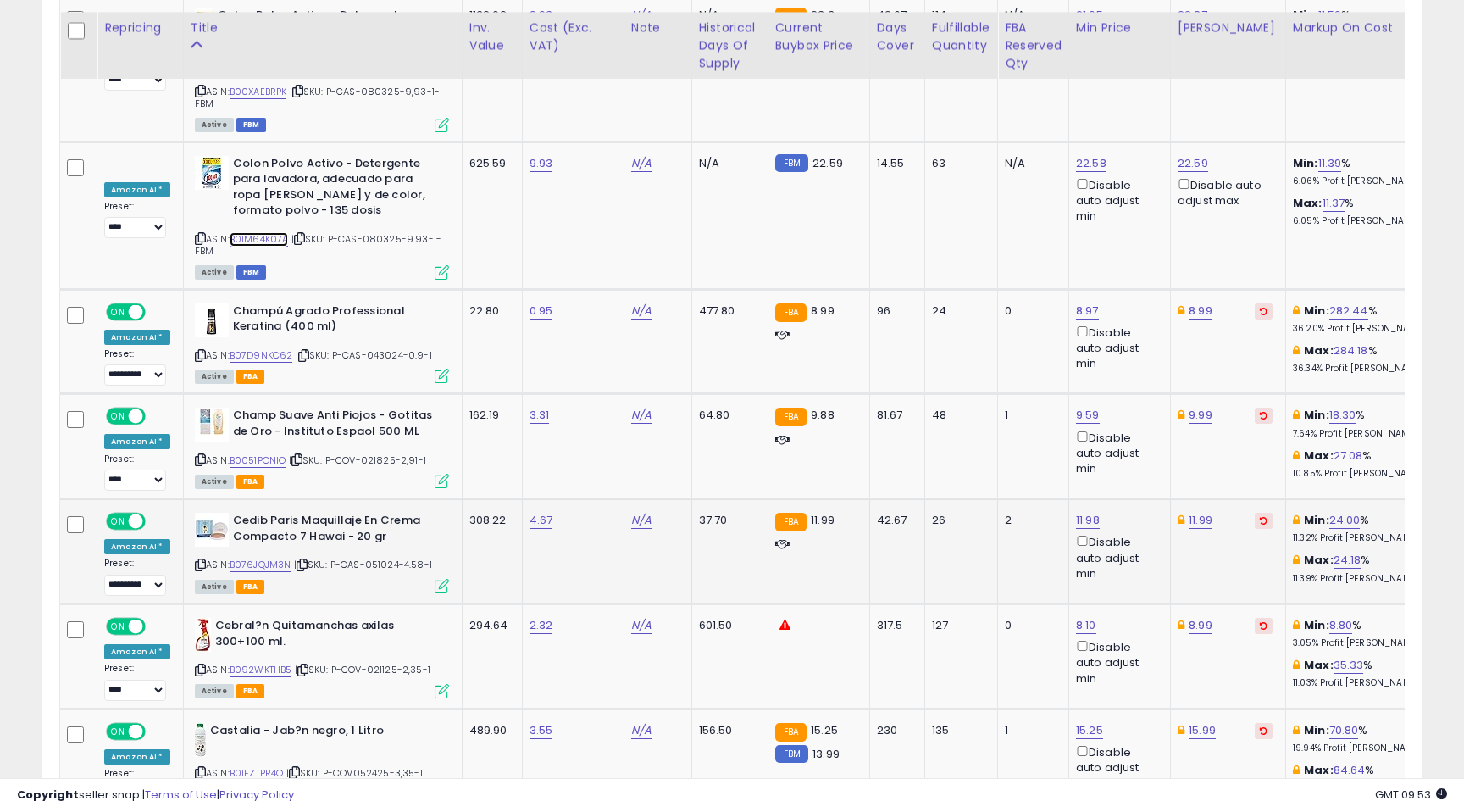
scroll to position [6524, 0]
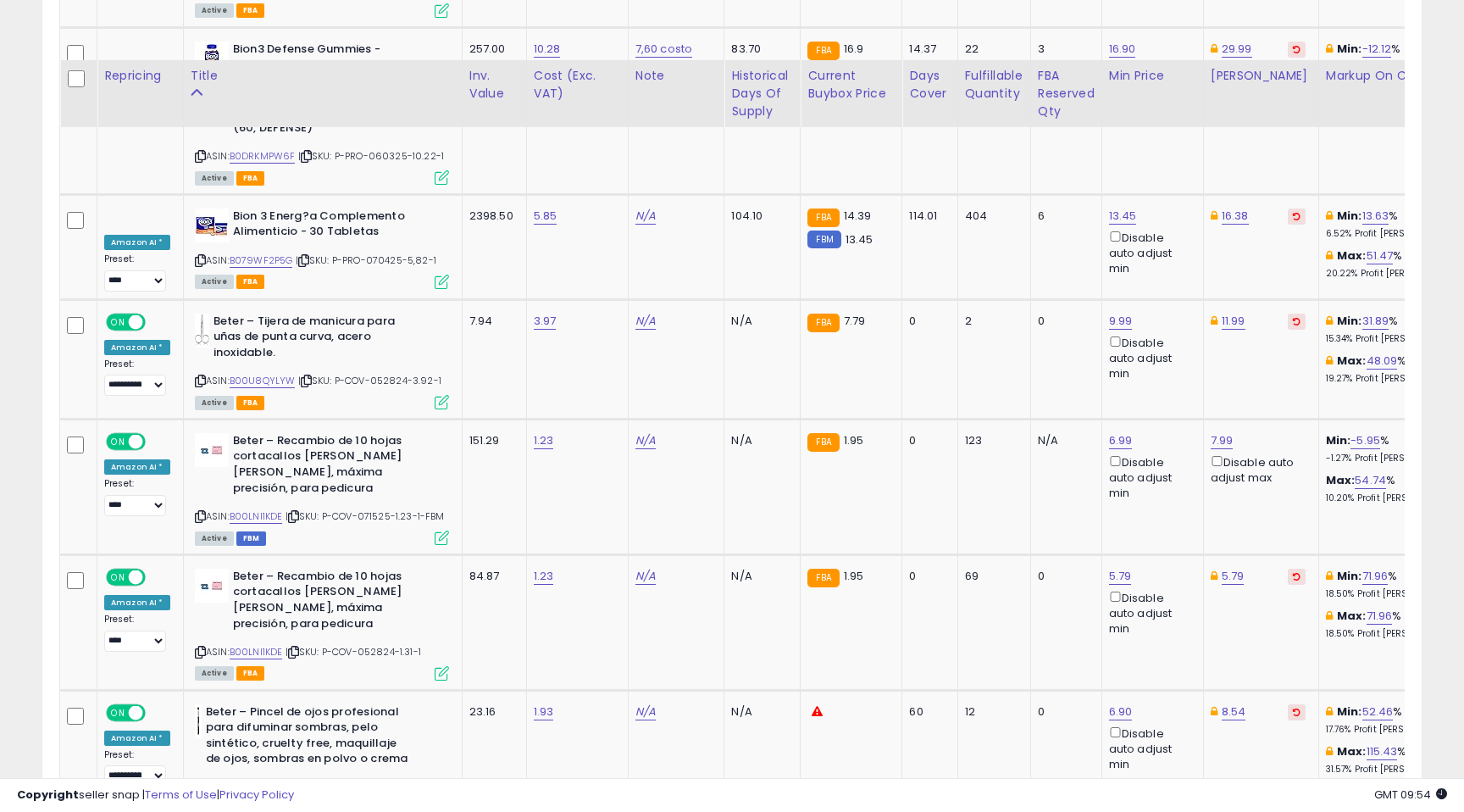
scroll to position [6660, 0]
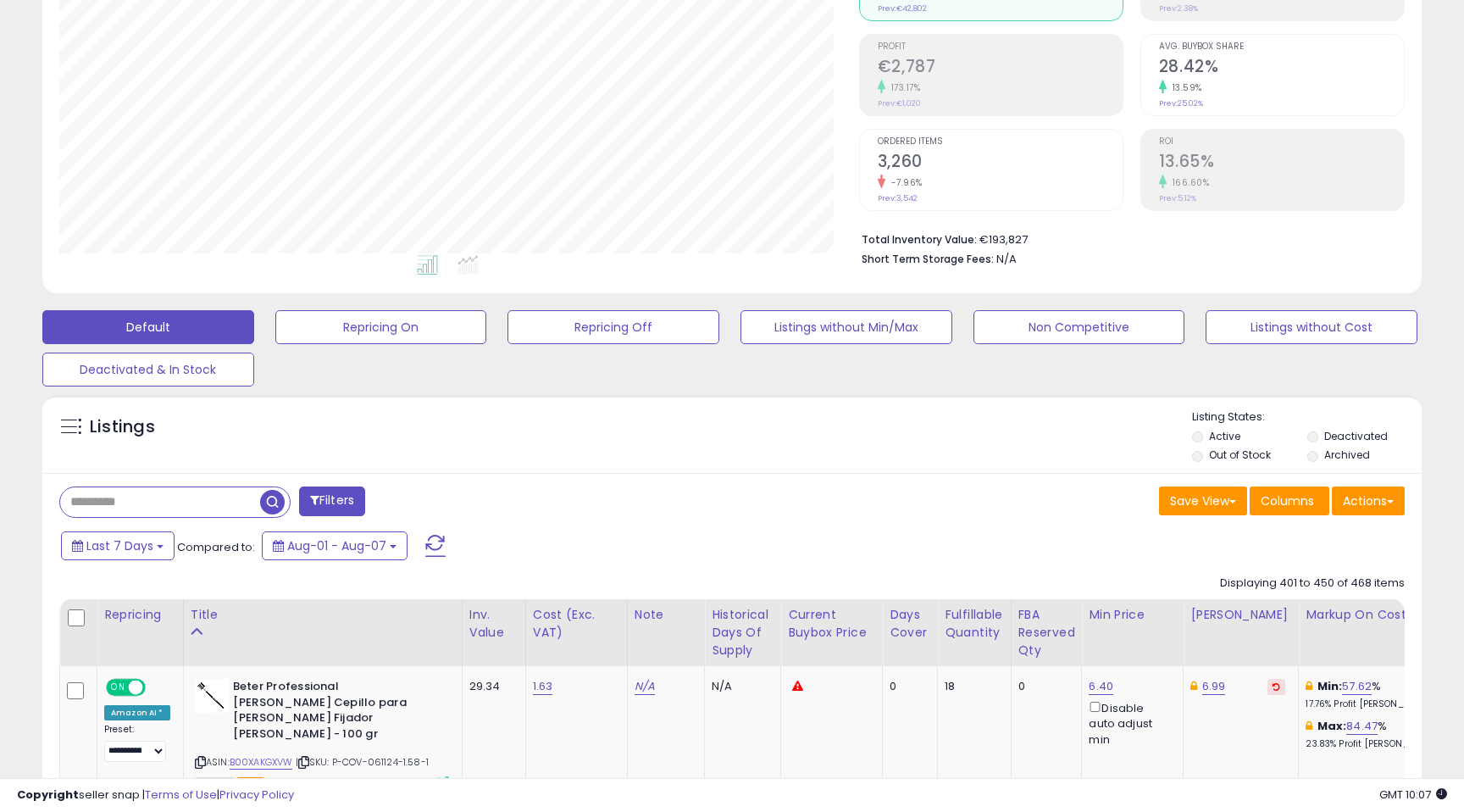
scroll to position [0, 0]
